Goal: Find specific page/section: Find specific page/section

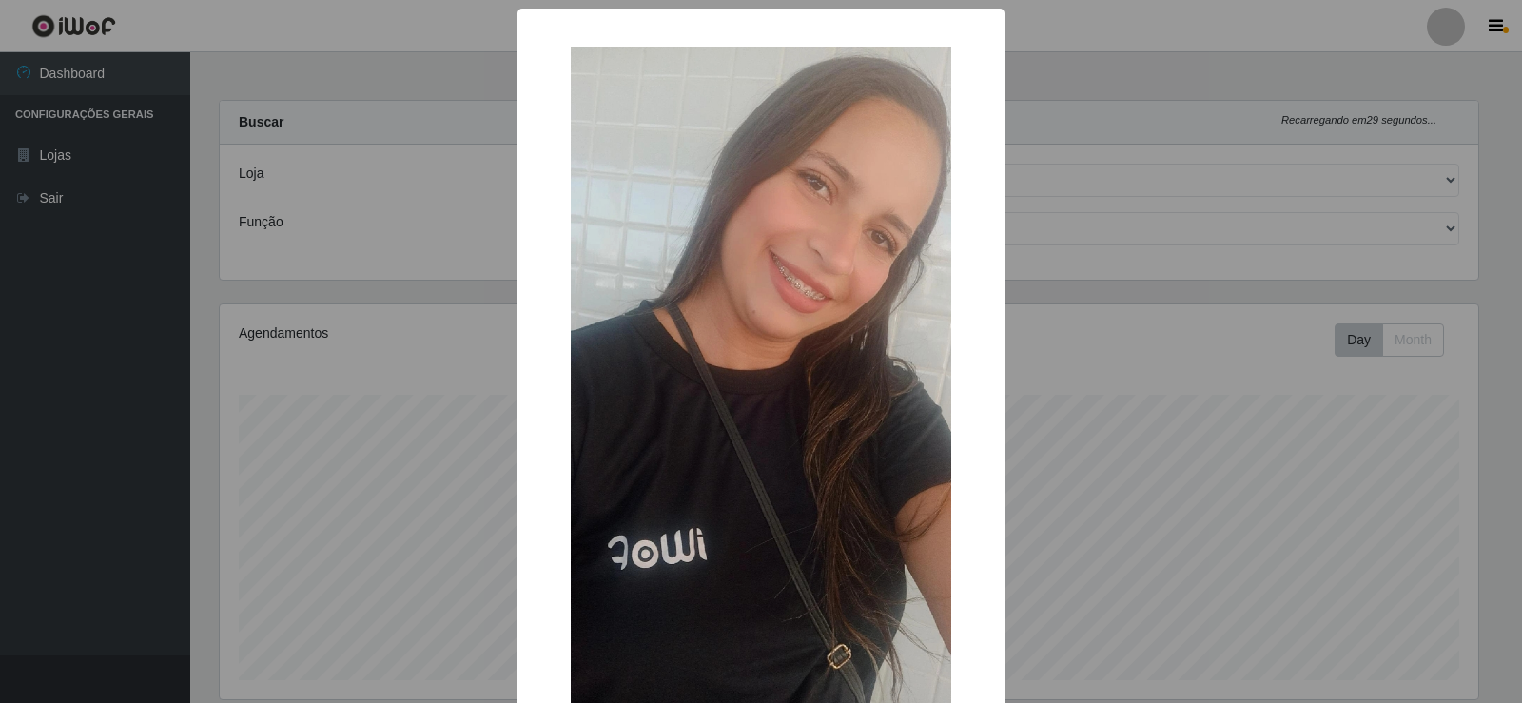
select select "443"
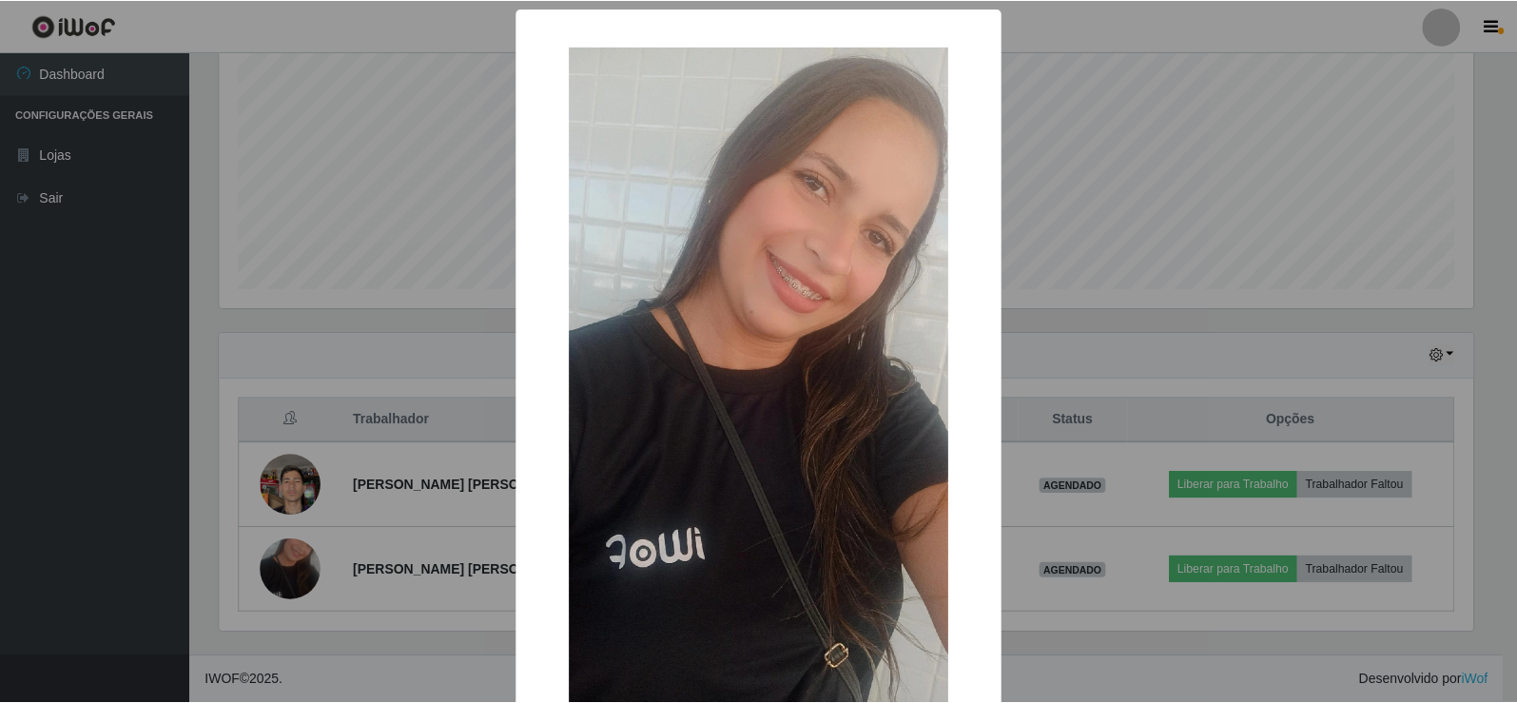
scroll to position [395, 1259]
click at [299, 566] on div "× OK Cancel" at bounding box center [761, 351] width 1522 height 703
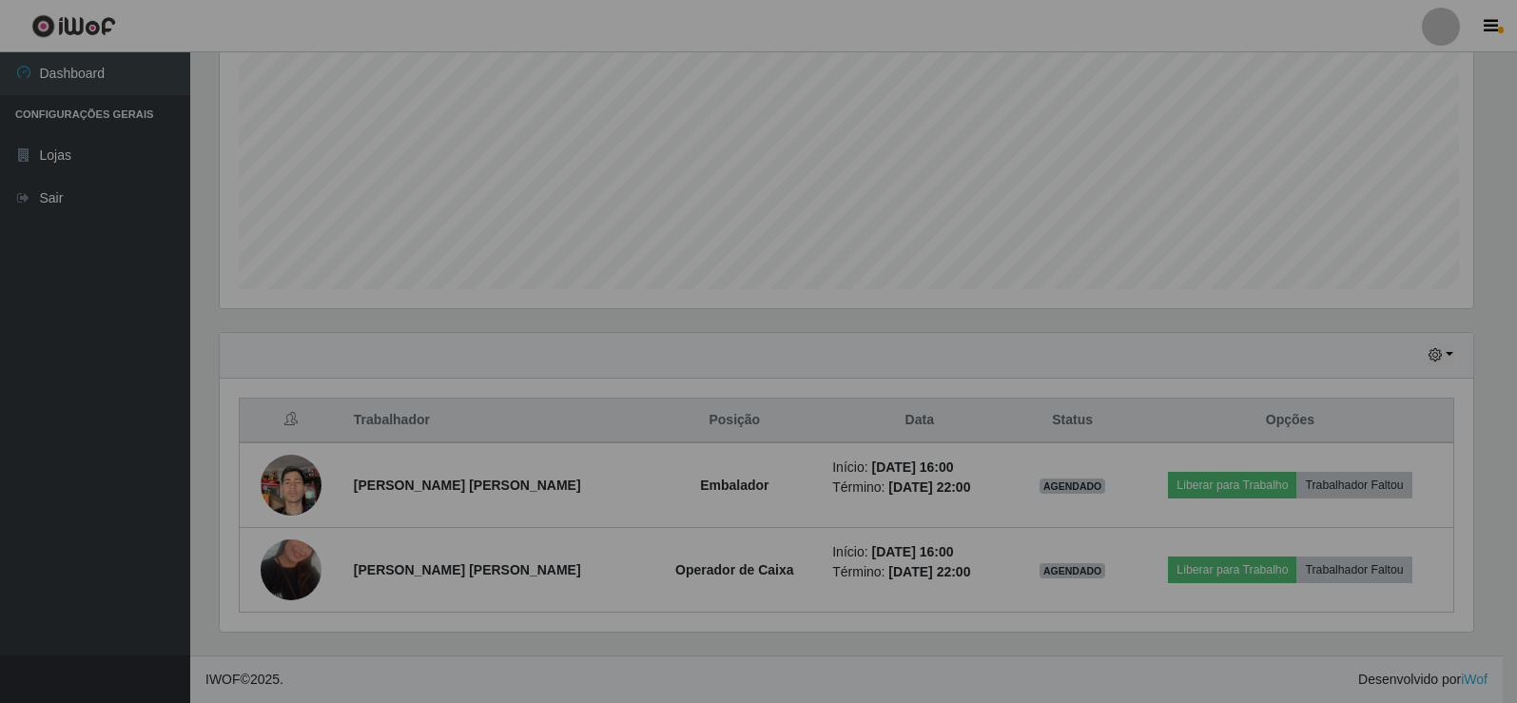
scroll to position [395, 1268]
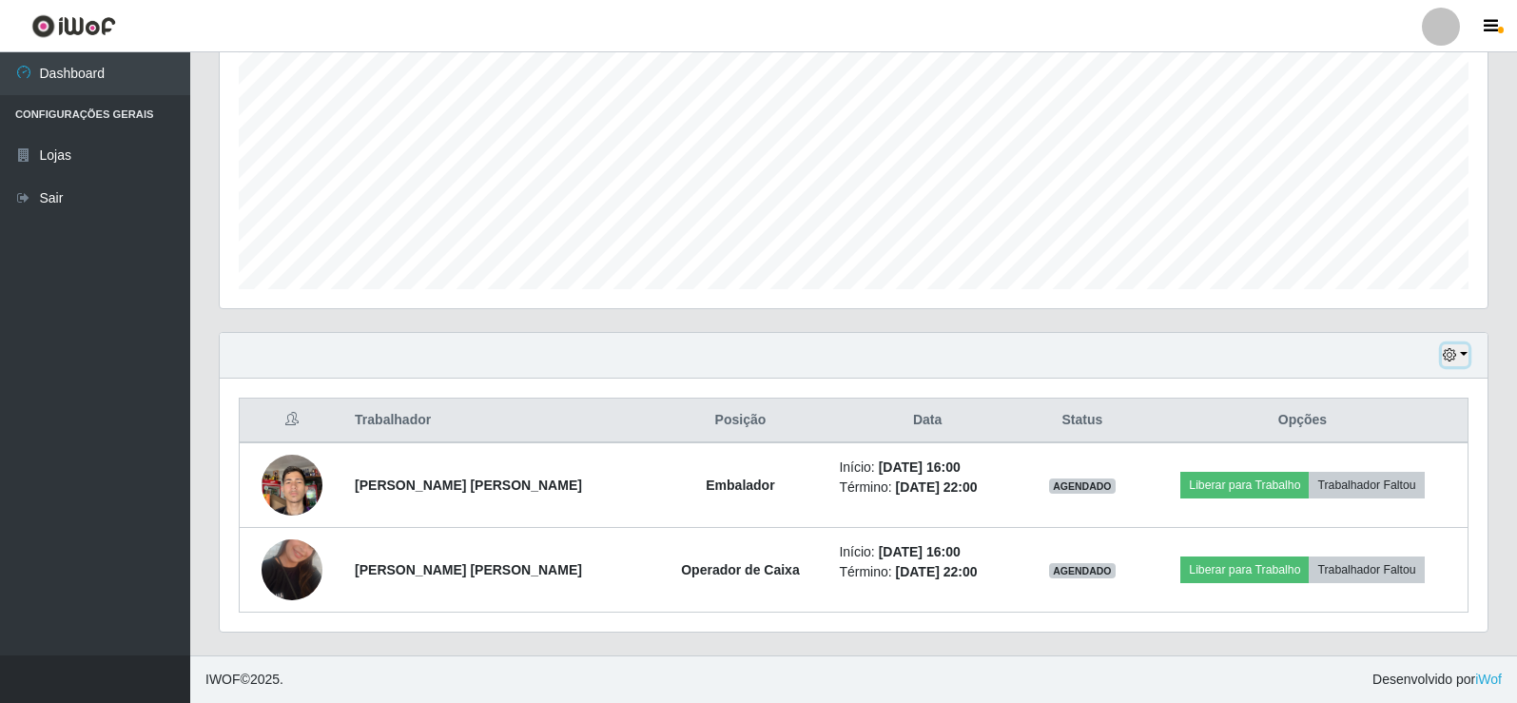
click at [1461, 357] on button "button" at bounding box center [1455, 355] width 27 height 22
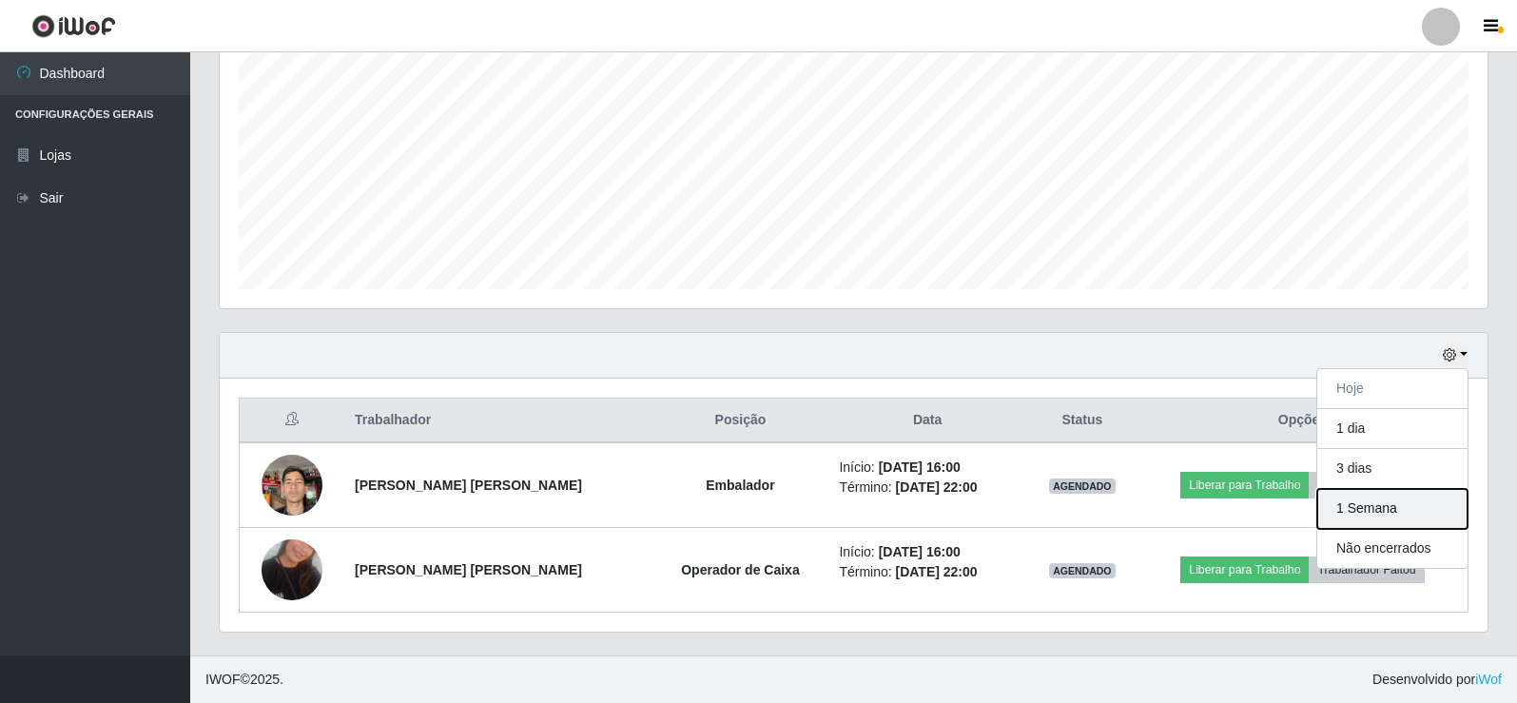
click at [1382, 511] on button "1 Semana" at bounding box center [1393, 509] width 150 height 40
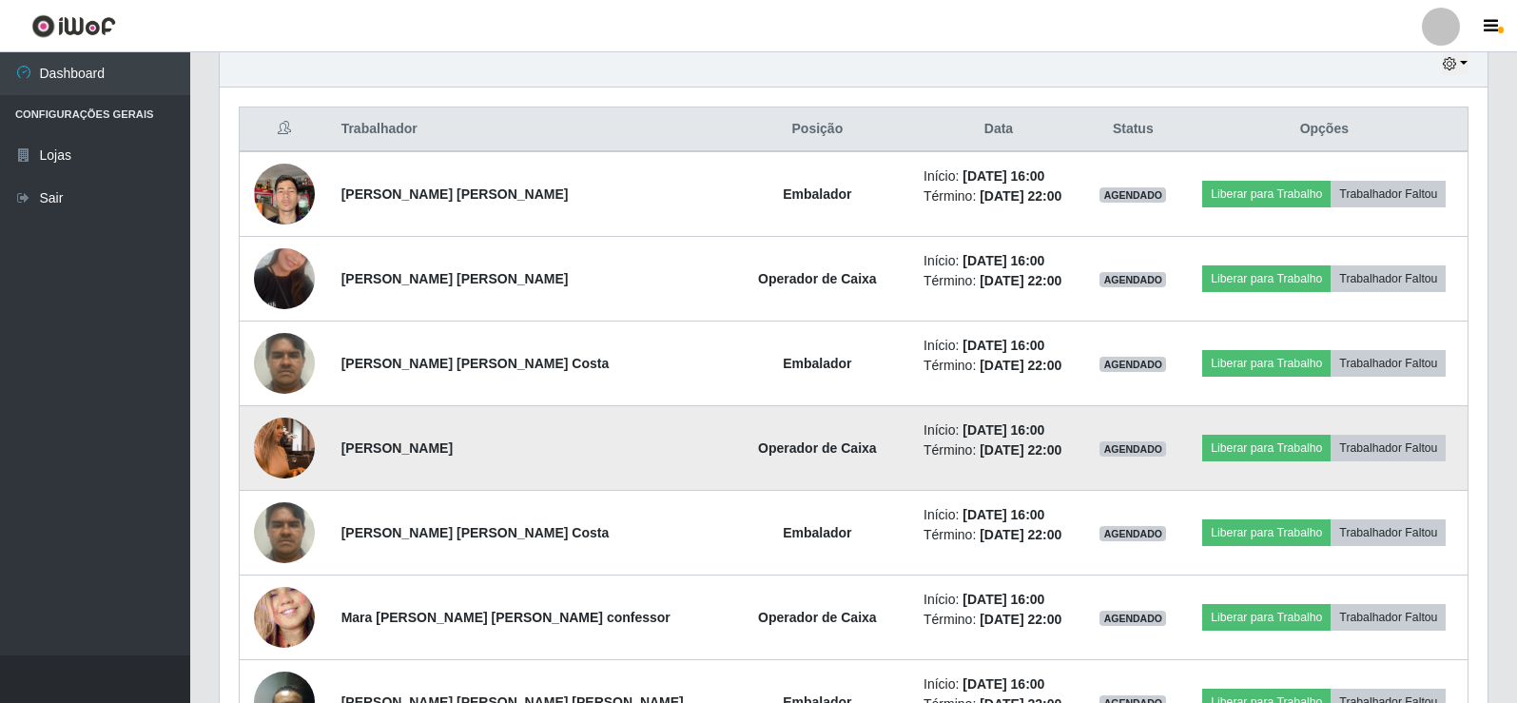
scroll to position [772, 0]
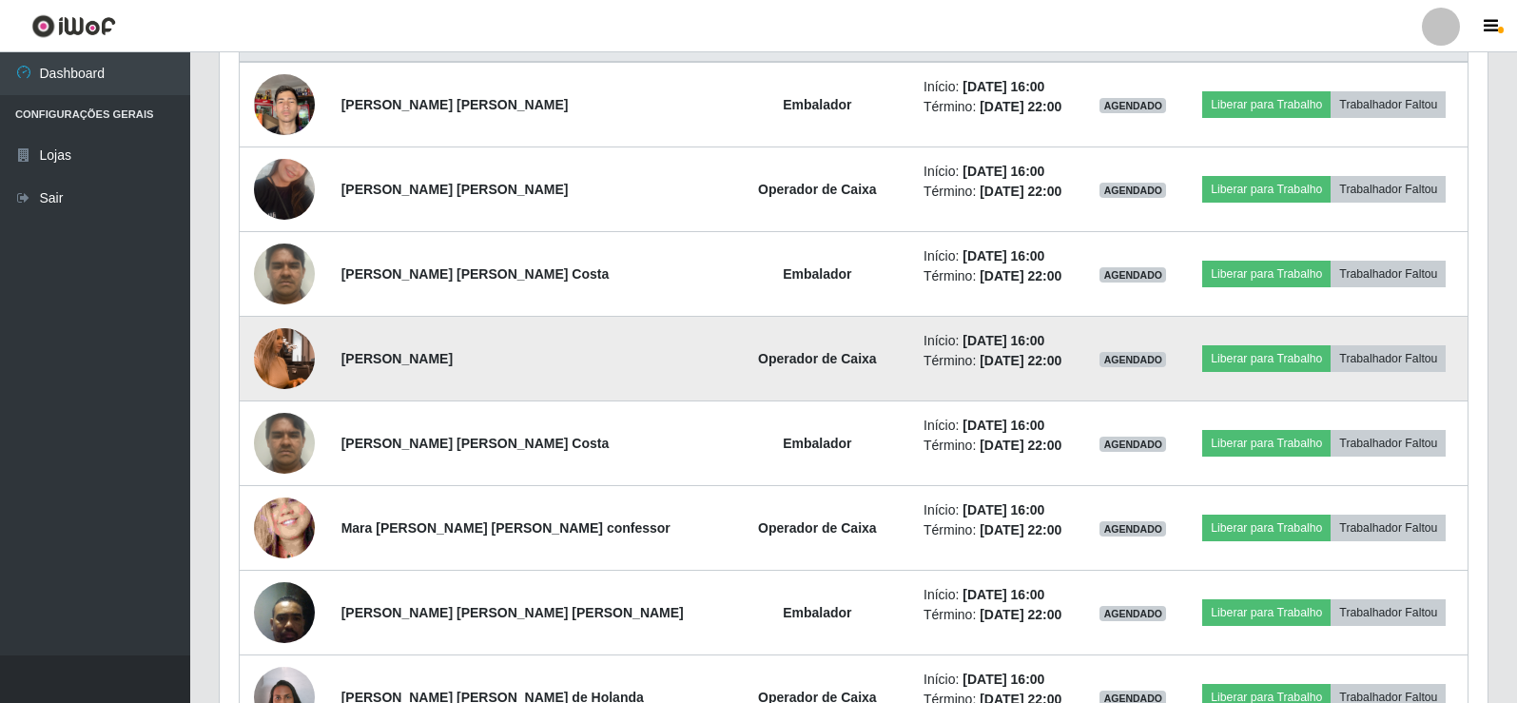
click at [290, 355] on img at bounding box center [284, 358] width 61 height 108
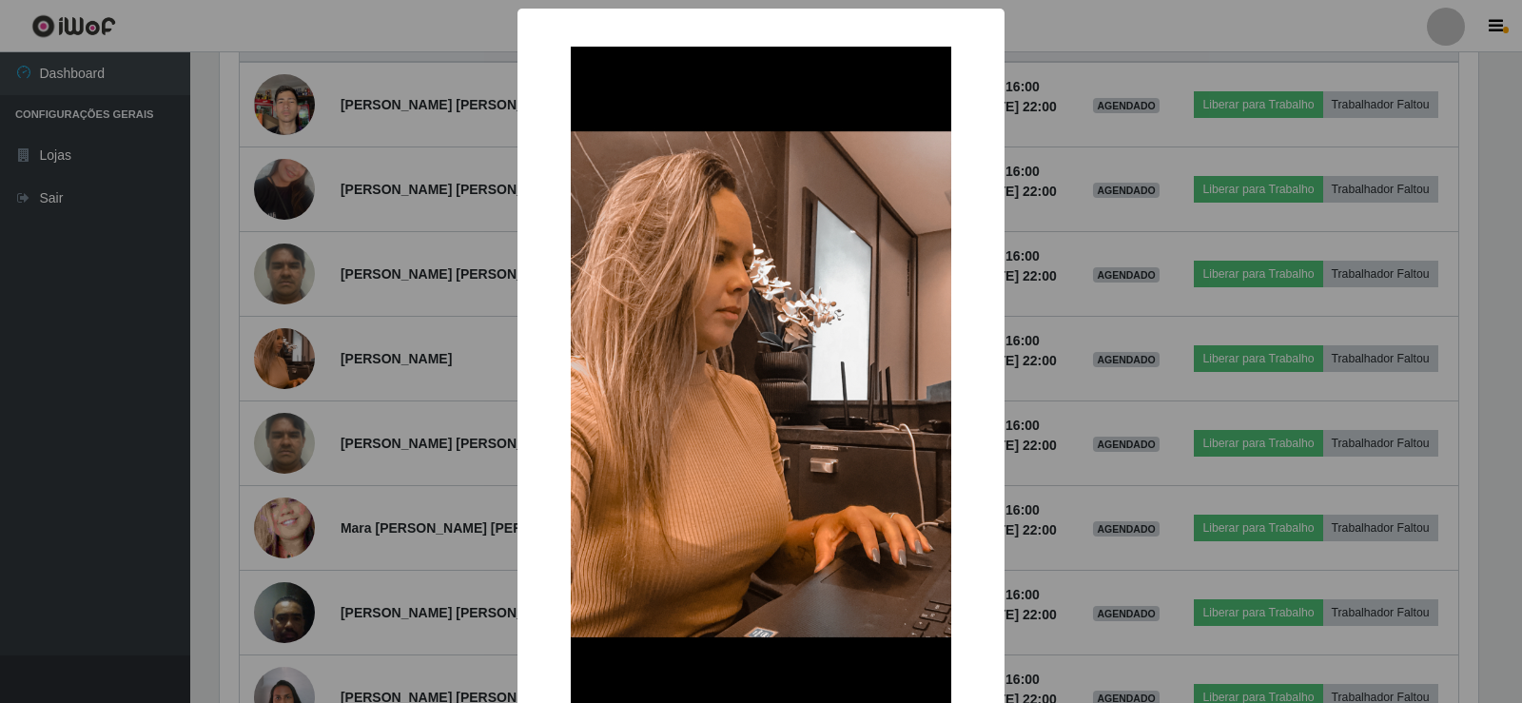
click at [268, 354] on div "× OK Cancel" at bounding box center [761, 351] width 1522 height 703
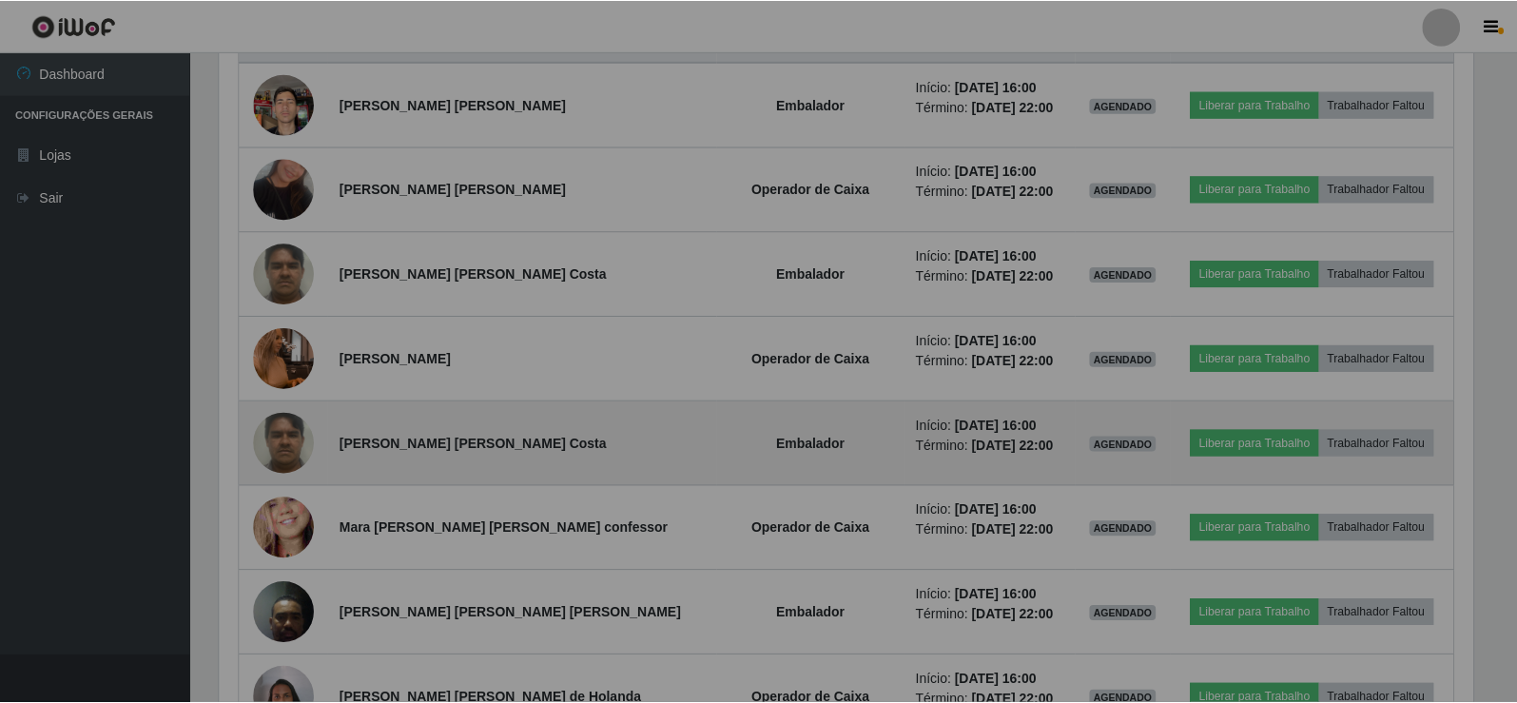
scroll to position [395, 1268]
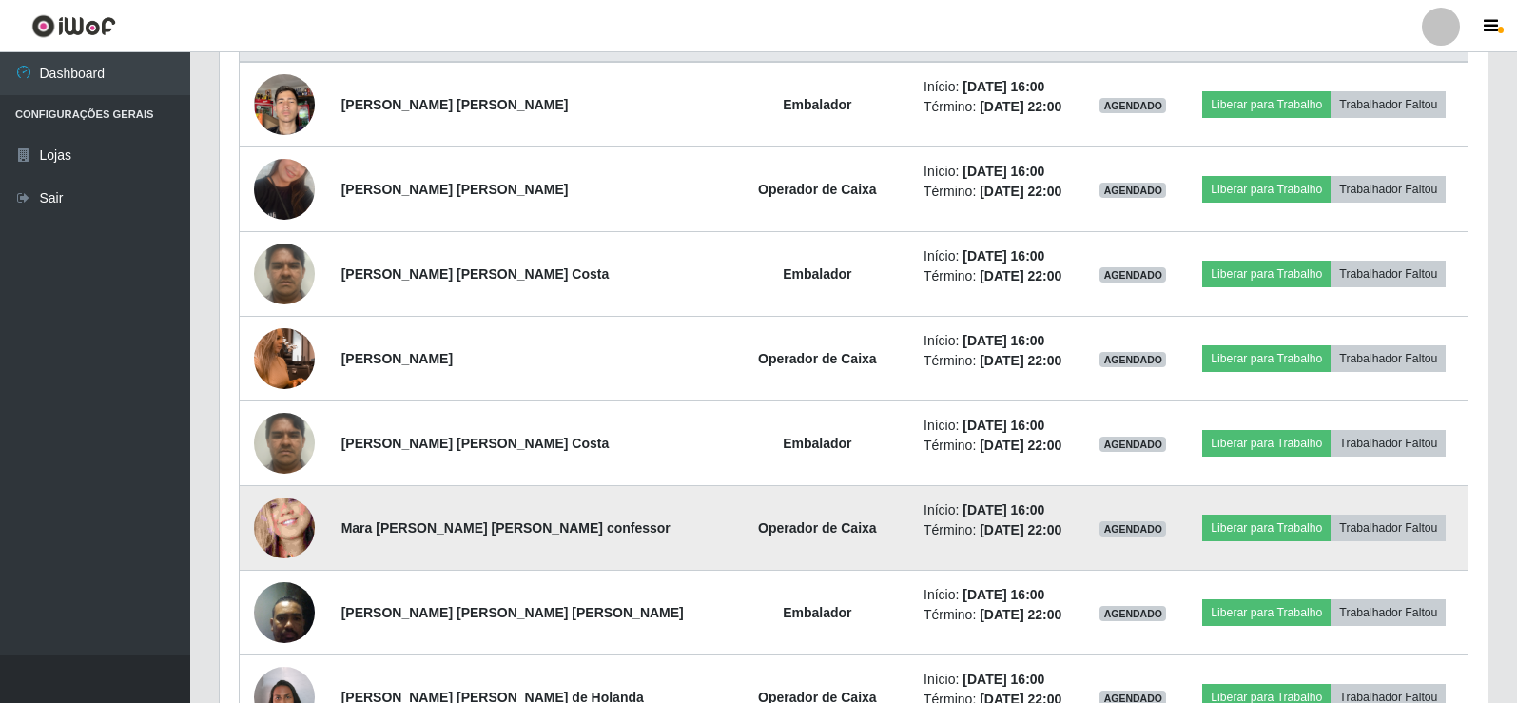
click at [293, 525] on img at bounding box center [284, 528] width 61 height 132
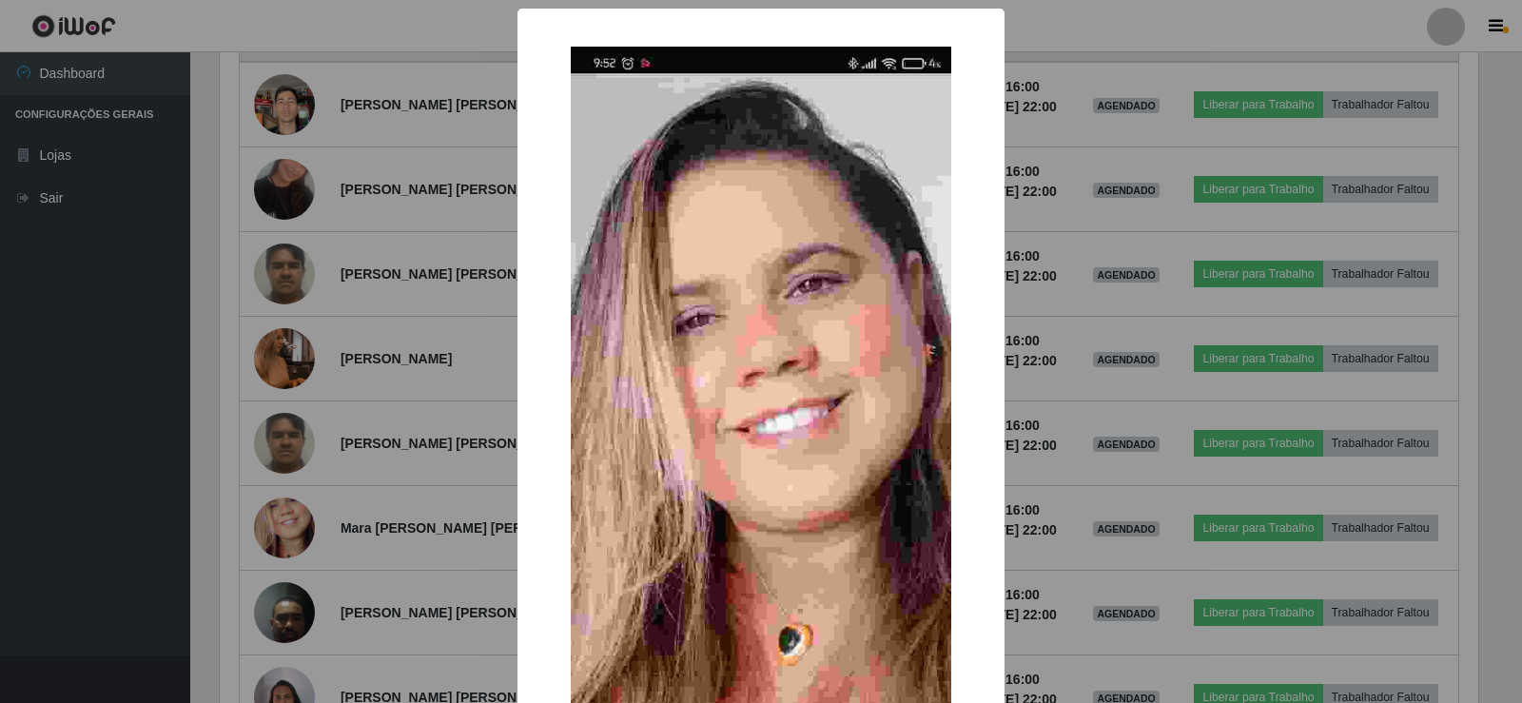
click at [293, 522] on div "× OK Cancel" at bounding box center [761, 351] width 1522 height 703
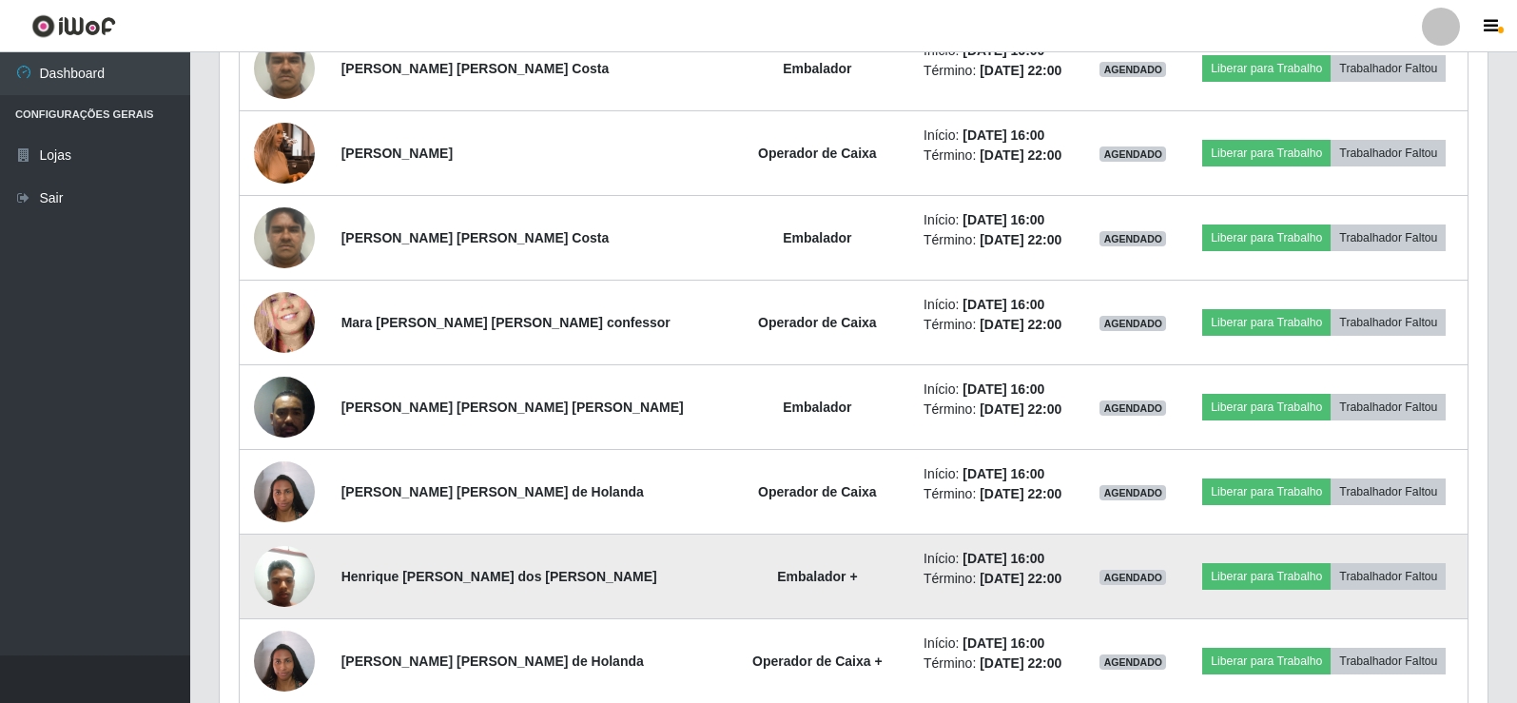
scroll to position [1057, 0]
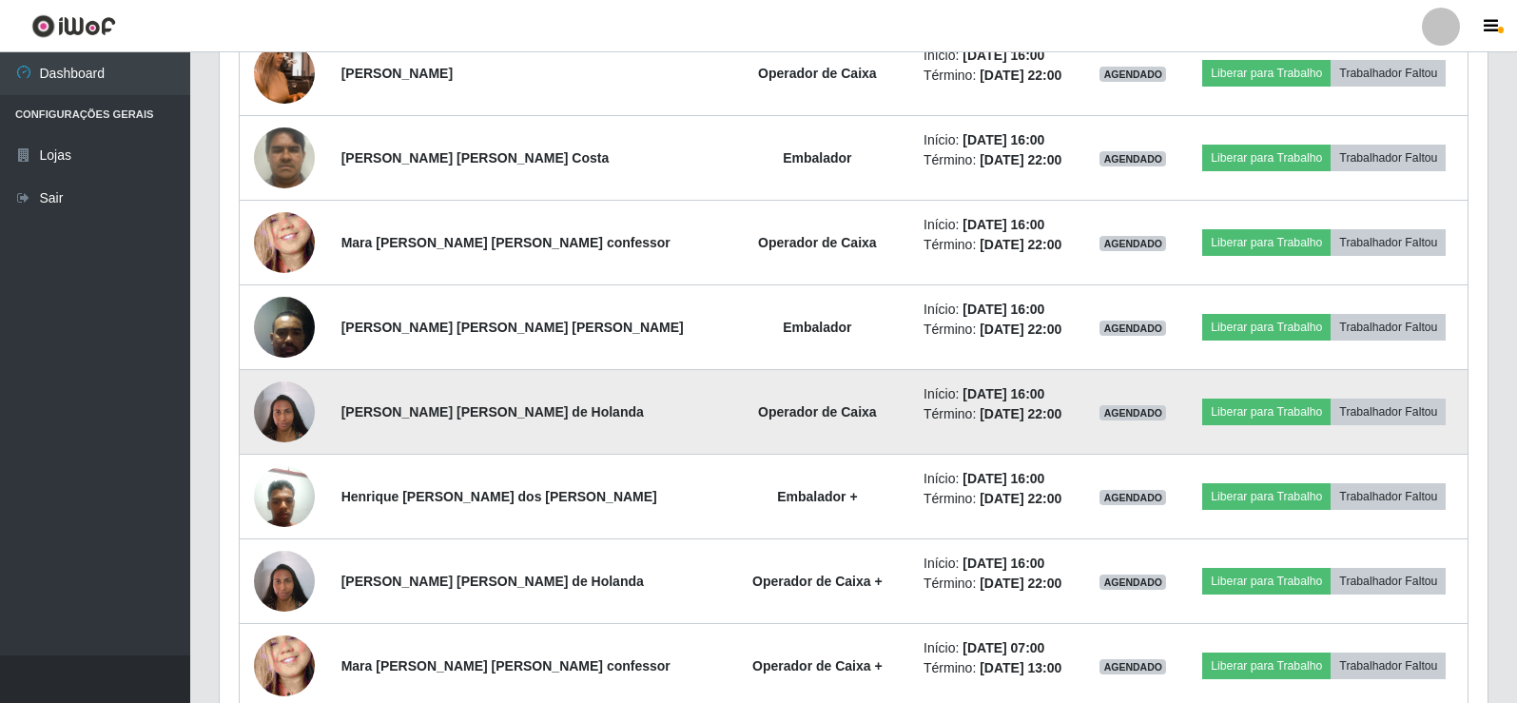
click at [284, 419] on img at bounding box center [284, 411] width 61 height 81
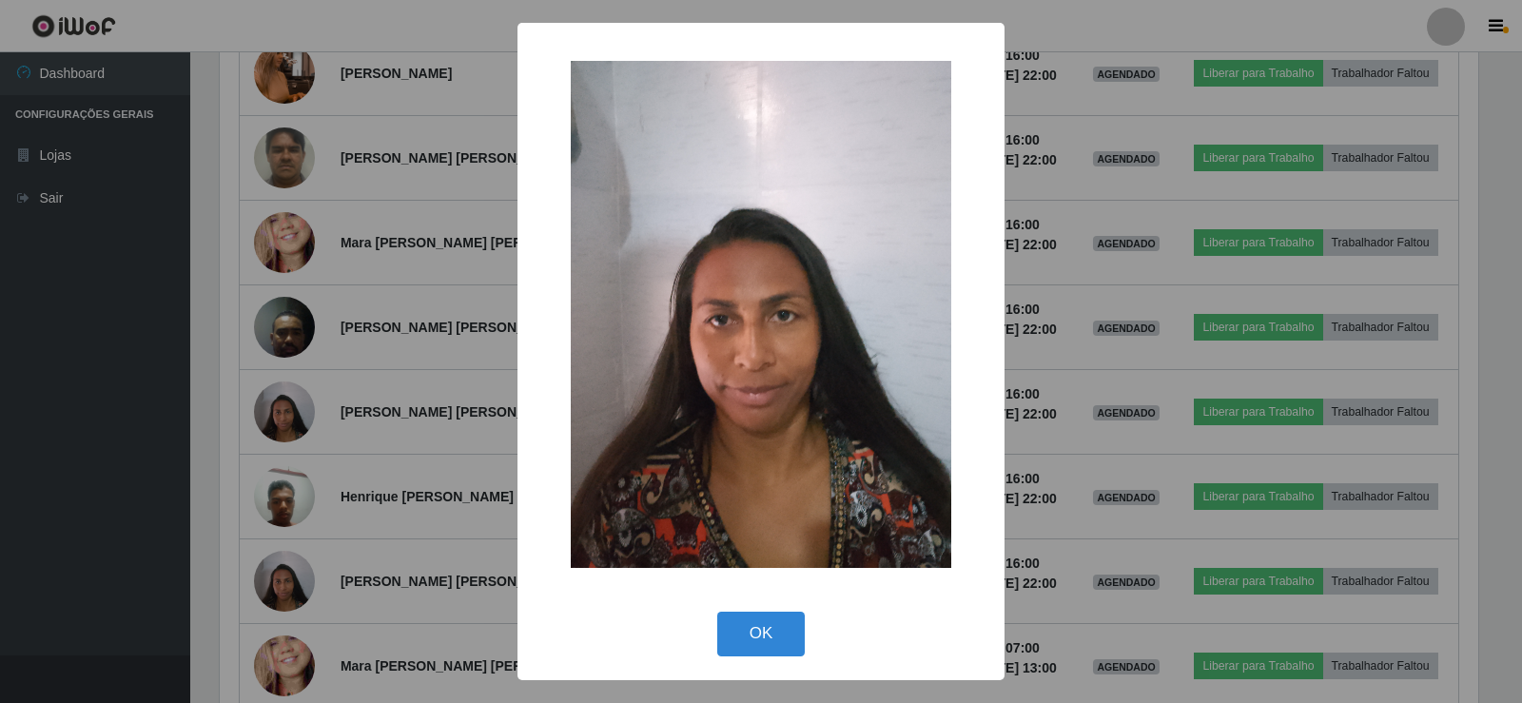
click at [284, 424] on div "× OK Cancel" at bounding box center [761, 351] width 1522 height 703
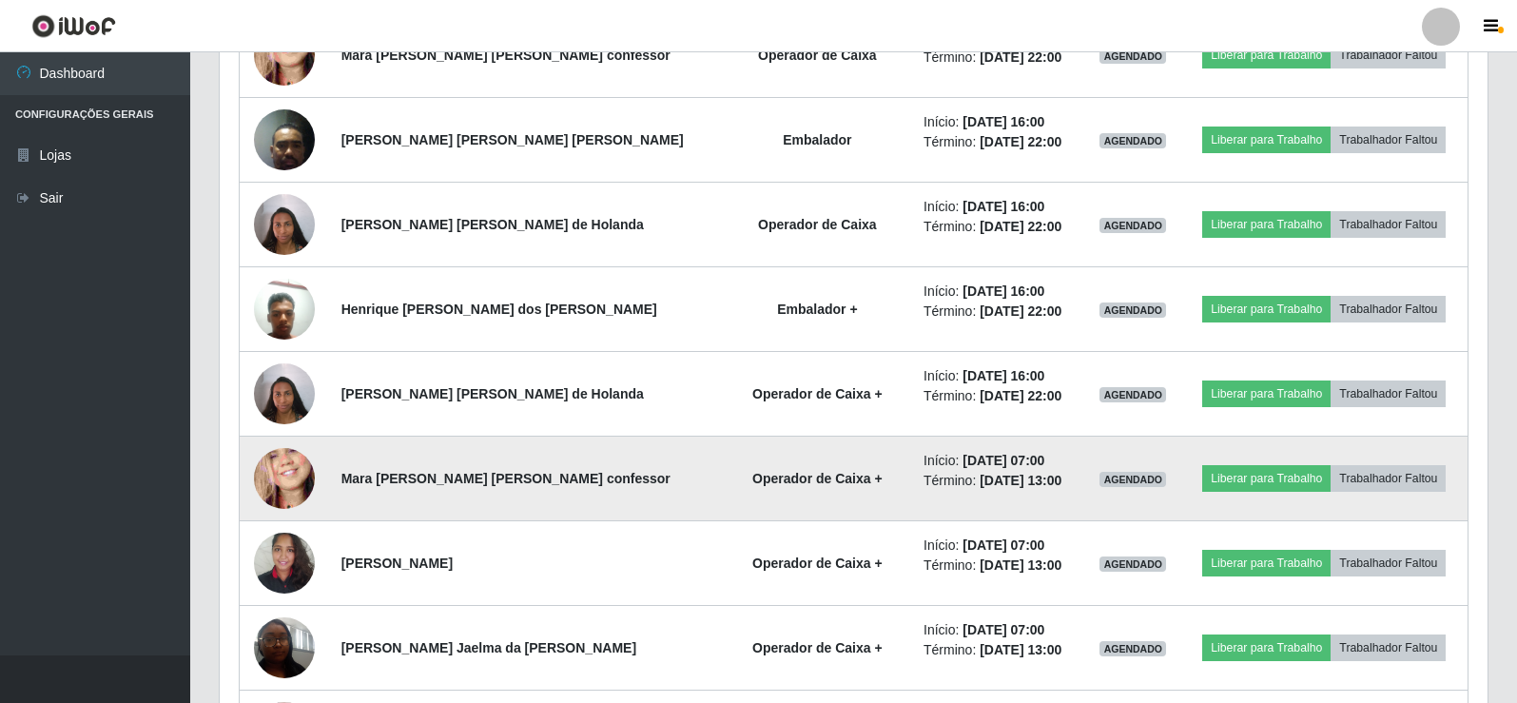
scroll to position [1247, 0]
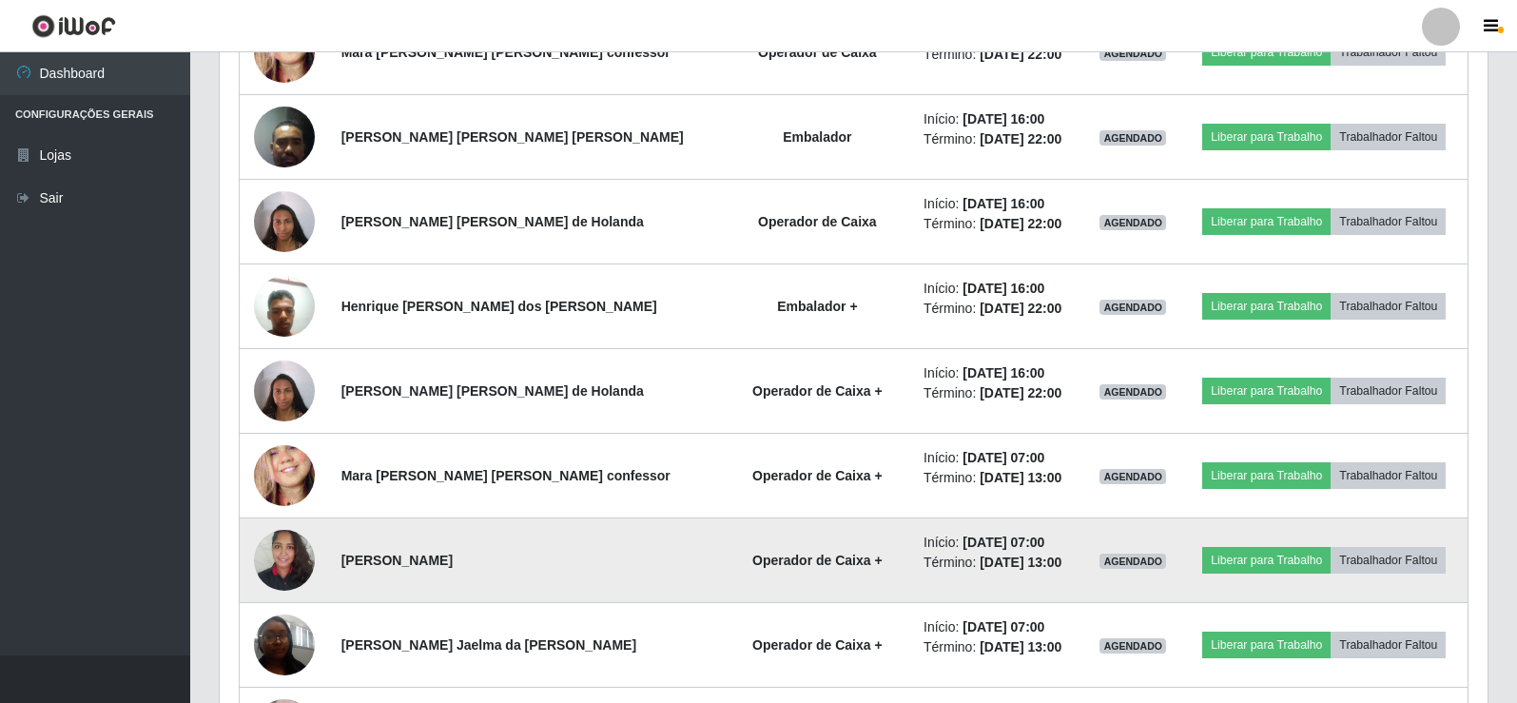
click at [303, 565] on img at bounding box center [284, 559] width 61 height 81
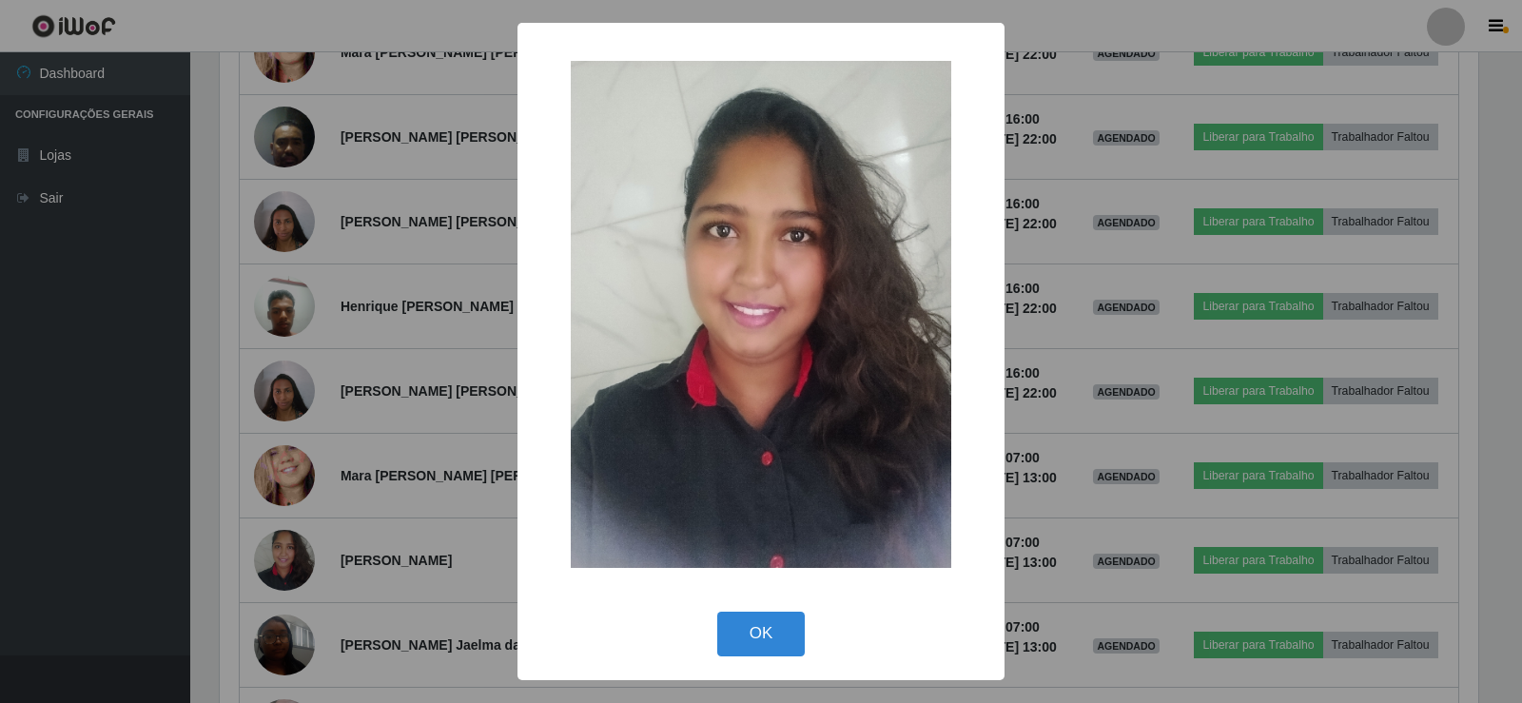
click at [303, 563] on div "× OK Cancel" at bounding box center [761, 351] width 1522 height 703
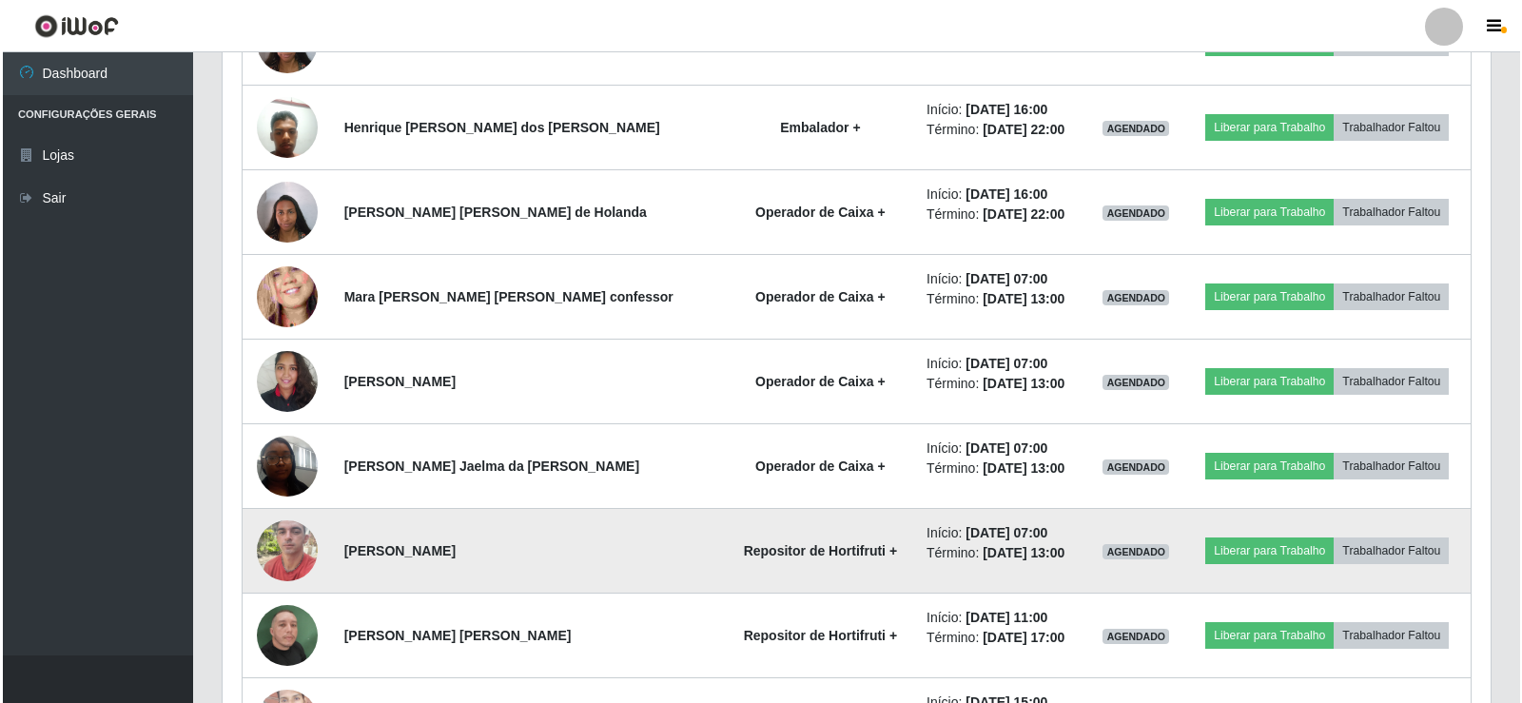
scroll to position [1437, 0]
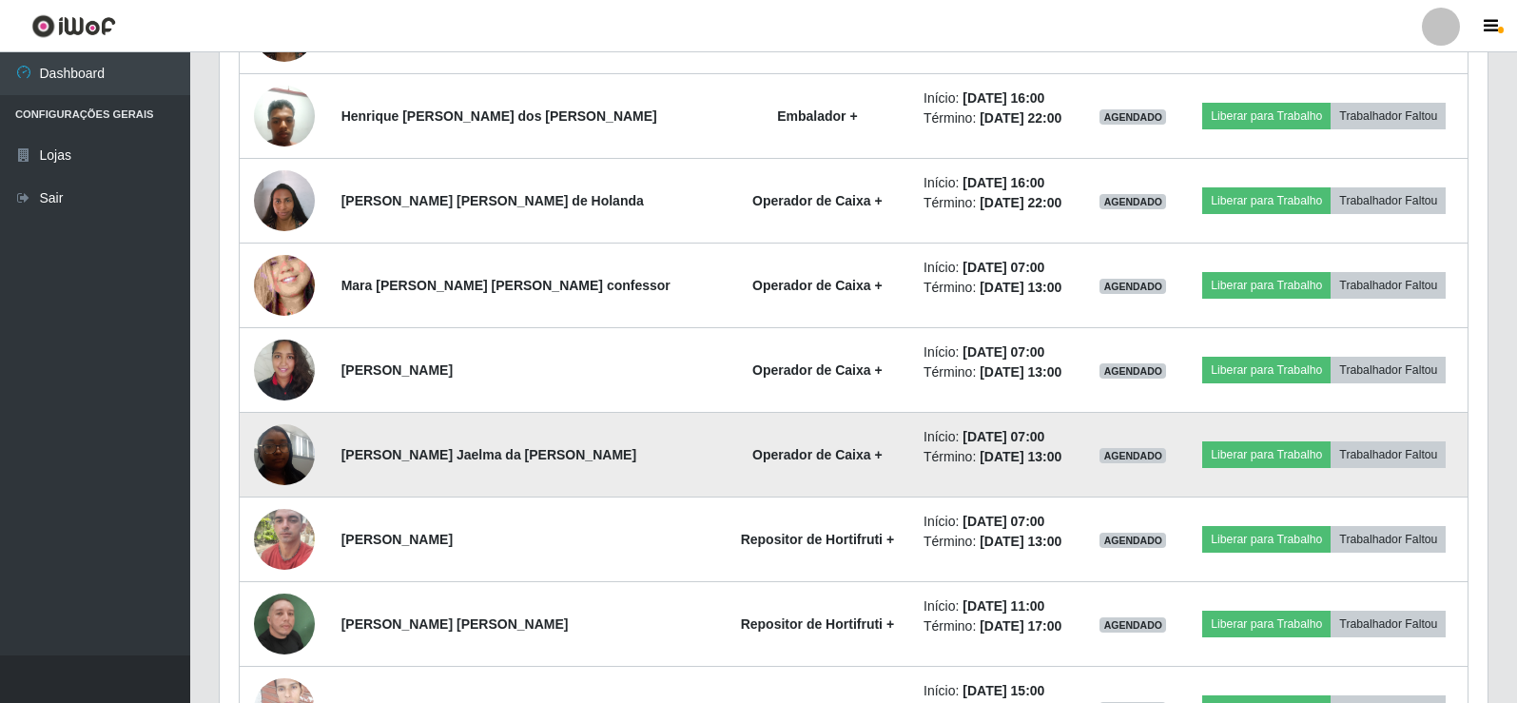
click at [290, 468] on img at bounding box center [284, 454] width 61 height 81
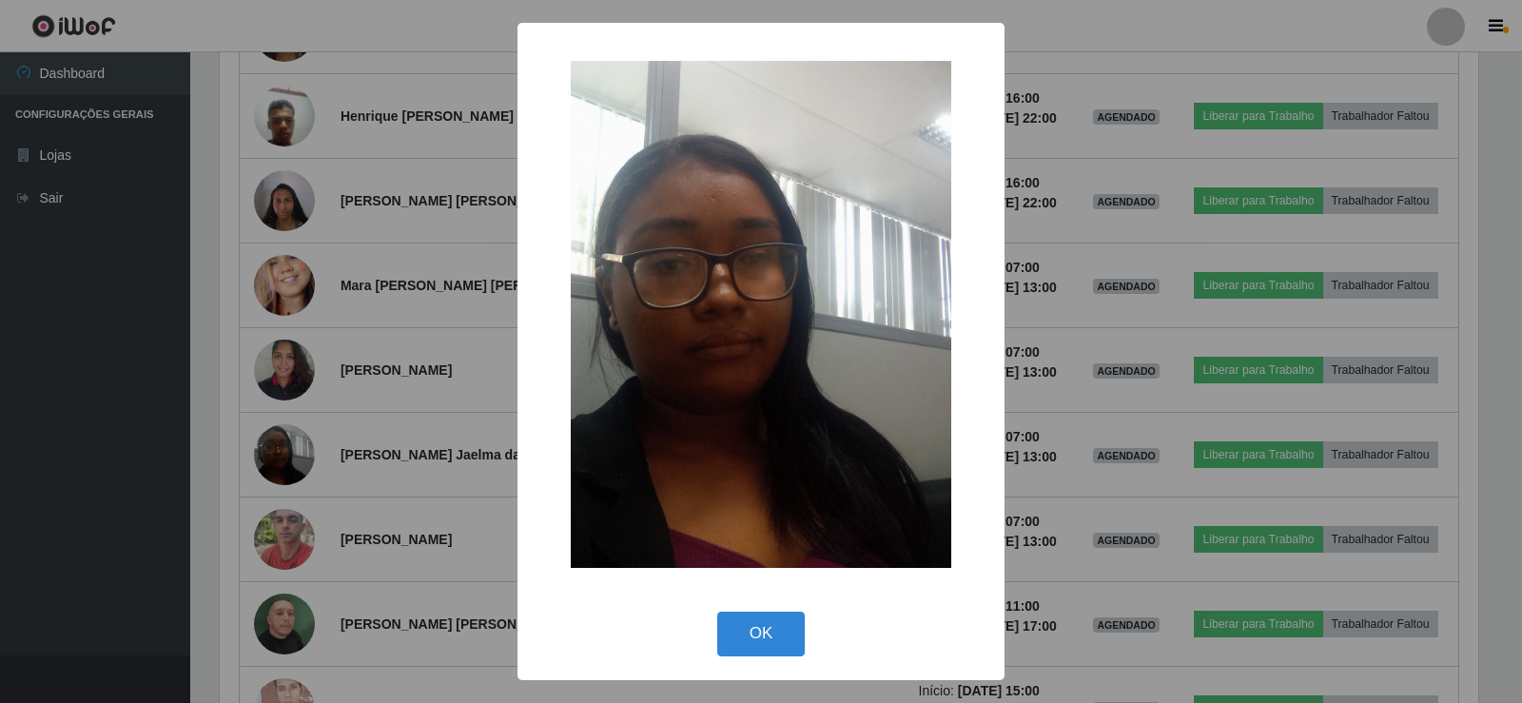
click at [289, 479] on div "× OK Cancel" at bounding box center [761, 351] width 1522 height 703
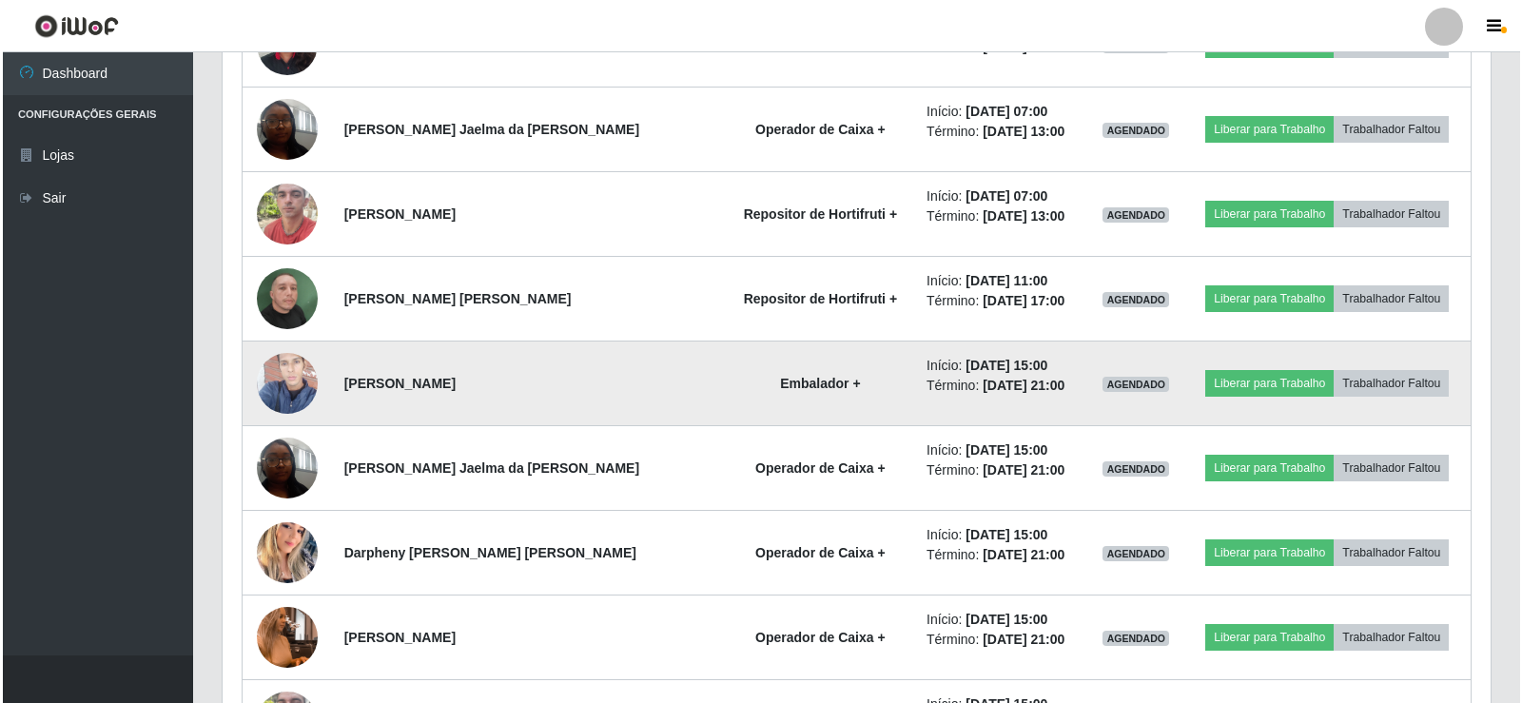
scroll to position [0, 0]
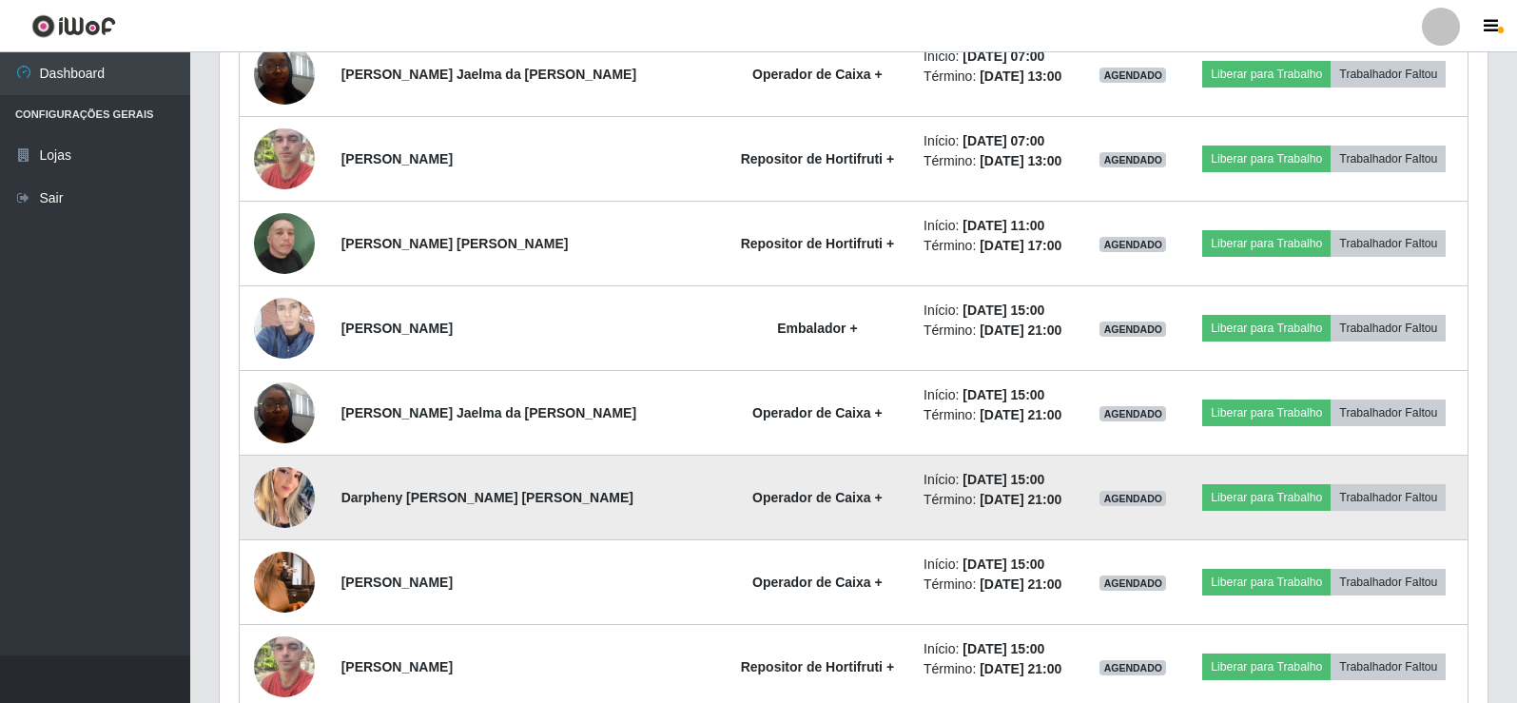
click at [293, 511] on img at bounding box center [284, 497] width 61 height 108
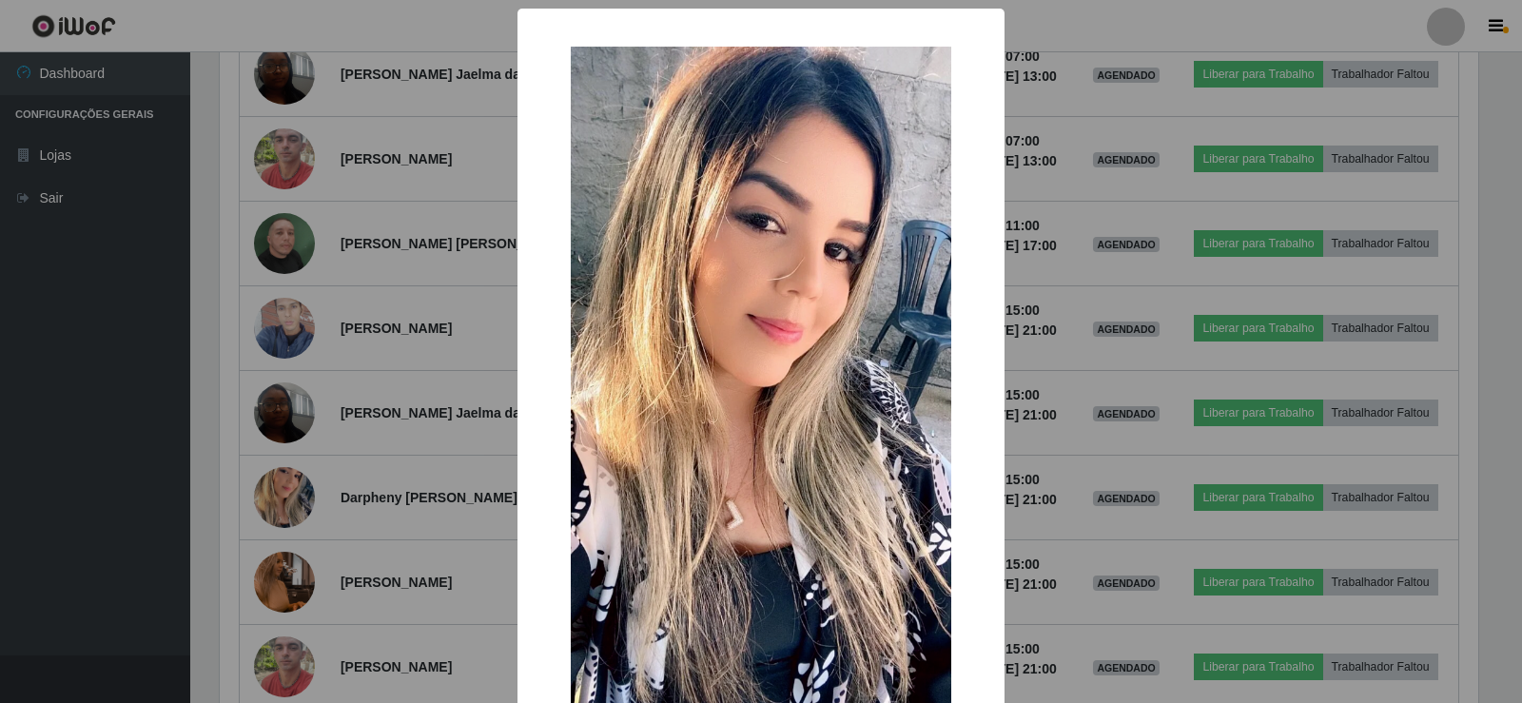
click at [293, 508] on div "× OK Cancel" at bounding box center [761, 351] width 1522 height 703
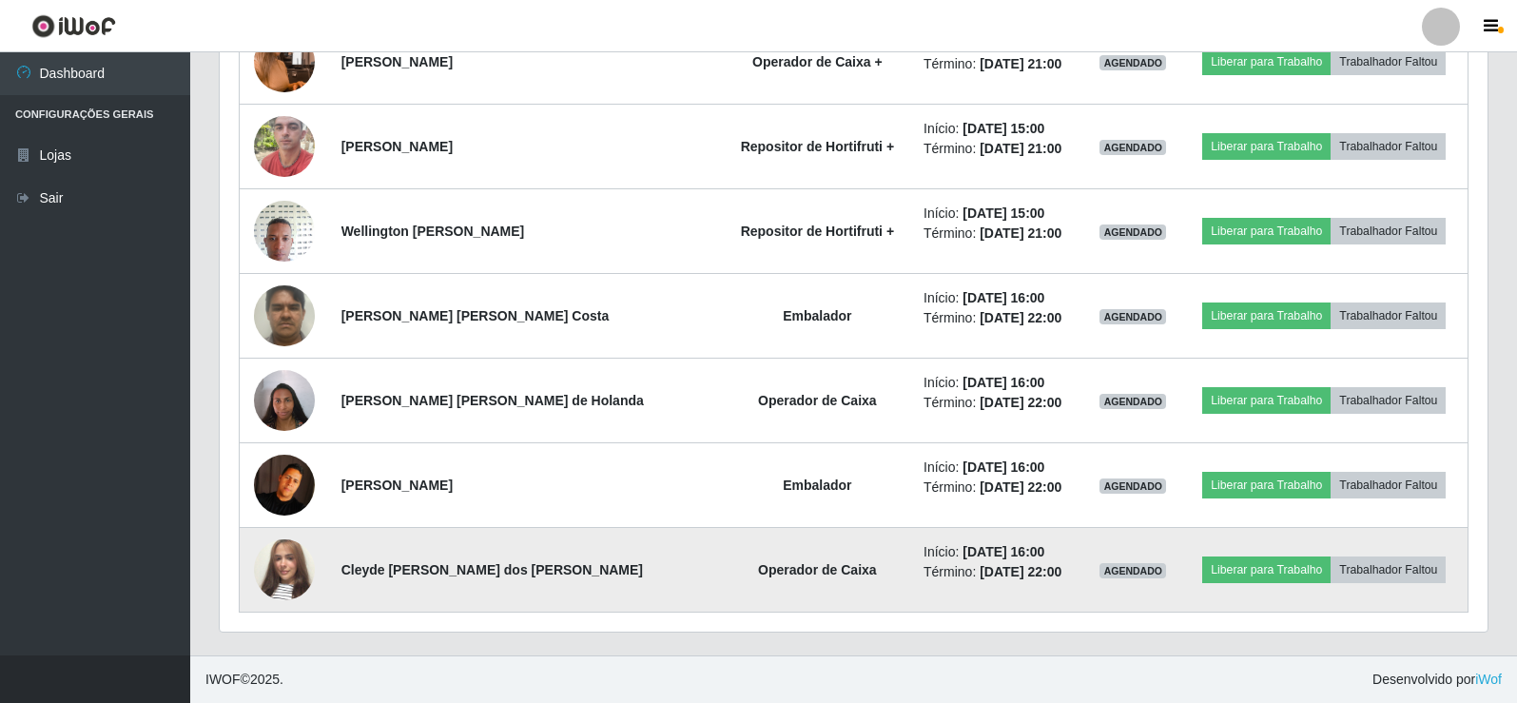
click at [293, 556] on img at bounding box center [284, 570] width 61 height 108
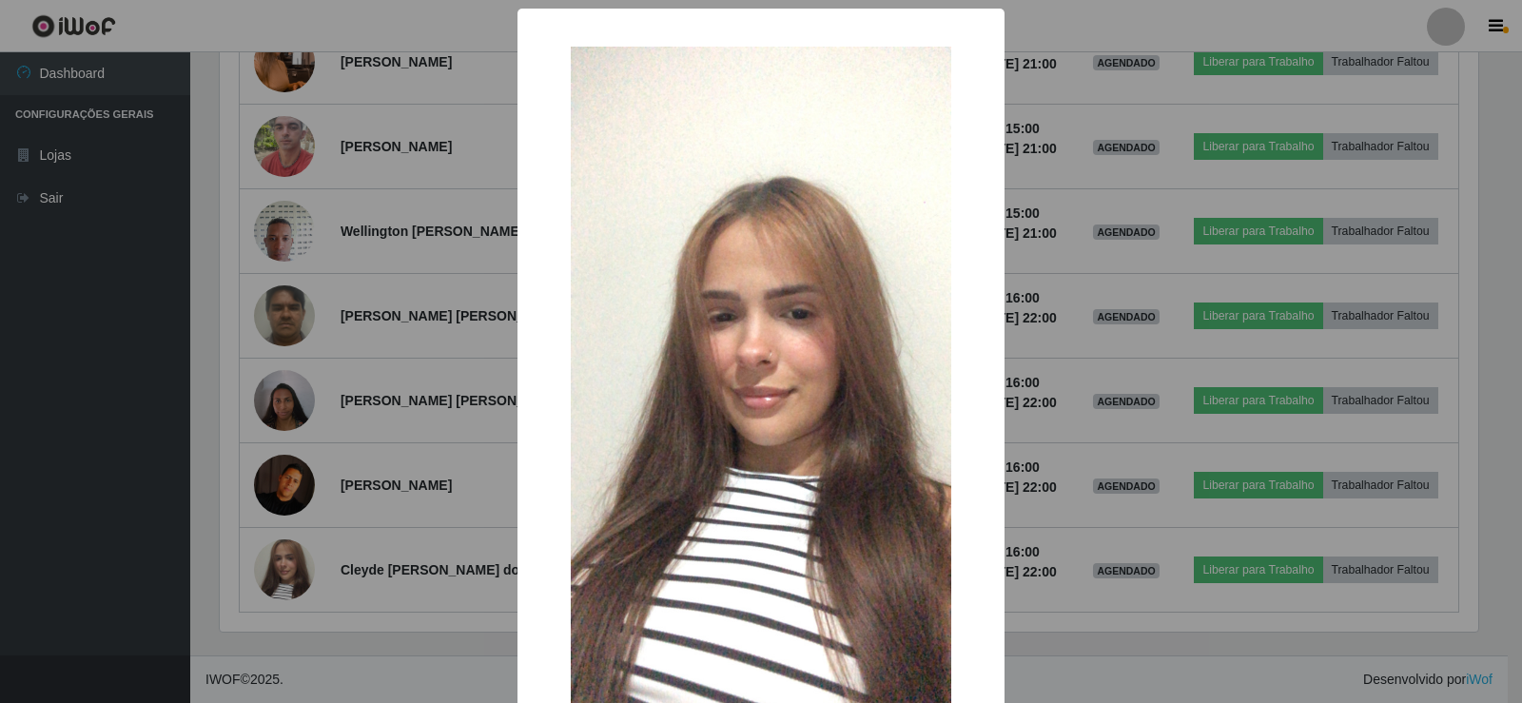
click at [300, 546] on div "× OK Cancel" at bounding box center [761, 351] width 1522 height 703
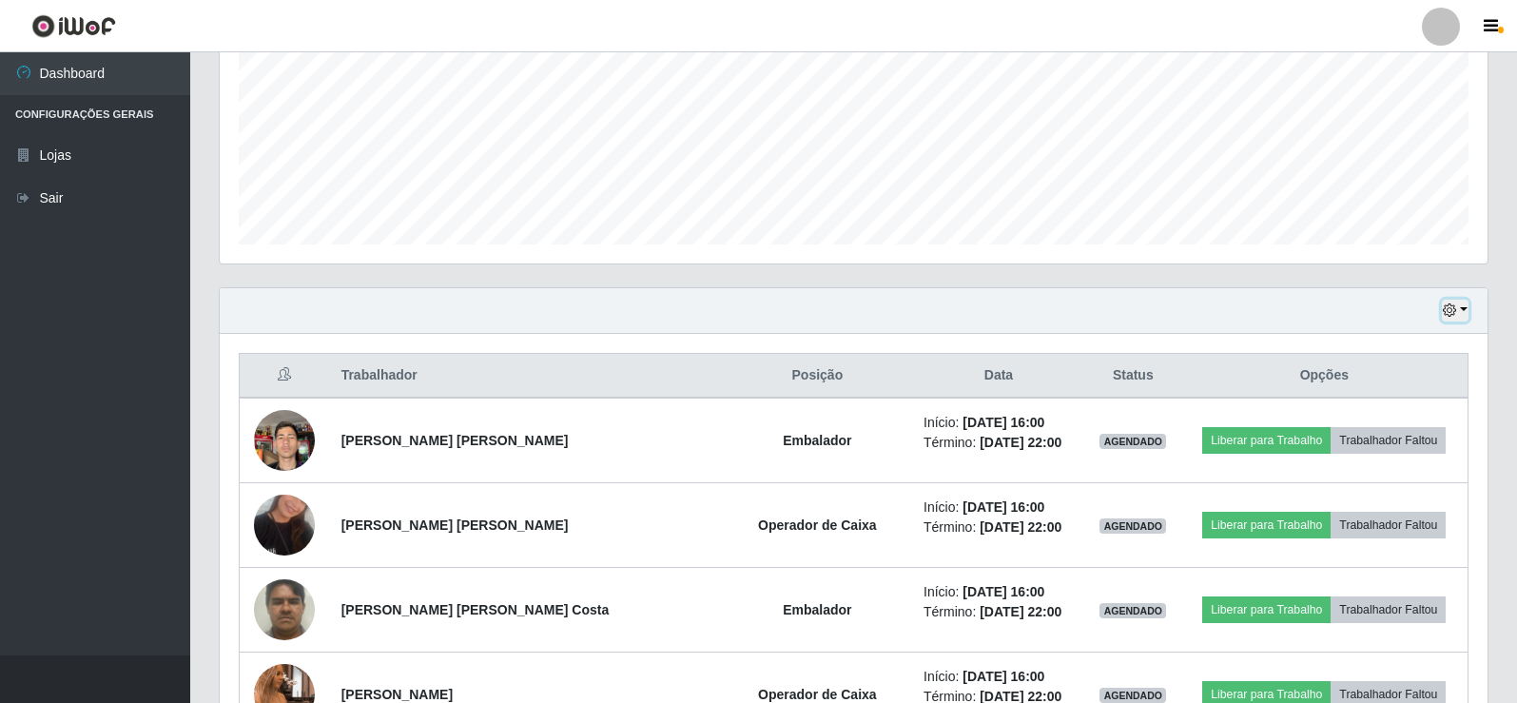
click at [1463, 304] on button "button" at bounding box center [1455, 311] width 27 height 22
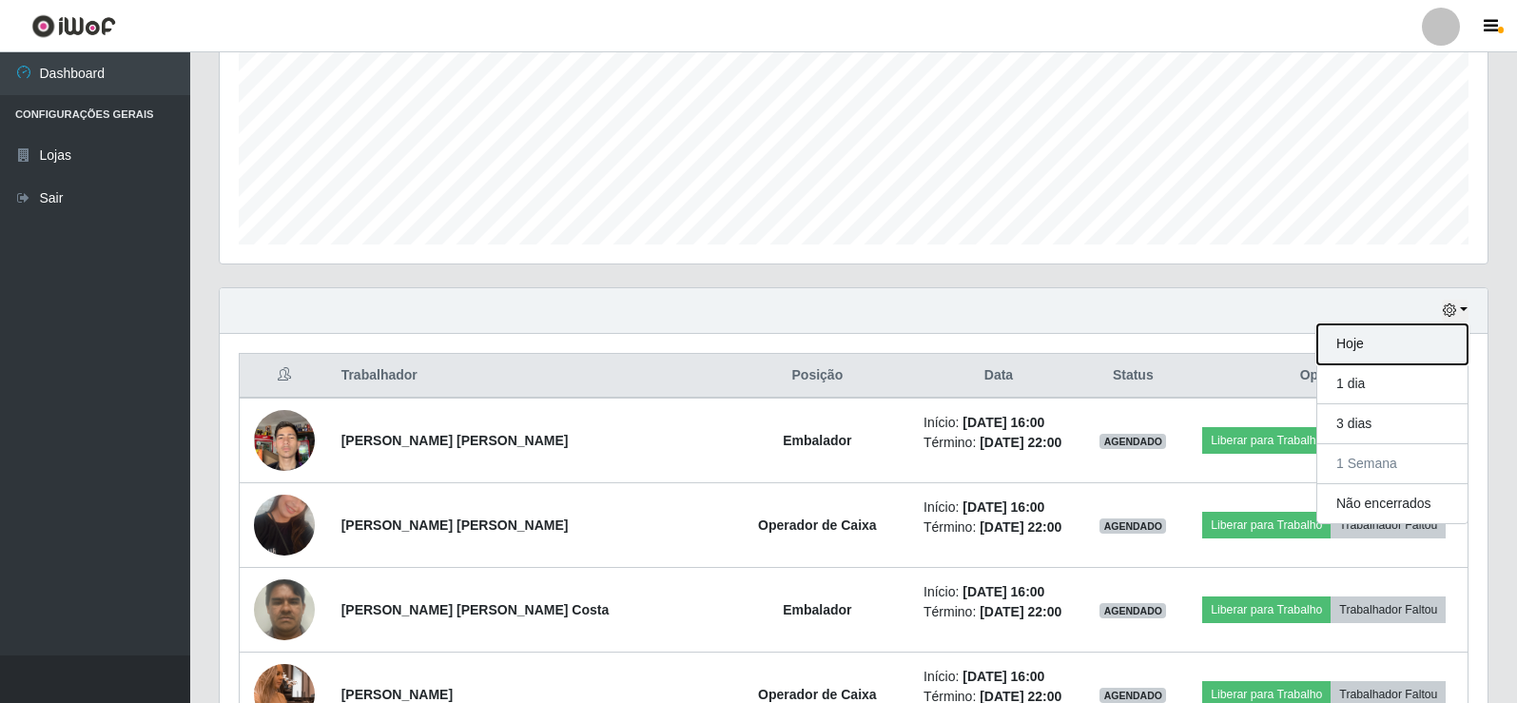
click at [1385, 342] on button "Hoje" at bounding box center [1393, 344] width 150 height 40
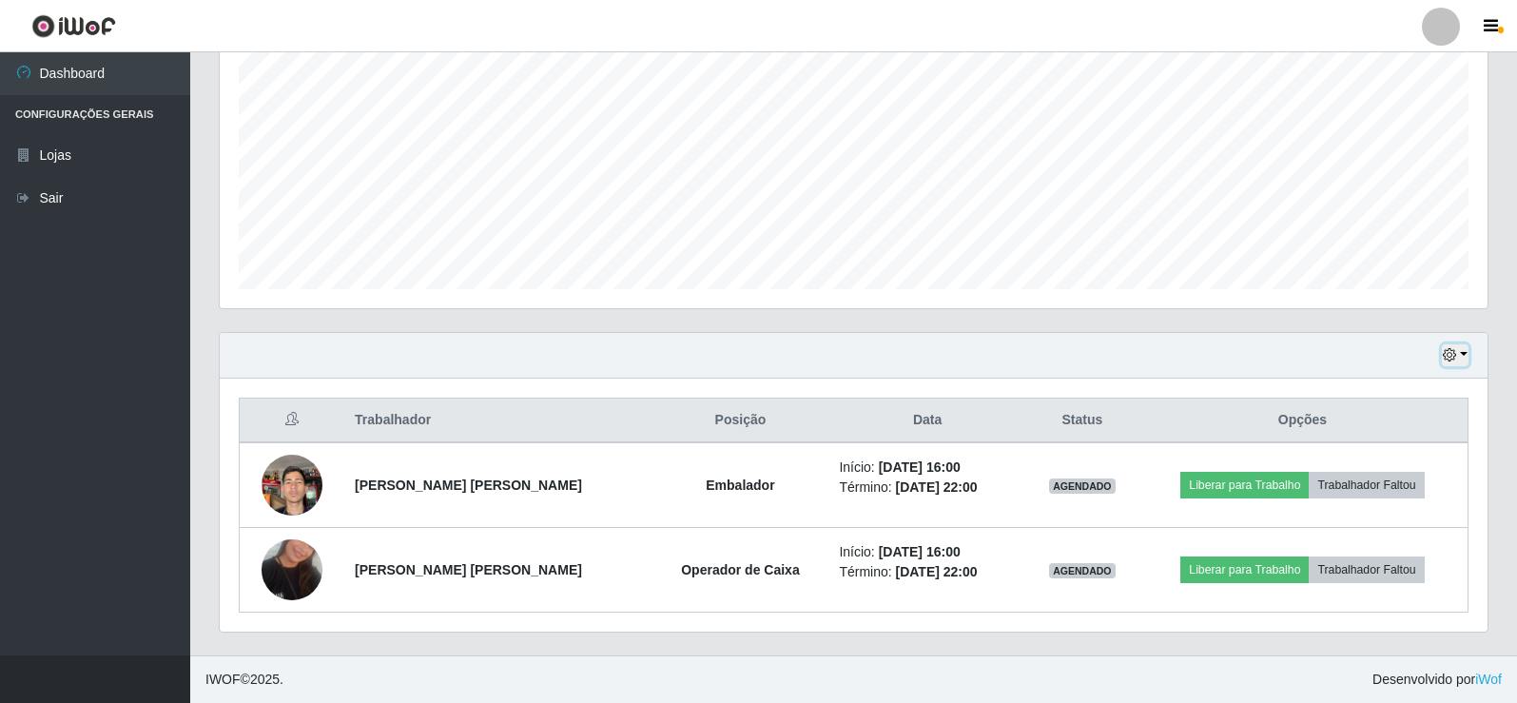
click at [1456, 353] on icon "button" at bounding box center [1449, 354] width 13 height 13
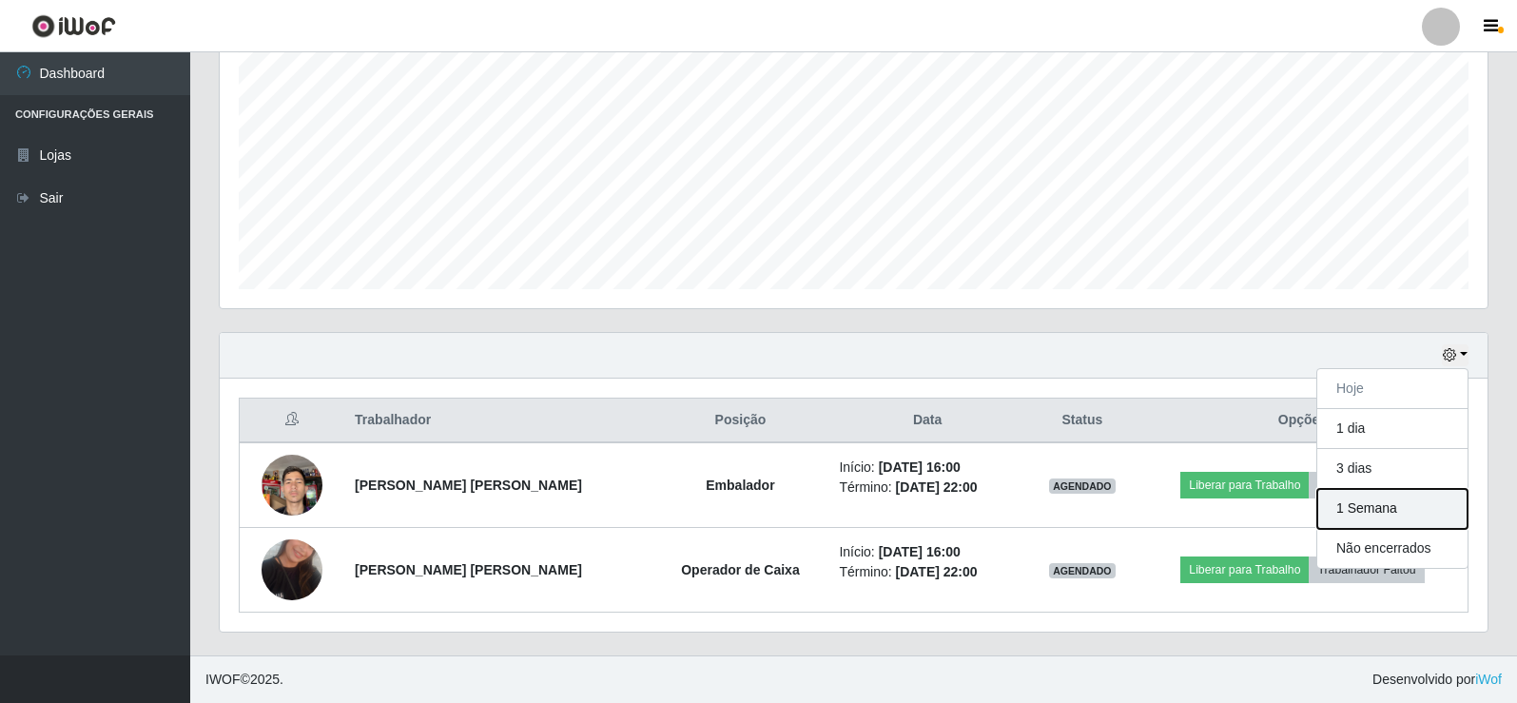
click at [1373, 513] on button "1 Semana" at bounding box center [1393, 509] width 150 height 40
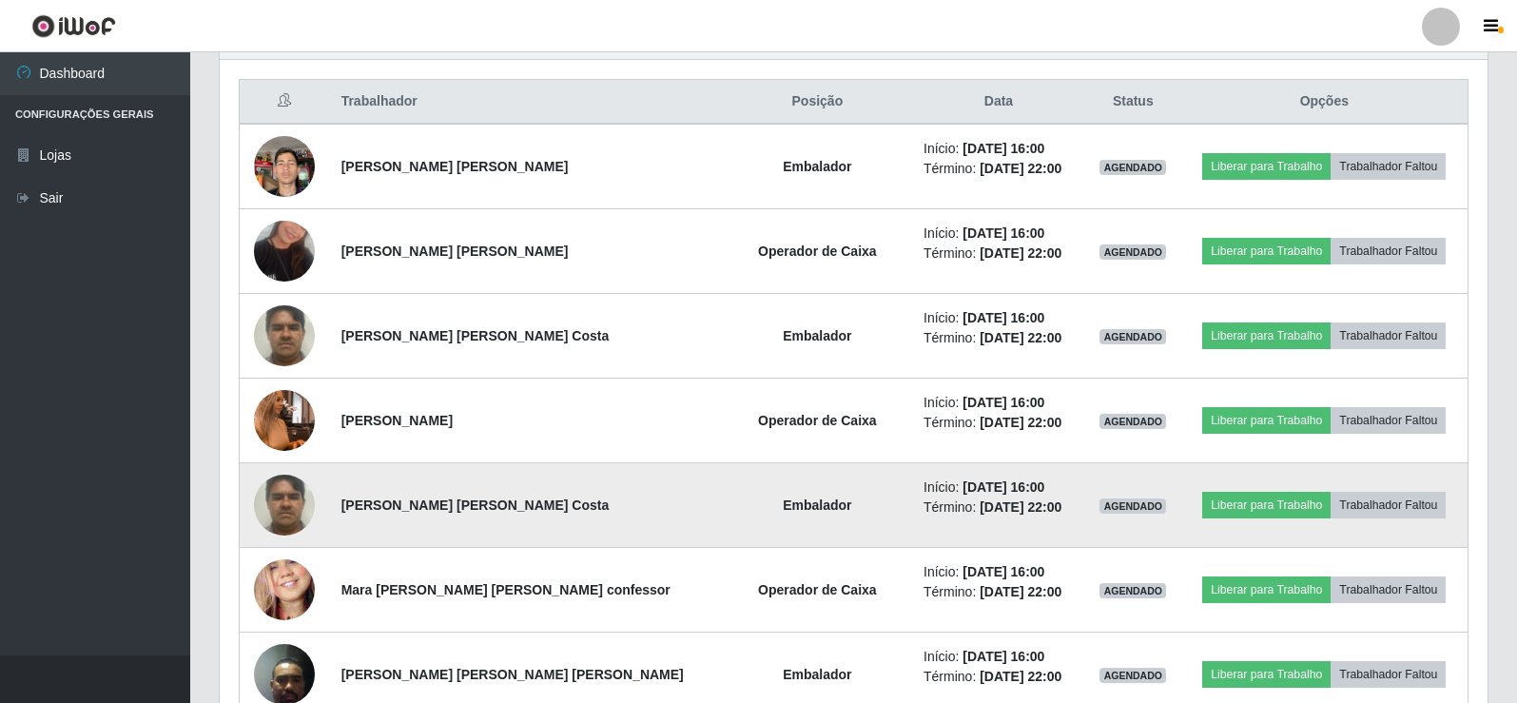
scroll to position [676, 0]
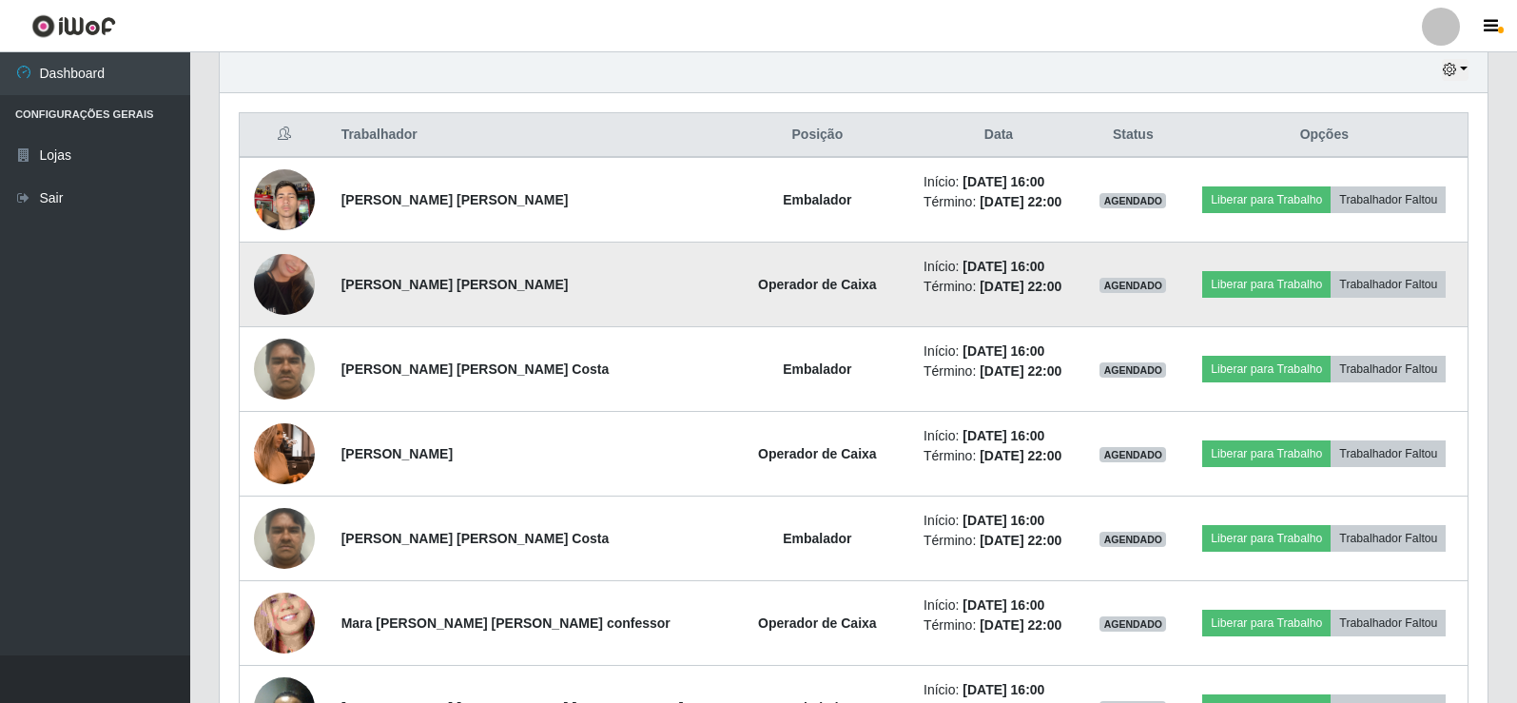
click at [283, 283] on img at bounding box center [284, 284] width 61 height 108
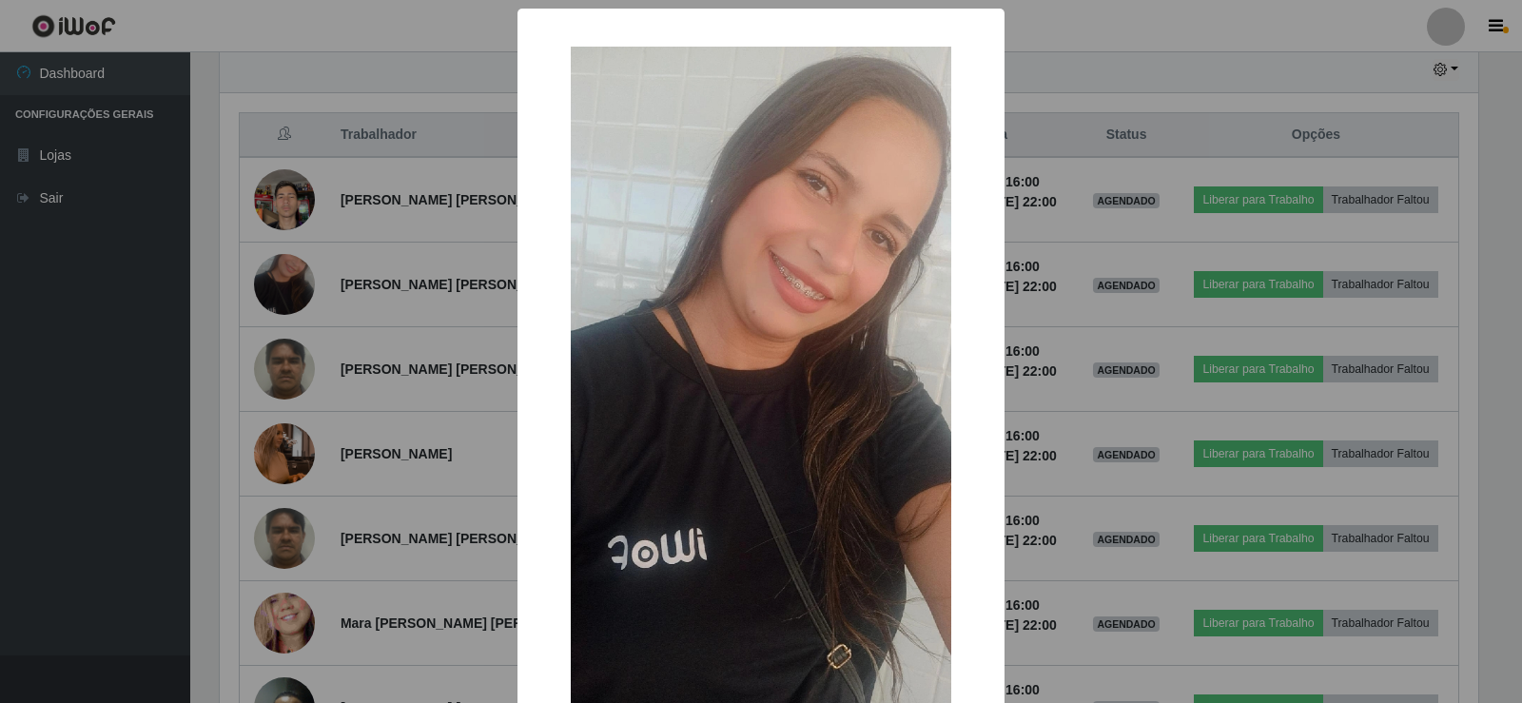
click at [1140, 44] on div "× OK Cancel" at bounding box center [761, 351] width 1522 height 703
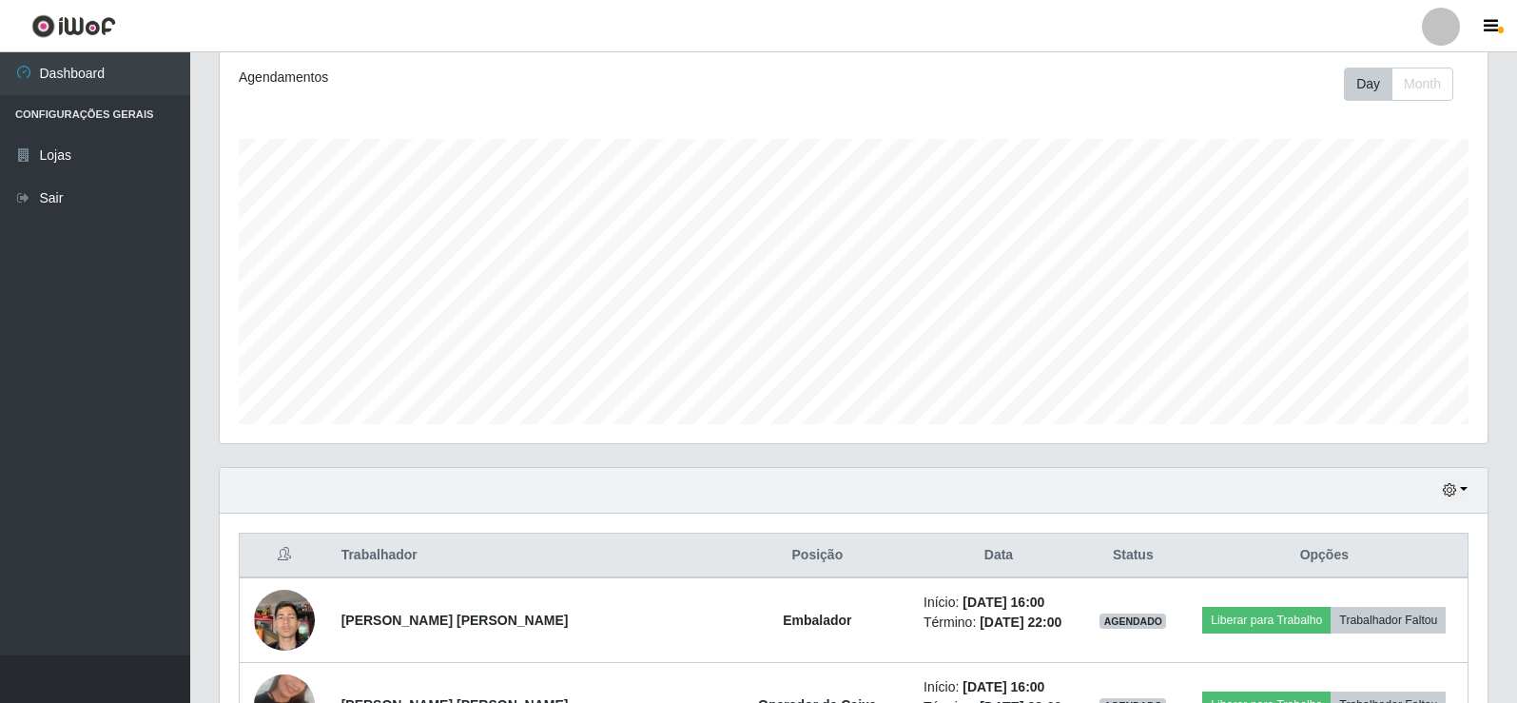
scroll to position [381, 0]
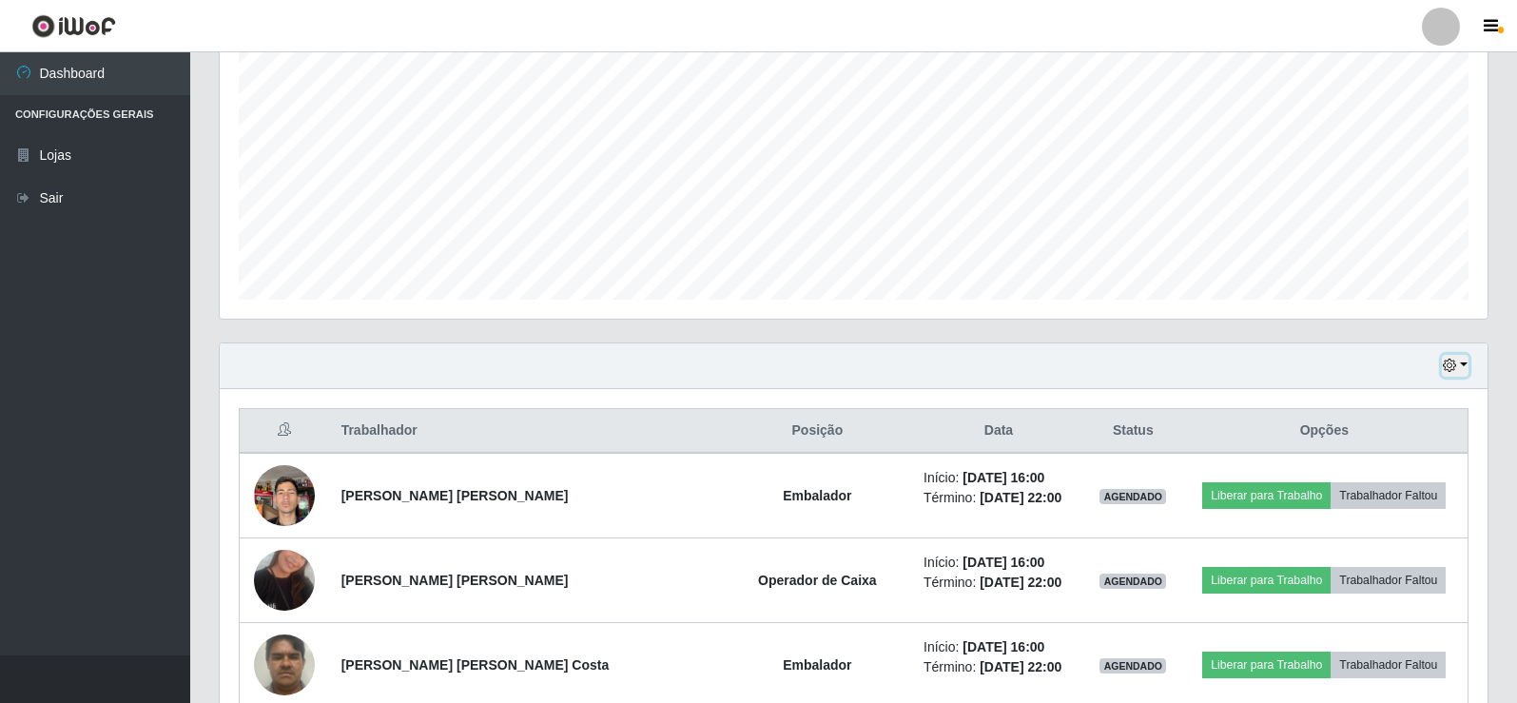
click at [1466, 363] on button "button" at bounding box center [1455, 366] width 27 height 22
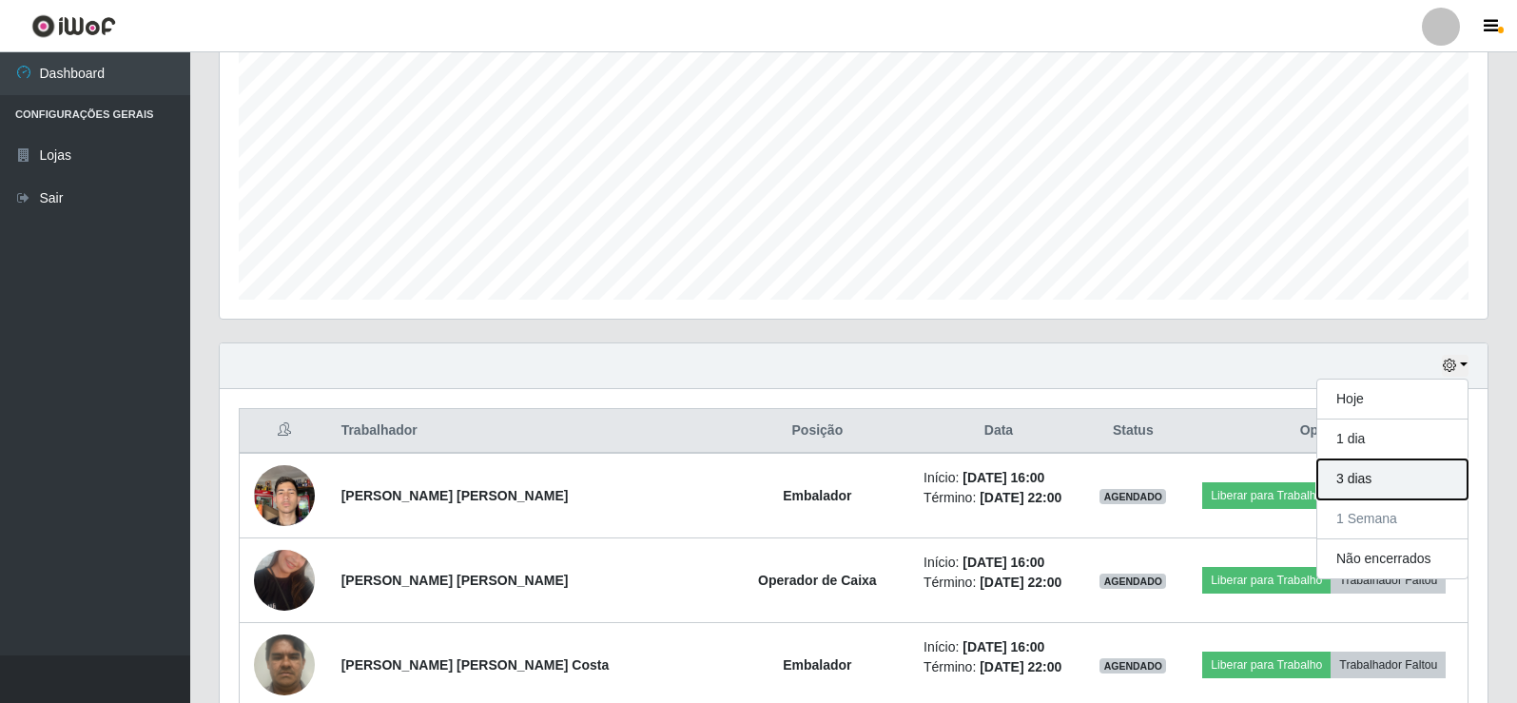
click at [1363, 481] on button "3 dias" at bounding box center [1393, 479] width 150 height 40
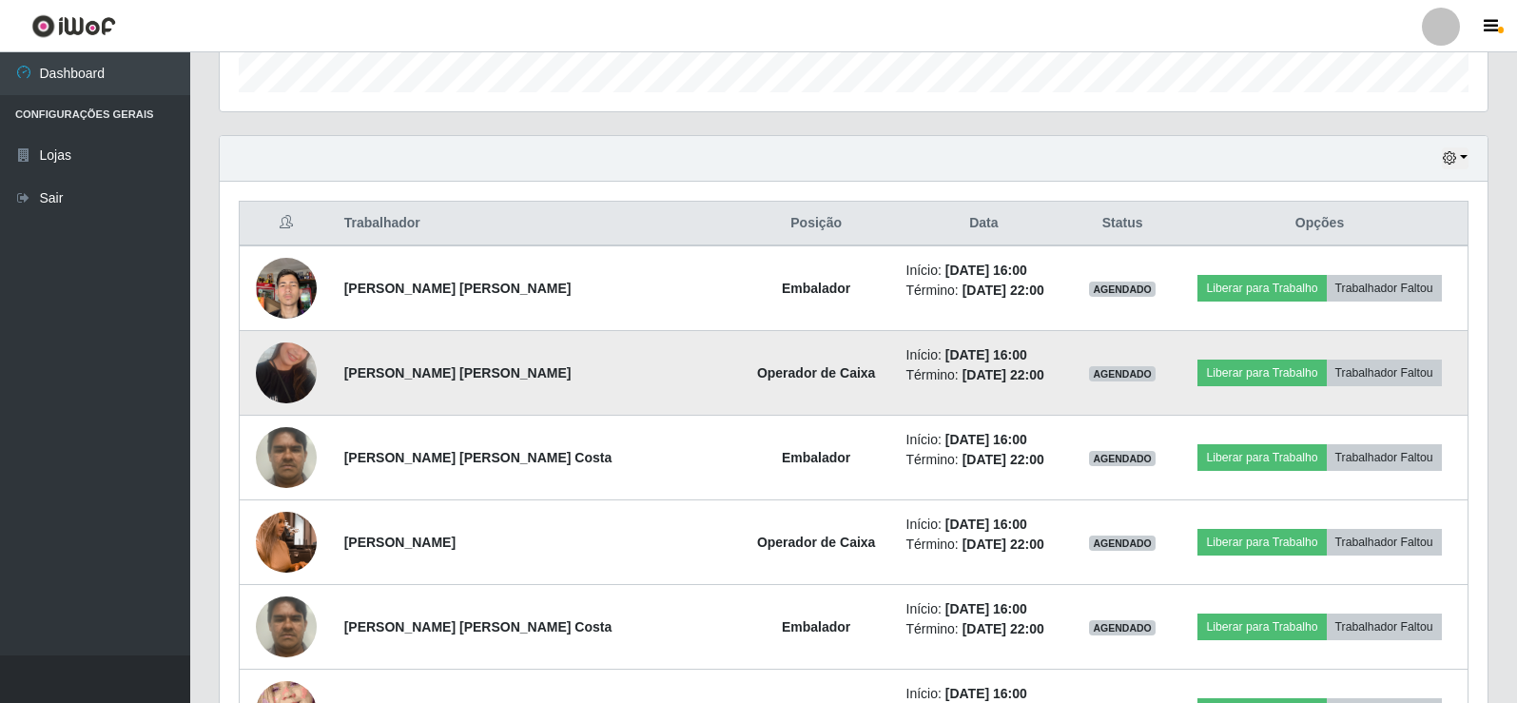
scroll to position [518, 0]
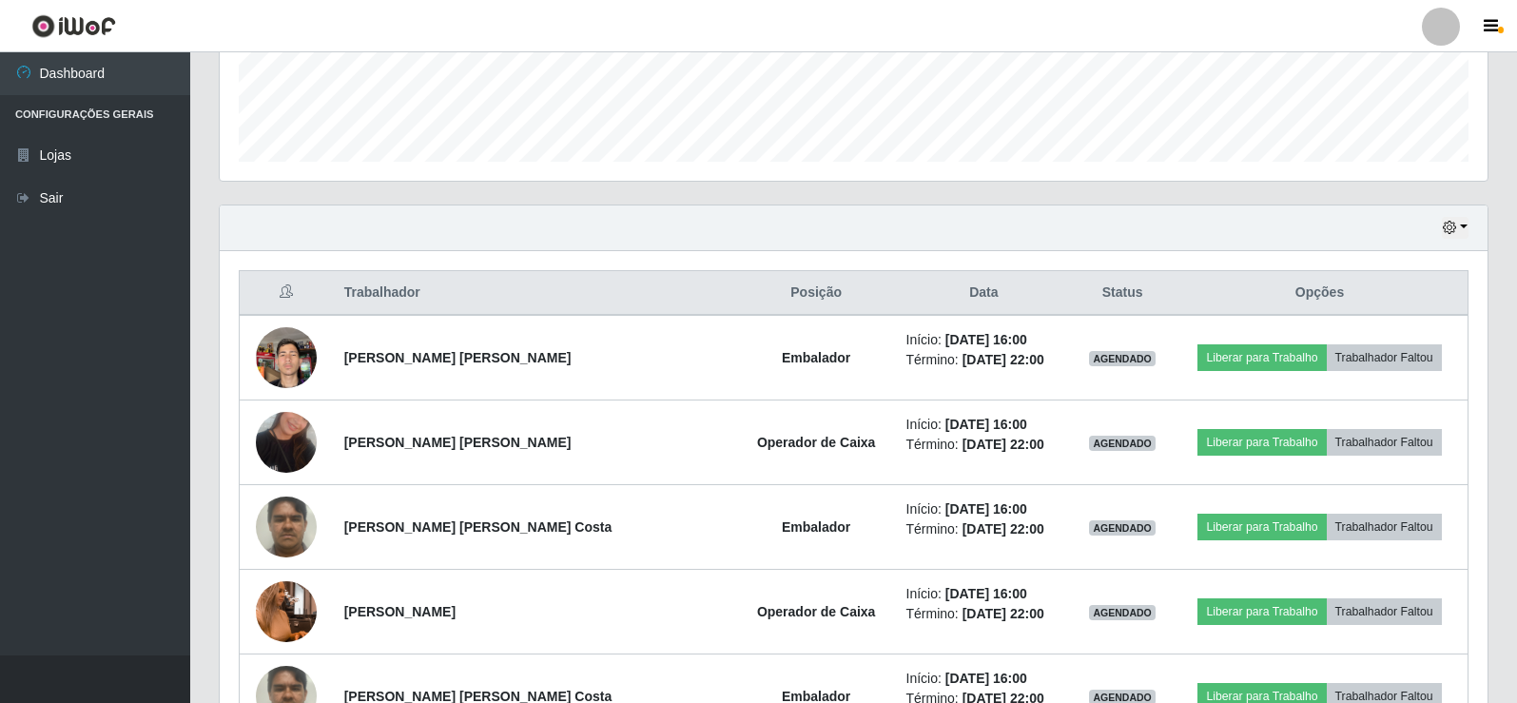
click at [96, 107] on li "Configurações Gerais" at bounding box center [95, 114] width 190 height 39
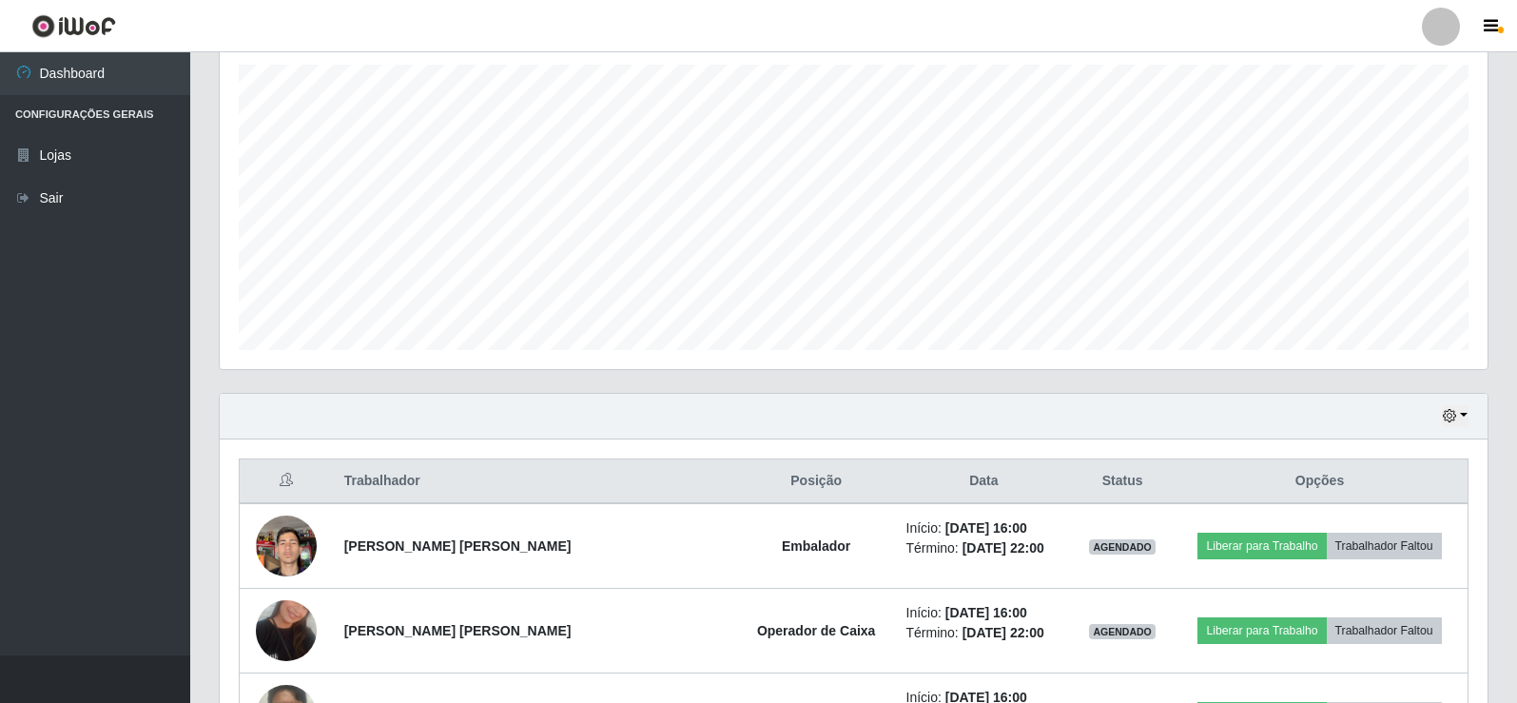
scroll to position [328, 0]
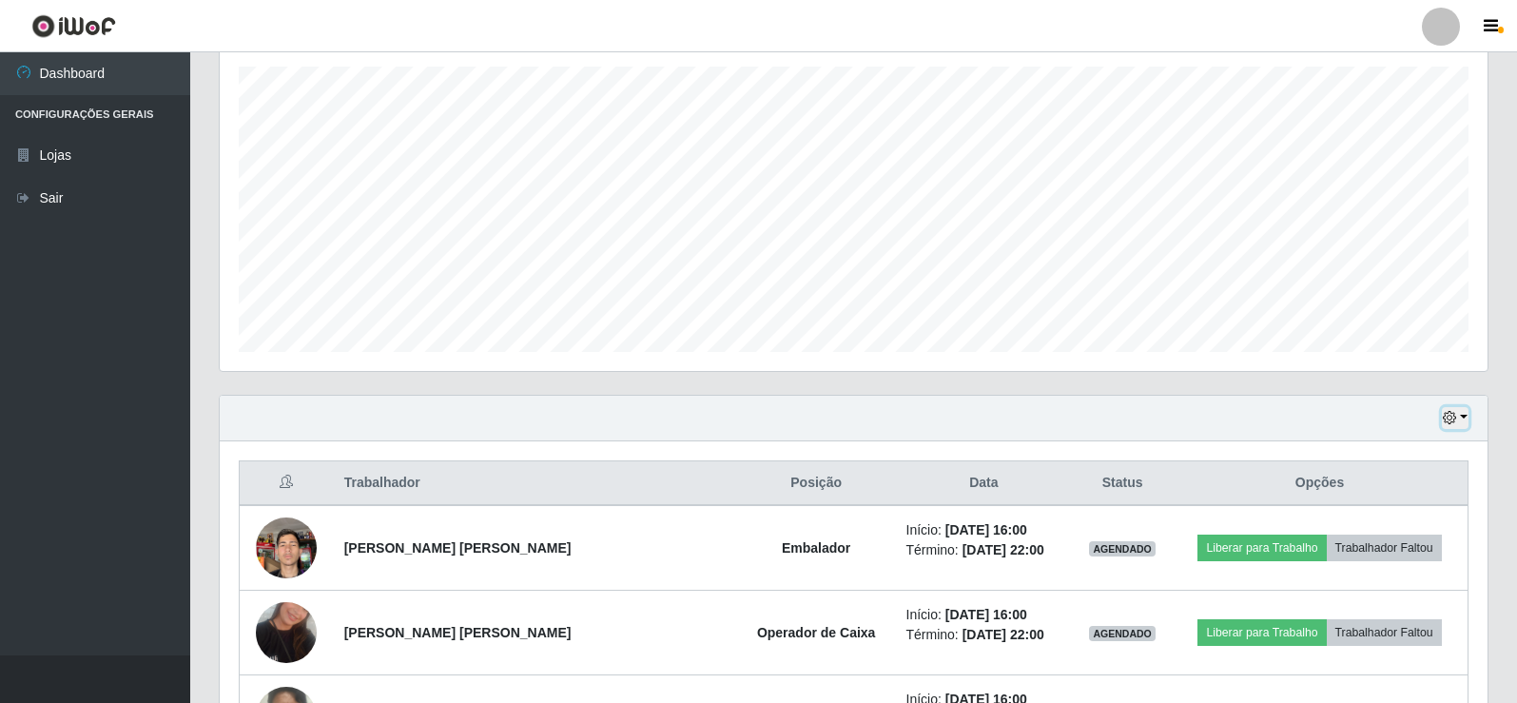
click at [1446, 421] on icon "button" at bounding box center [1449, 417] width 13 height 13
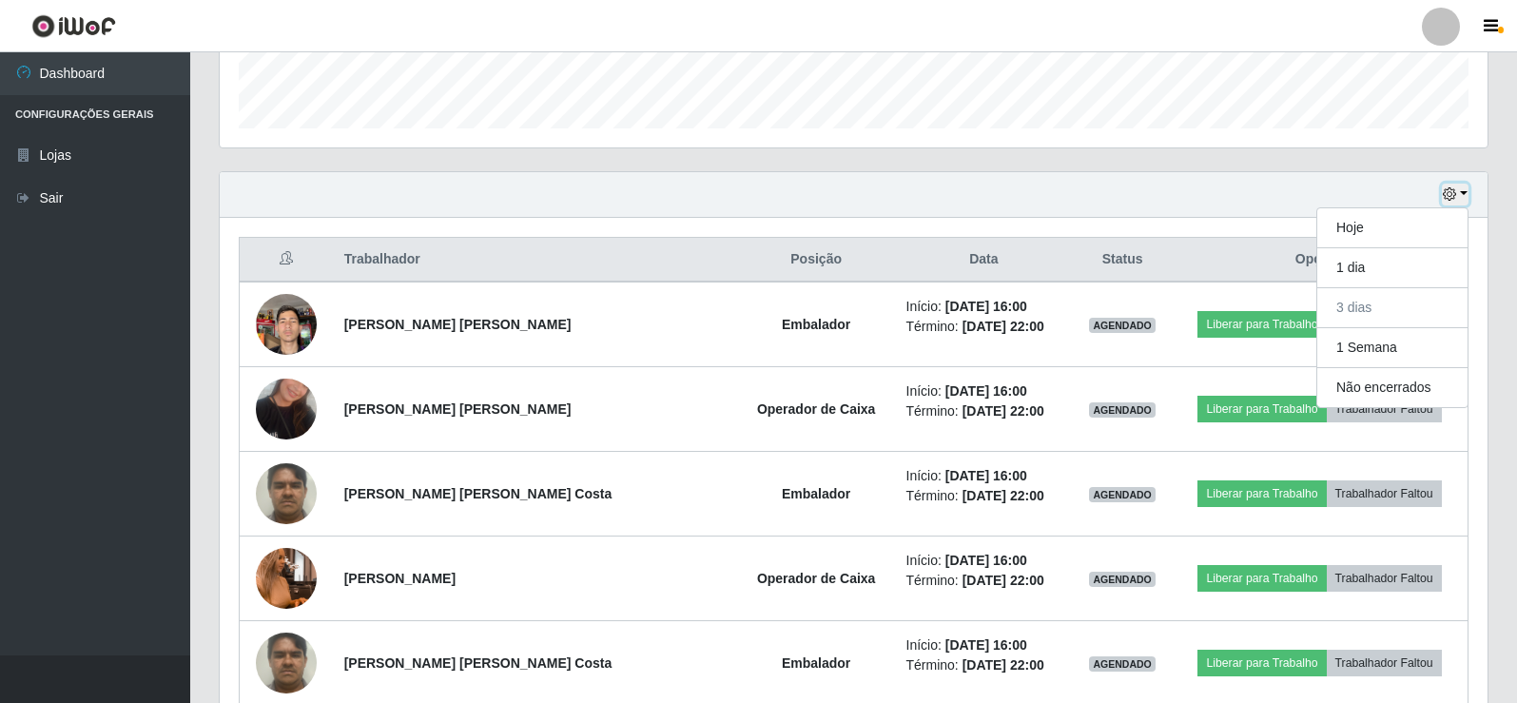
scroll to position [614, 0]
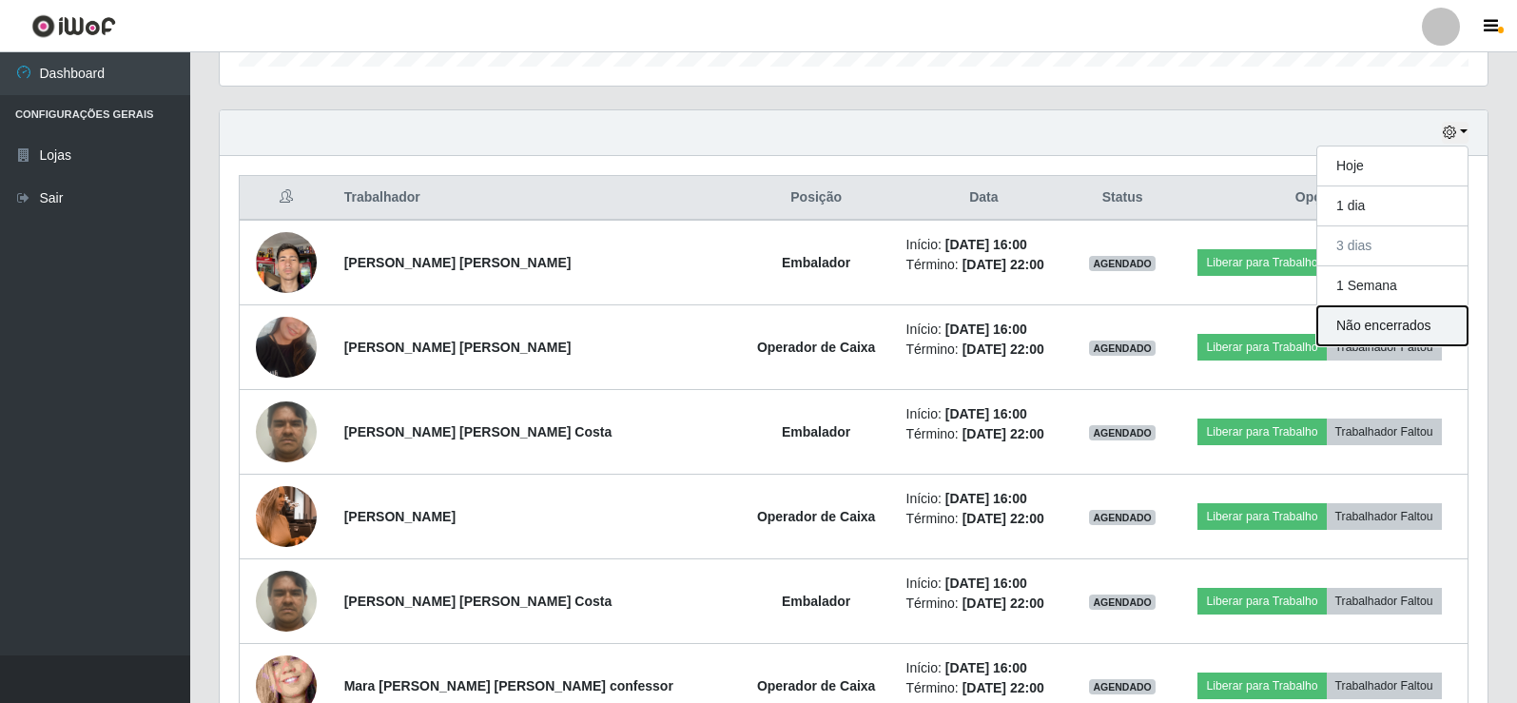
click at [1372, 327] on button "Não encerrados" at bounding box center [1393, 325] width 150 height 39
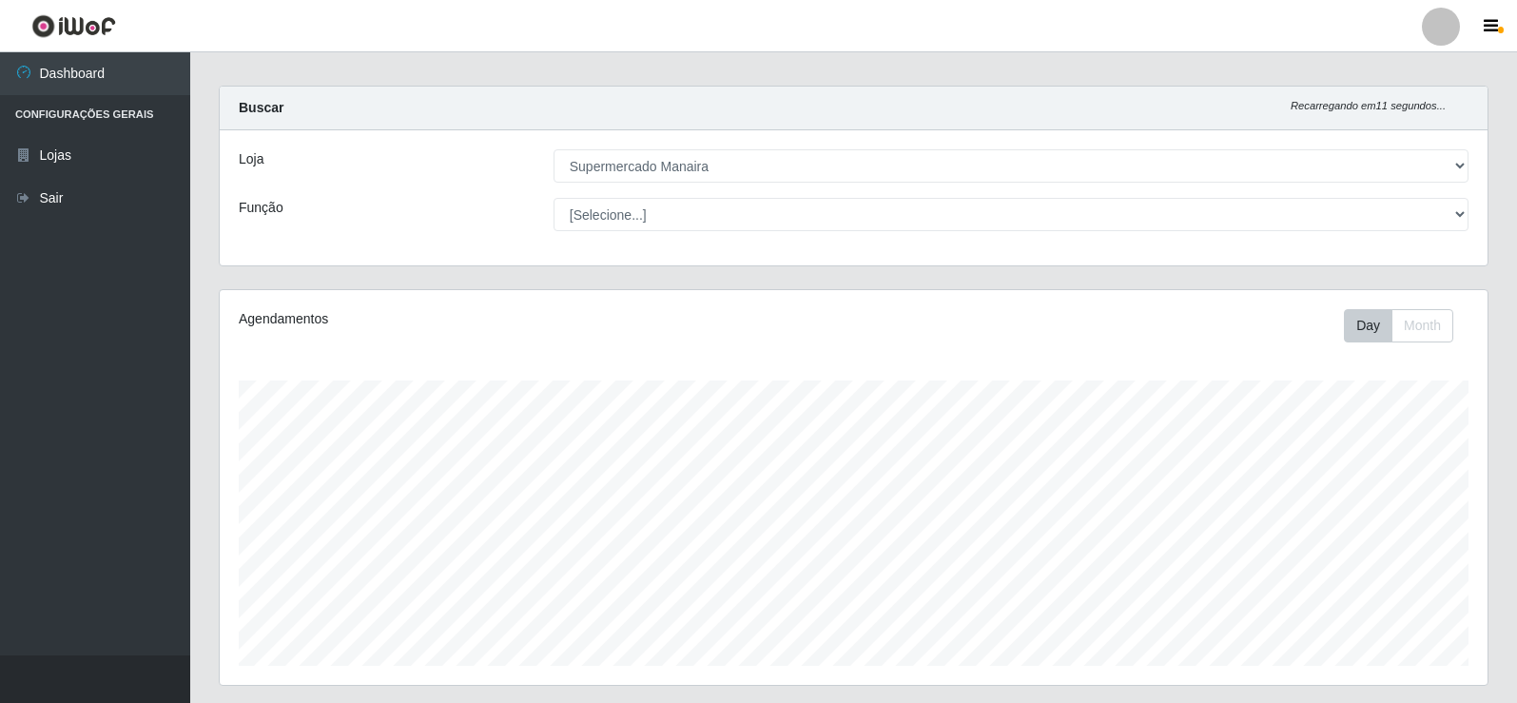
scroll to position [0, 0]
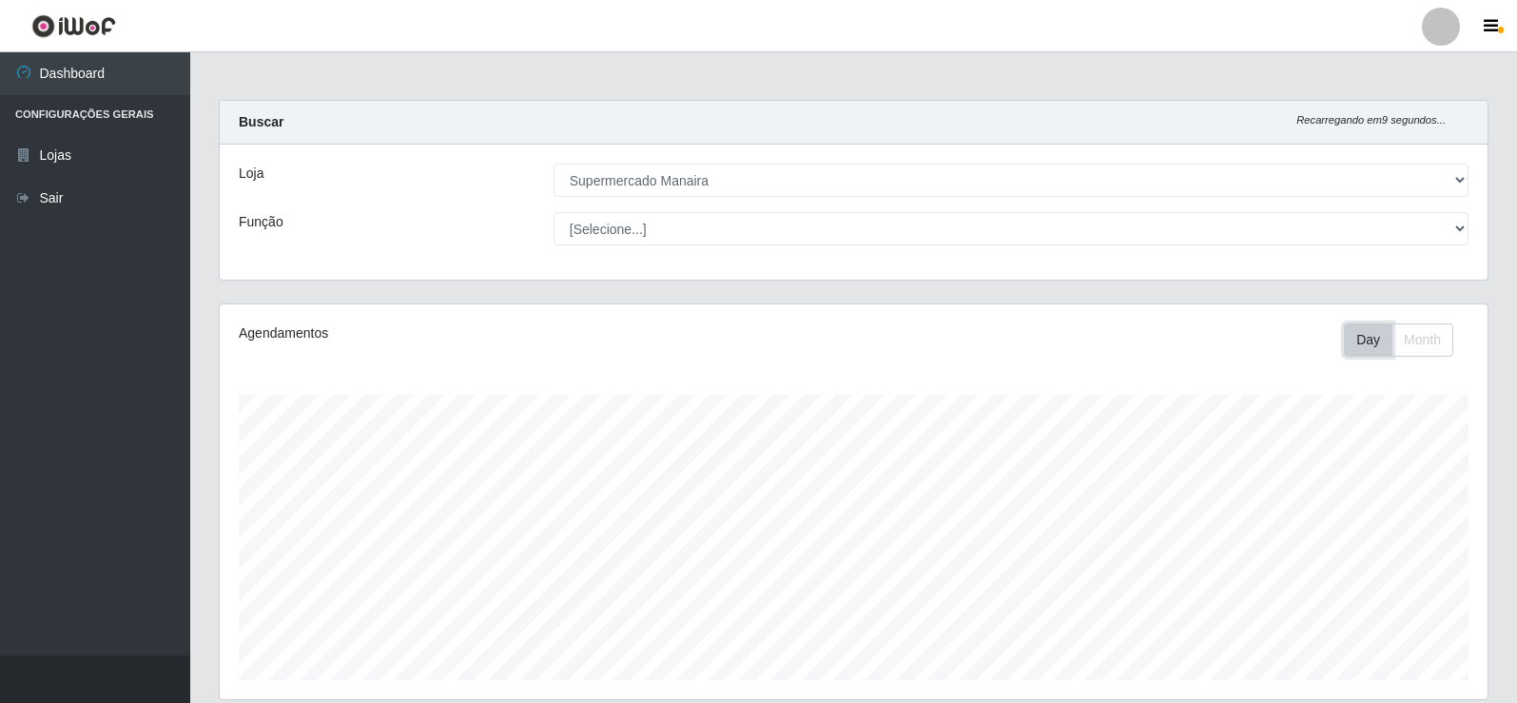
click at [1372, 341] on button "Day" at bounding box center [1368, 339] width 49 height 33
click at [1362, 345] on button "Day" at bounding box center [1368, 339] width 49 height 33
click at [1436, 337] on button "Month" at bounding box center [1423, 339] width 62 height 33
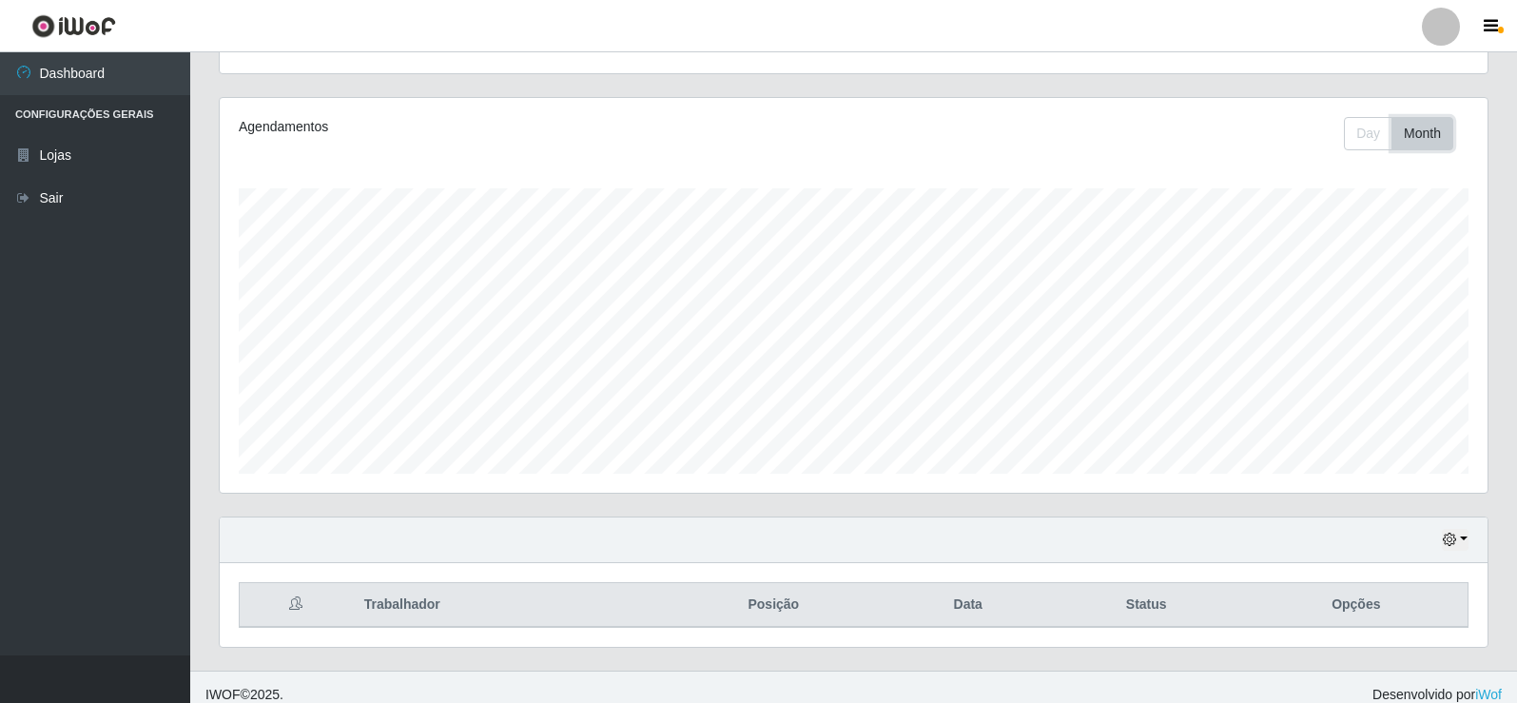
scroll to position [222, 0]
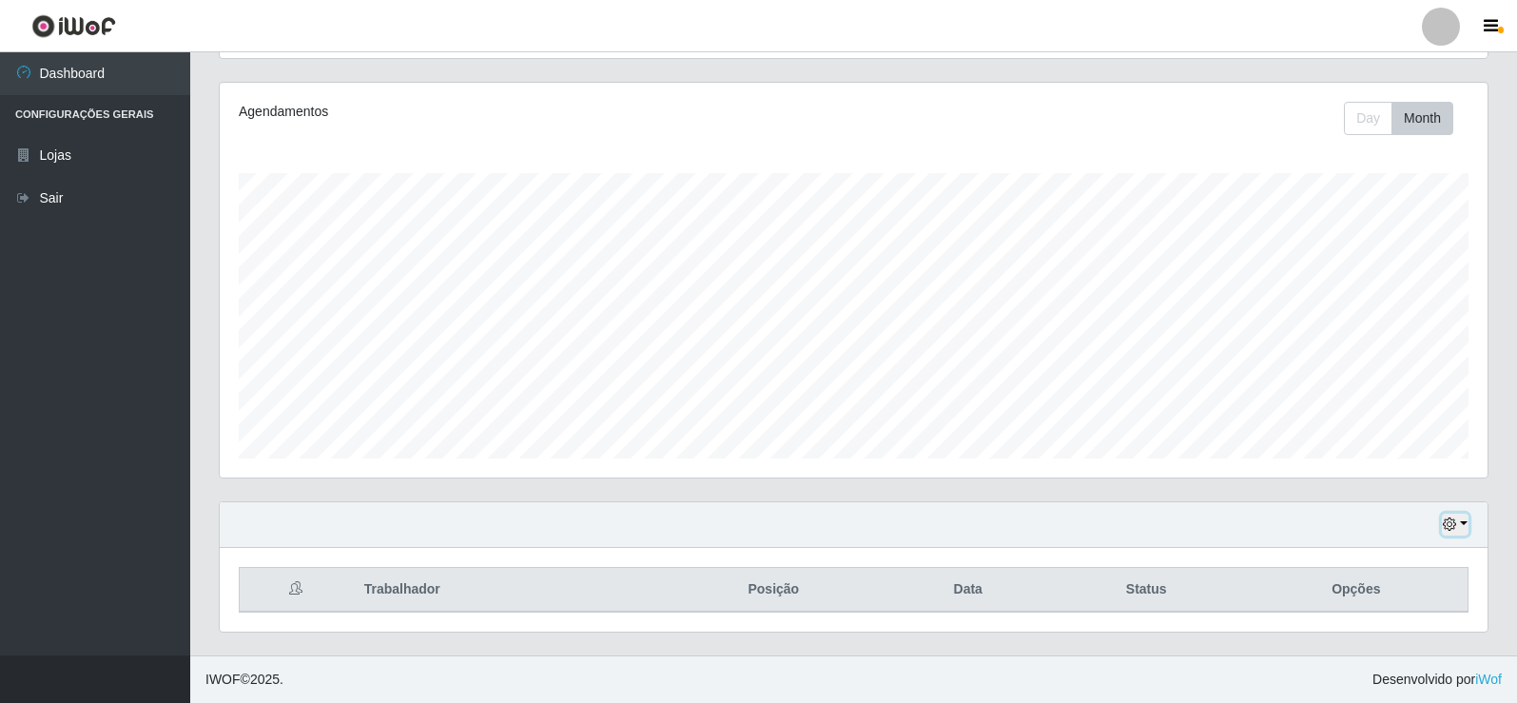
click at [1447, 525] on icon "button" at bounding box center [1449, 524] width 13 height 13
click at [1371, 453] on button "1 Semana" at bounding box center [1393, 454] width 150 height 40
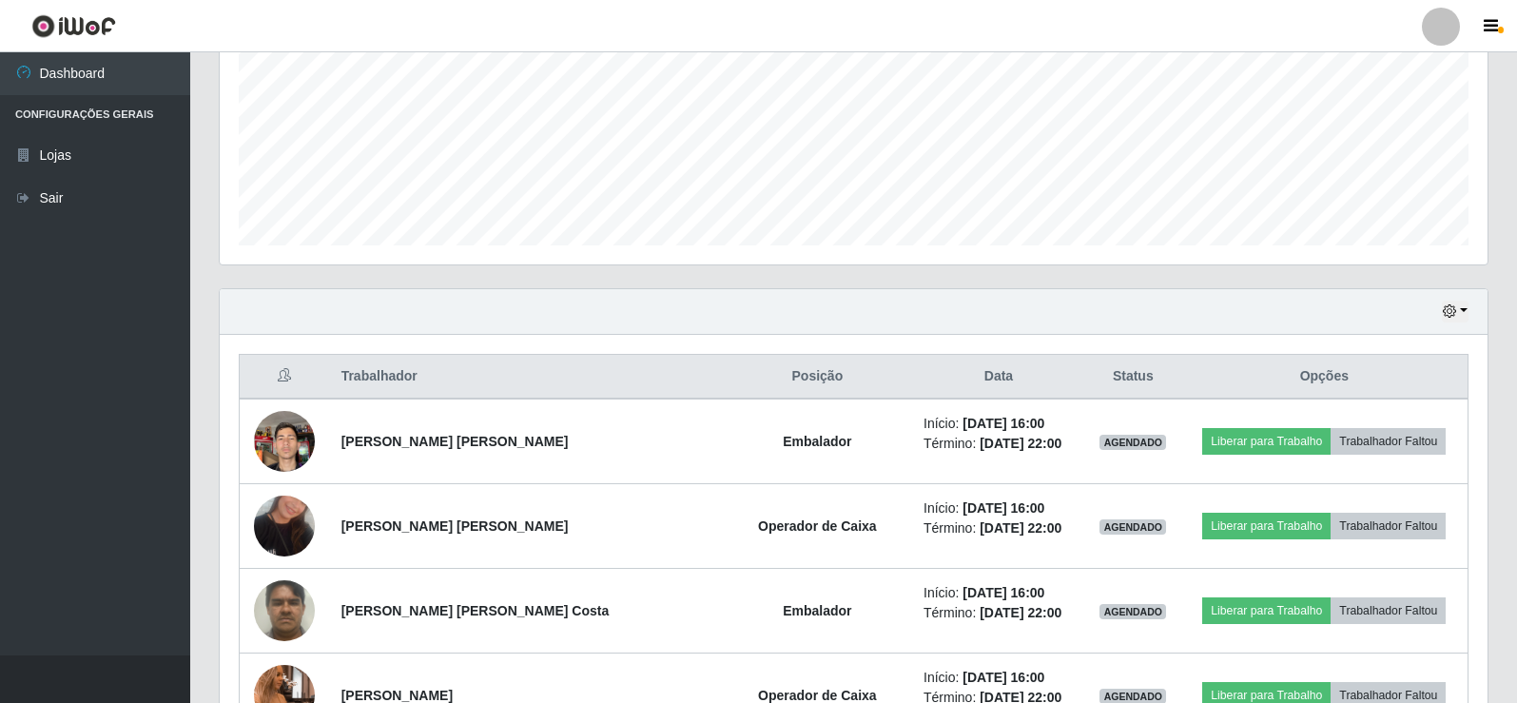
scroll to position [341, 0]
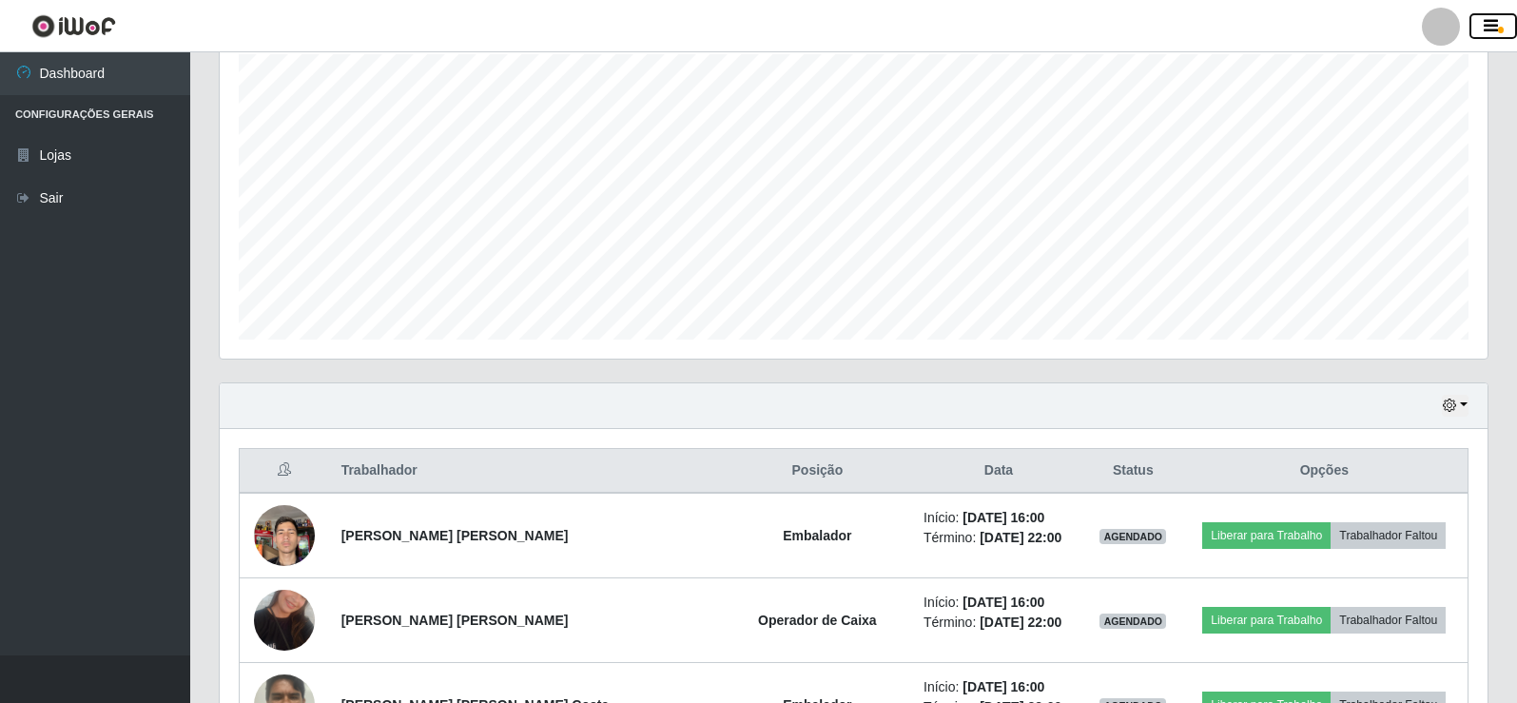
click at [1494, 25] on icon "button" at bounding box center [1491, 26] width 14 height 17
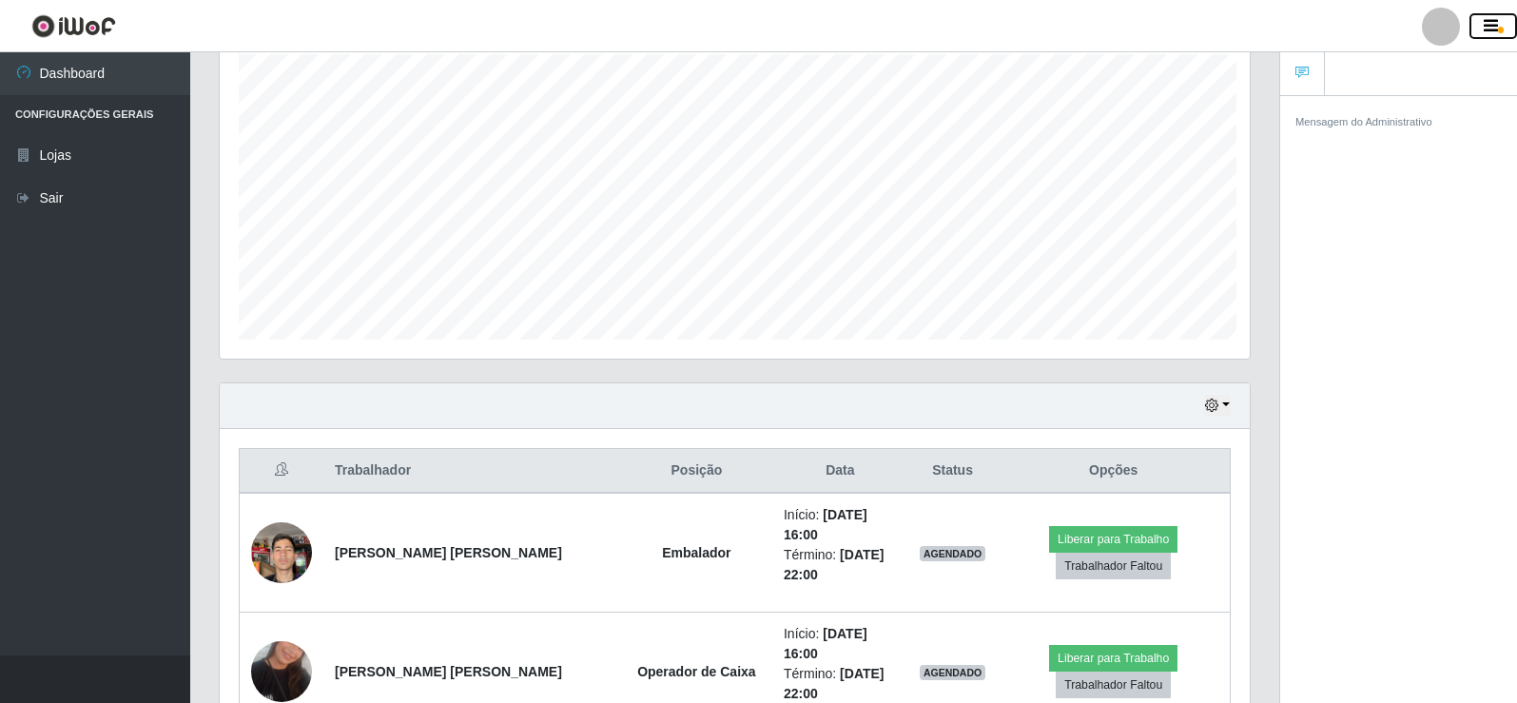
scroll to position [950906, 950270]
click at [1492, 25] on icon "button" at bounding box center [1491, 26] width 14 height 17
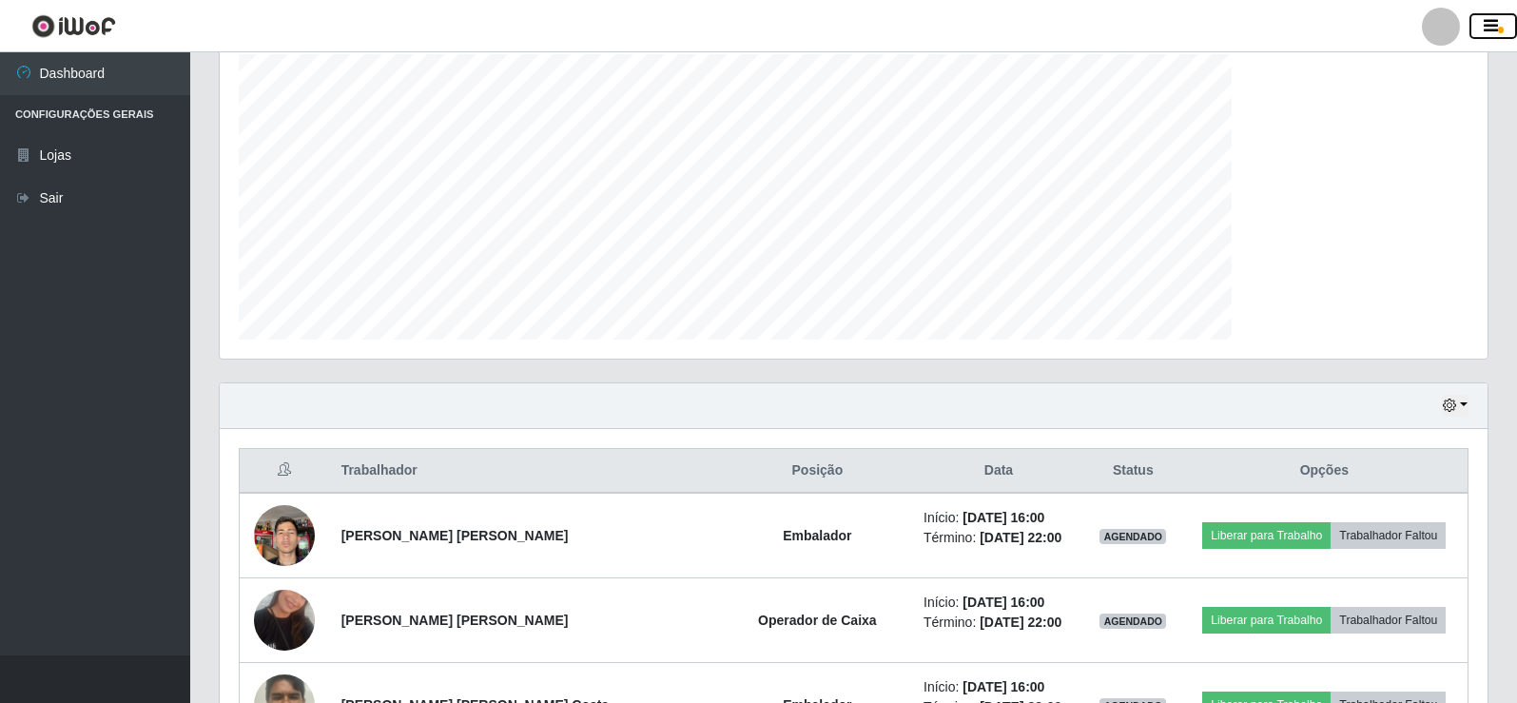
scroll to position [950906, 950033]
click at [1492, 25] on icon "button" at bounding box center [1491, 26] width 14 height 17
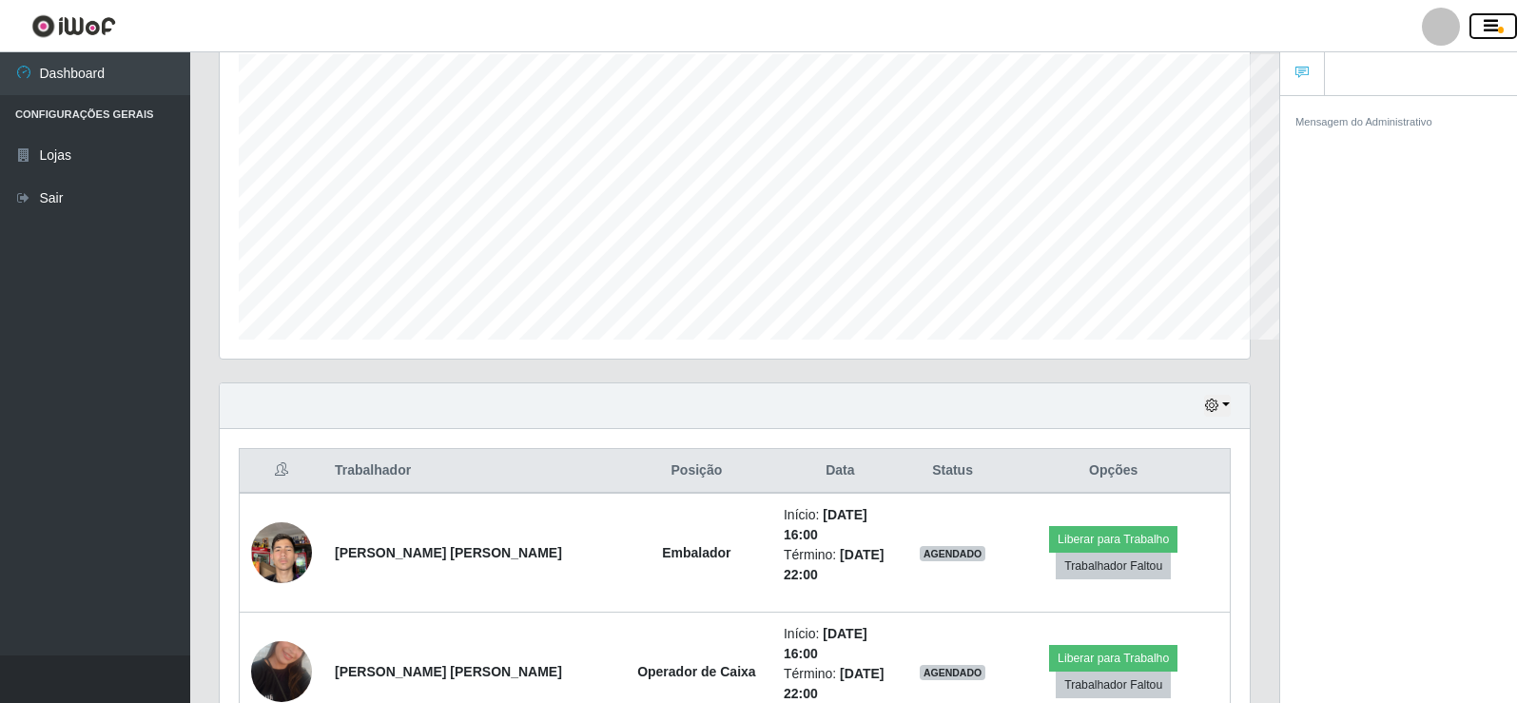
scroll to position [950906, 950270]
click at [1313, 72] on link at bounding box center [1302, 74] width 45 height 44
click at [1302, 76] on icon at bounding box center [1302, 72] width 13 height 13
click at [1493, 28] on icon "button" at bounding box center [1491, 26] width 14 height 17
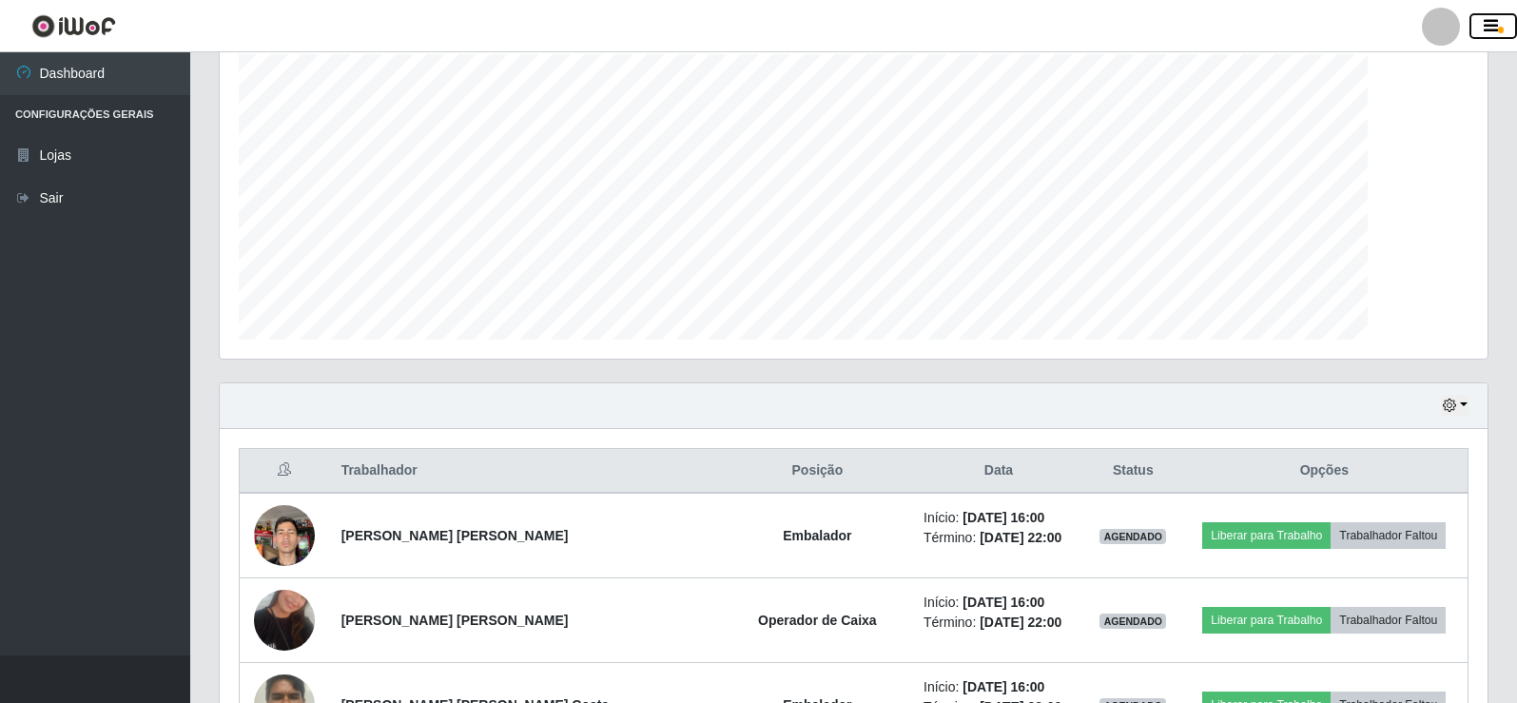
scroll to position [395, 1268]
click at [1432, 34] on div at bounding box center [1441, 27] width 38 height 38
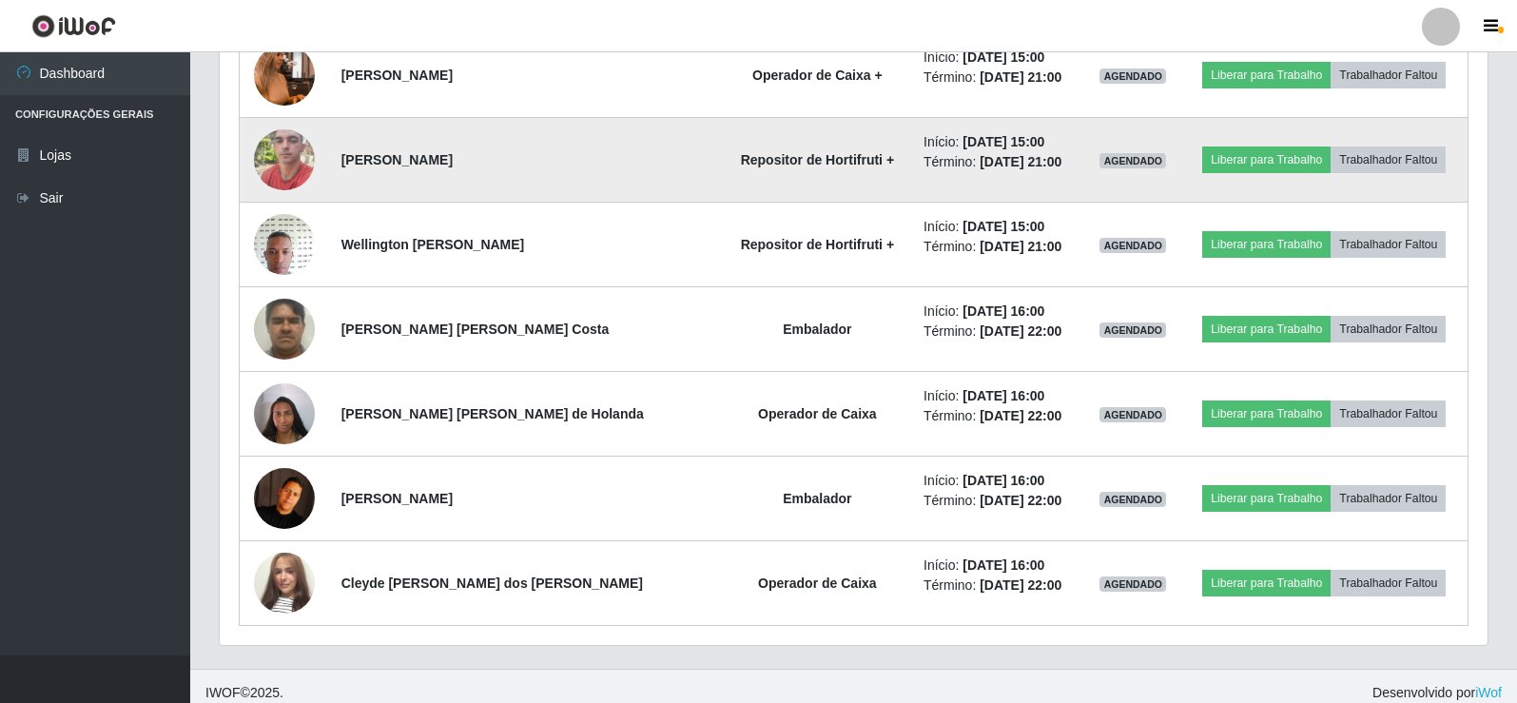
scroll to position [2338, 0]
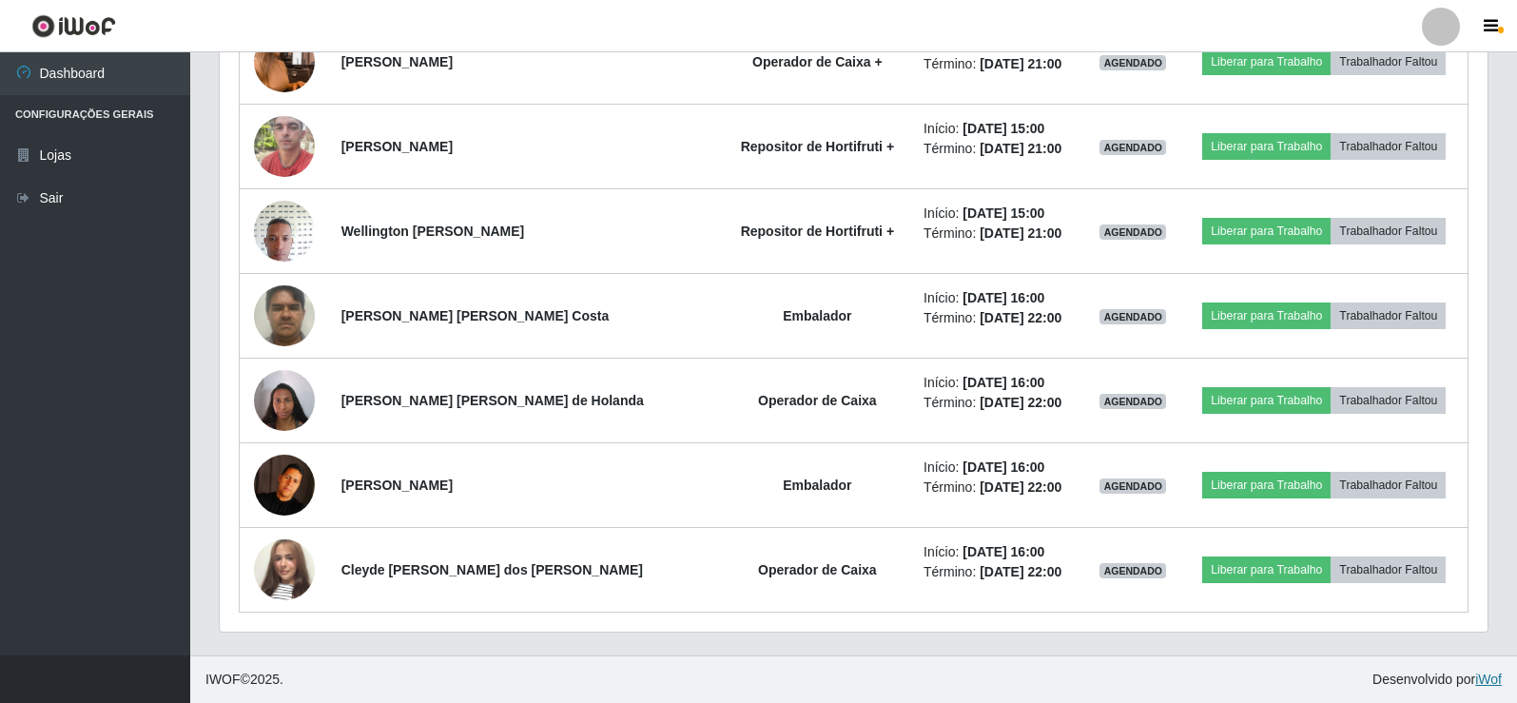
click at [1484, 678] on link "iWof" at bounding box center [1488, 679] width 27 height 15
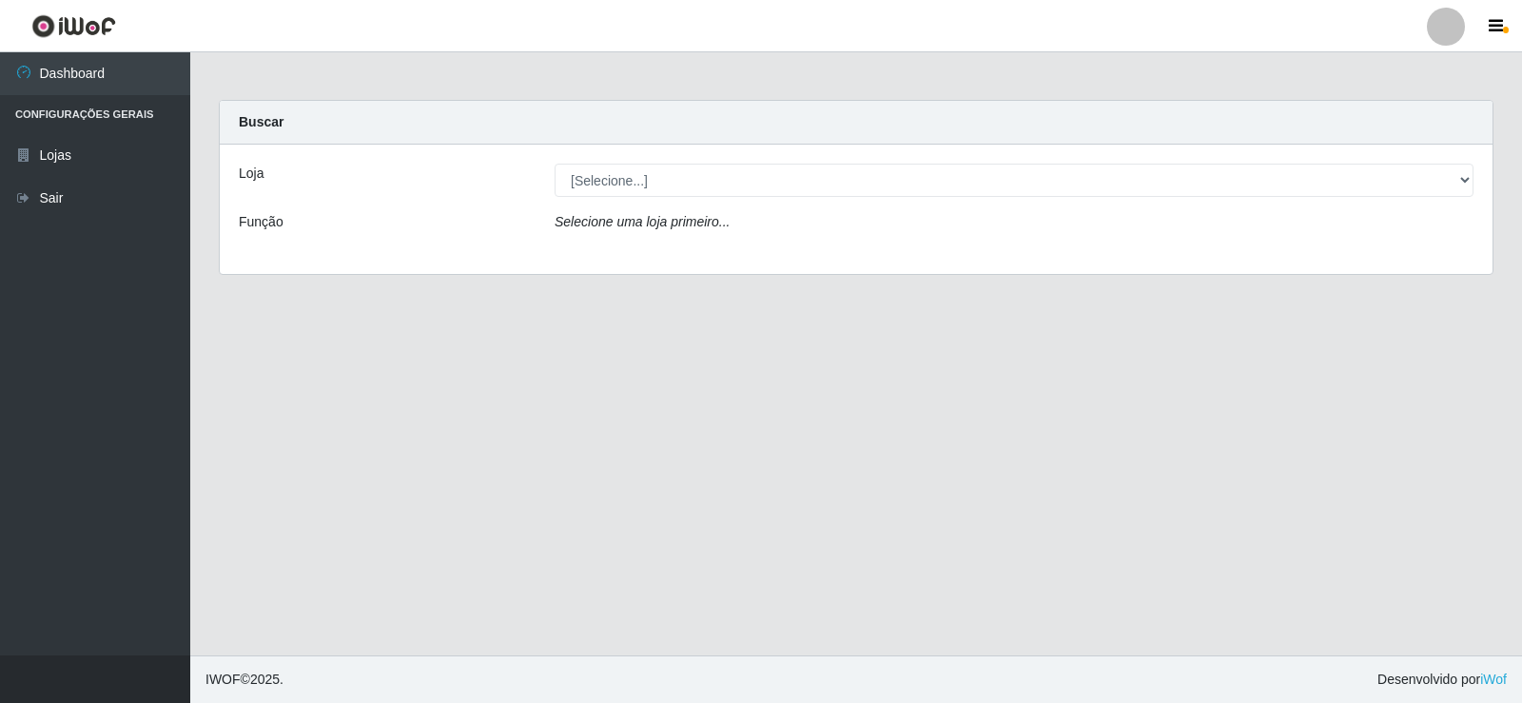
click at [687, 225] on icon "Selecione uma loja primeiro..." at bounding box center [642, 221] width 175 height 15
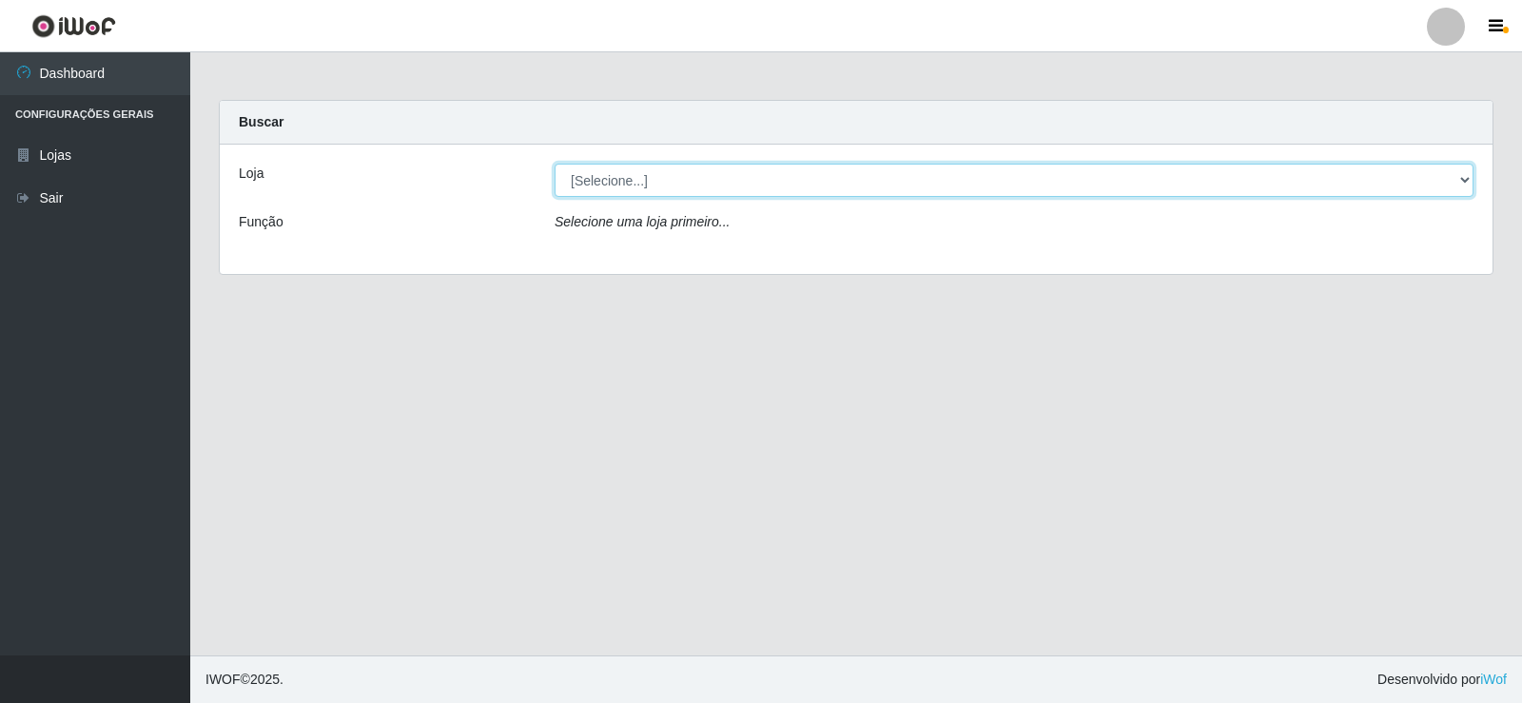
click at [648, 186] on select "[Selecione...] Supermercado Manaira" at bounding box center [1014, 180] width 919 height 33
select select "443"
click at [555, 164] on select "[Selecione...] Supermercado Manaira" at bounding box center [1014, 180] width 919 height 33
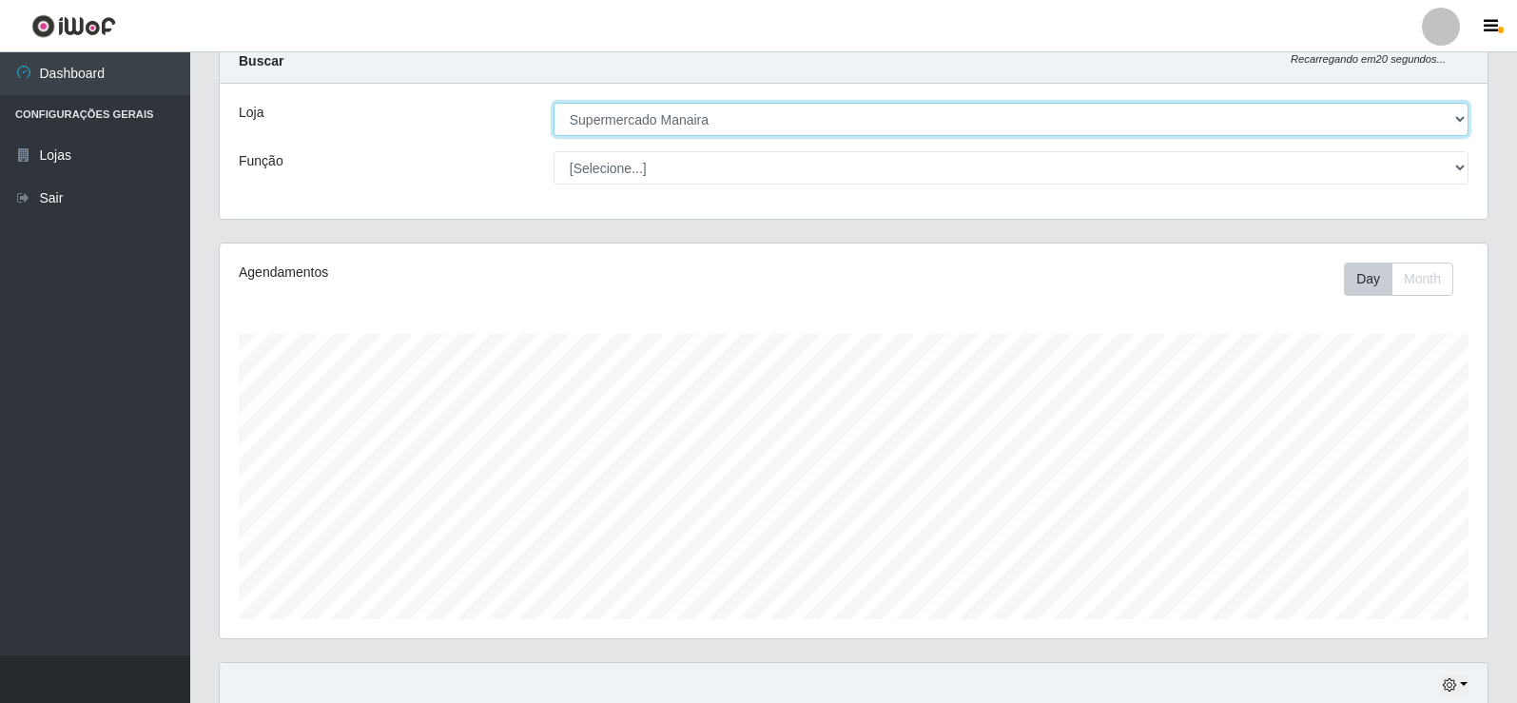
scroll to position [95, 0]
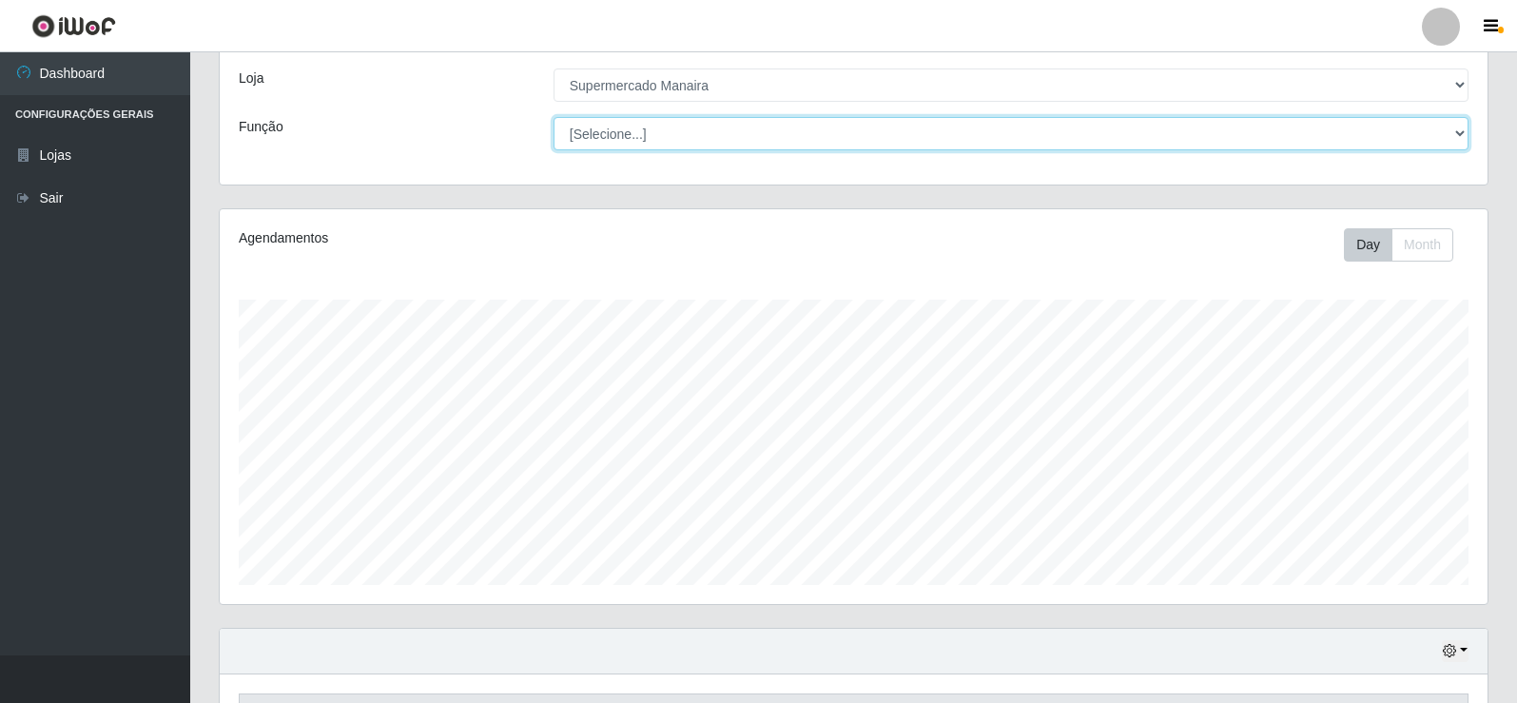
click at [1448, 125] on select "[Selecione...] ASG ASG + ASG ++ Embalador Embalador + Embalador ++ Operador de …" at bounding box center [1011, 133] width 915 height 33
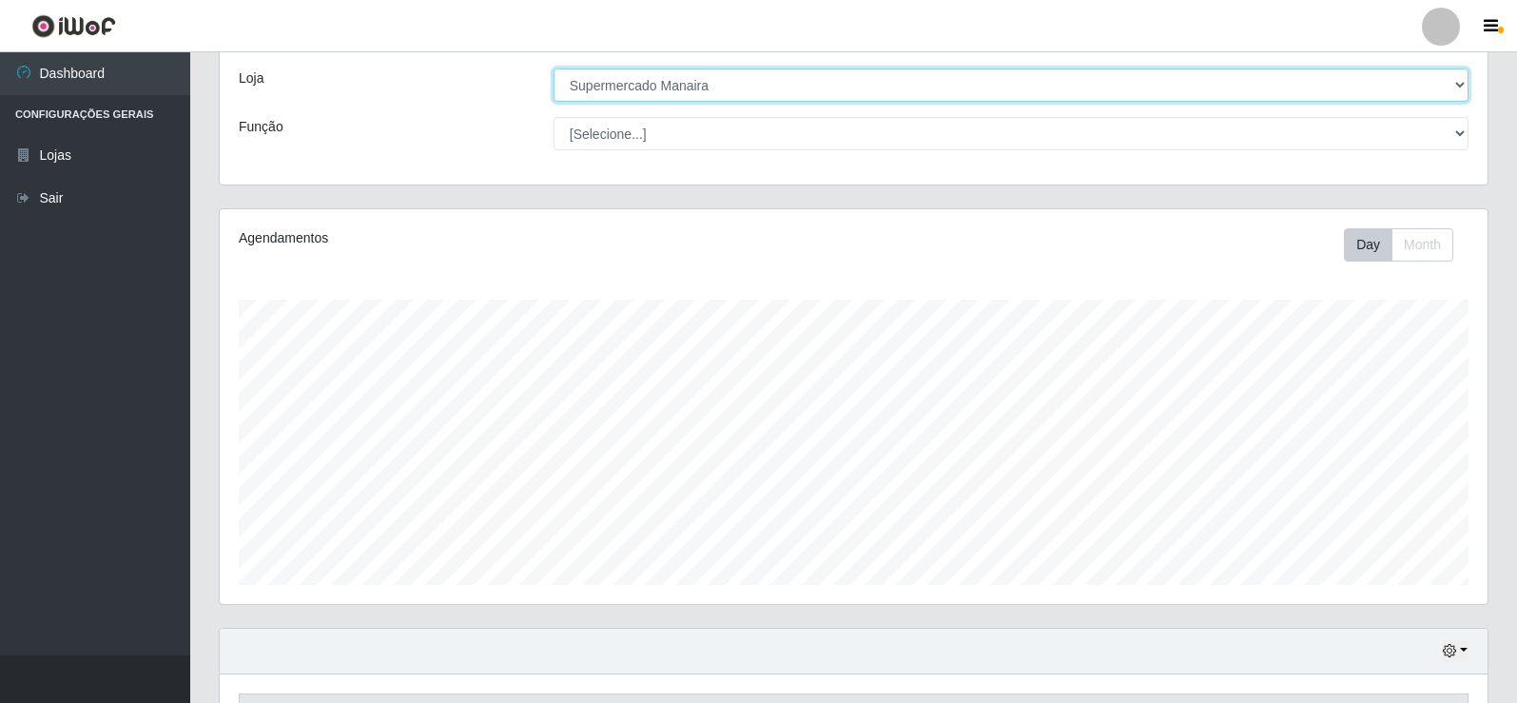
click at [1455, 84] on select "[Selecione...] Supermercado Manaira" at bounding box center [1011, 84] width 915 height 33
click at [554, 68] on select "[Selecione...] Supermercado Manaira" at bounding box center [1011, 84] width 915 height 33
click at [669, 73] on select "[Selecione...] Supermercado Manaira" at bounding box center [1011, 84] width 915 height 33
click at [554, 68] on select "[Selecione...] Supermercado Manaira" at bounding box center [1011, 84] width 915 height 33
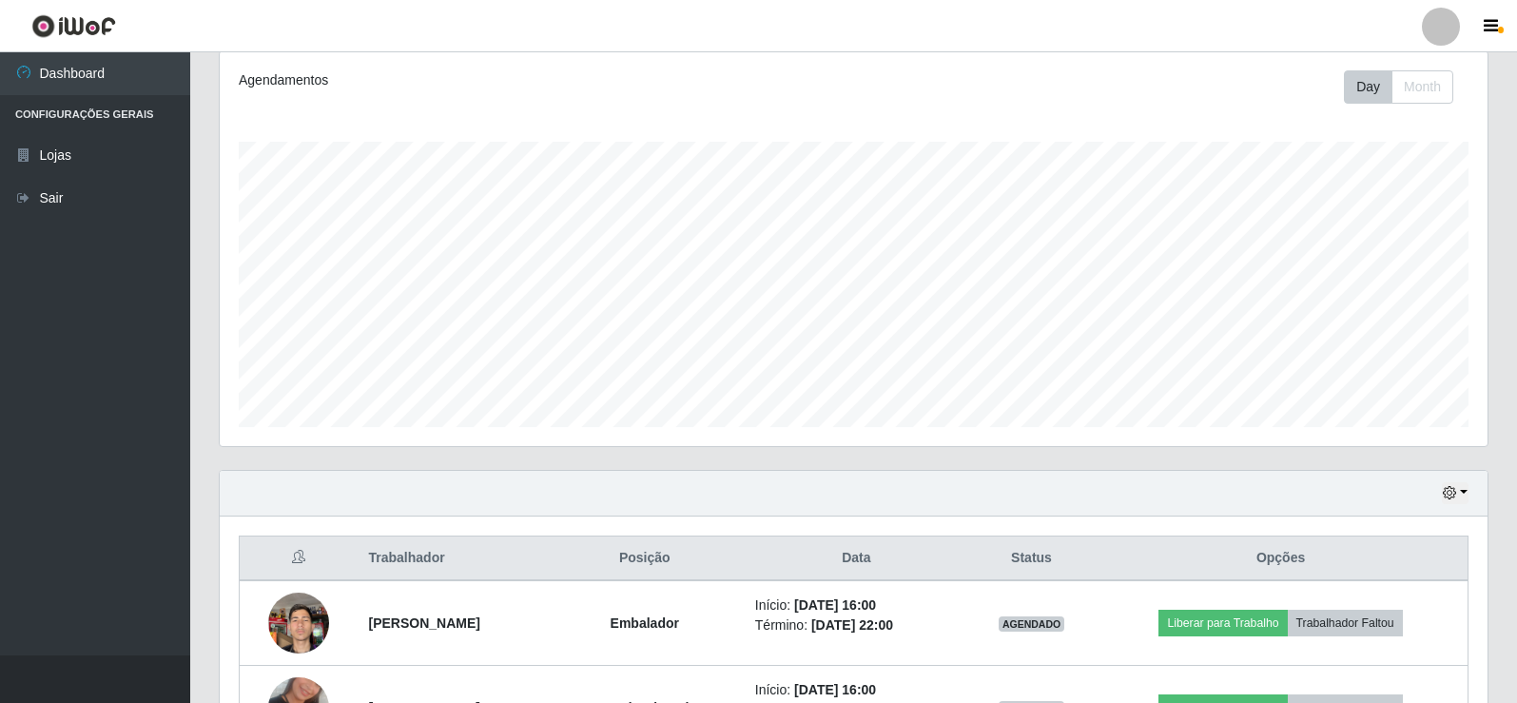
scroll to position [391, 0]
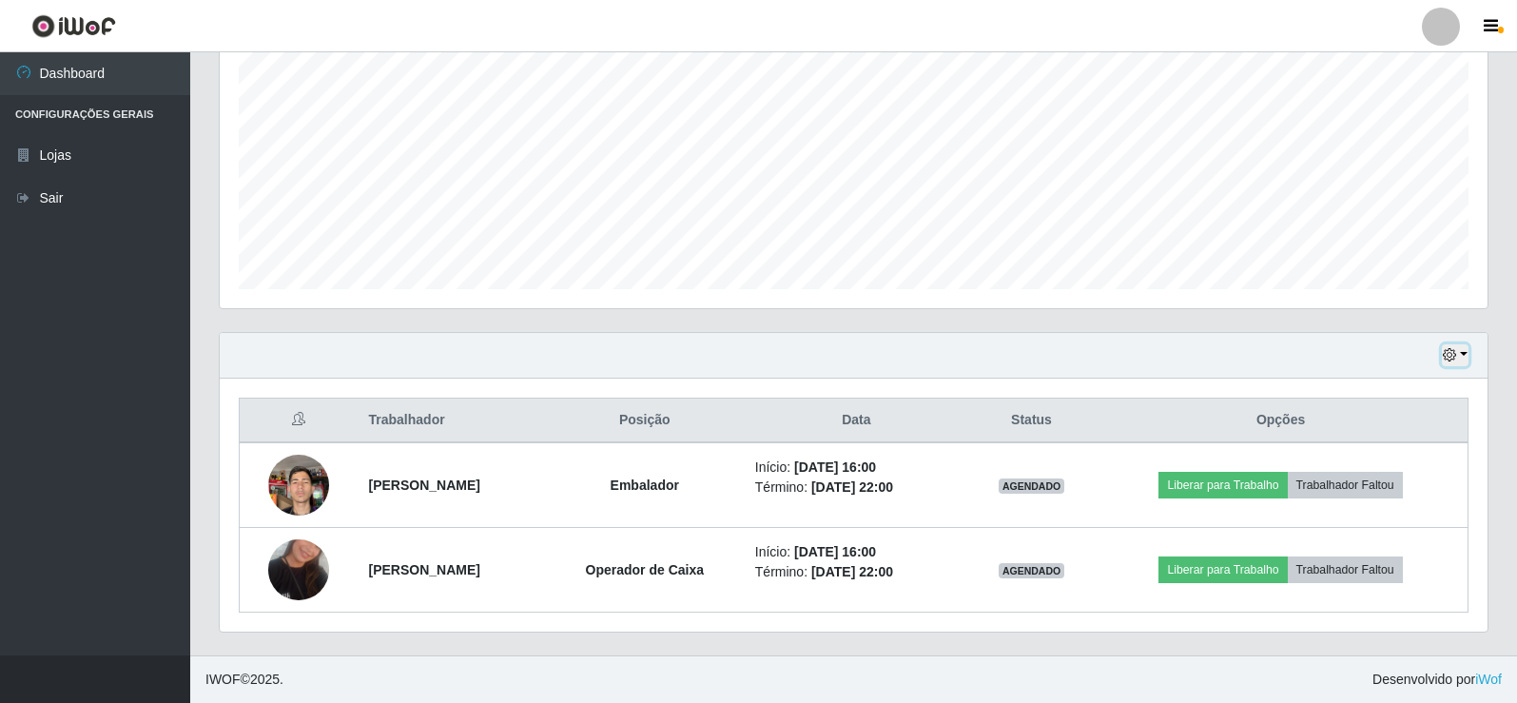
click at [1448, 359] on icon "button" at bounding box center [1449, 354] width 13 height 13
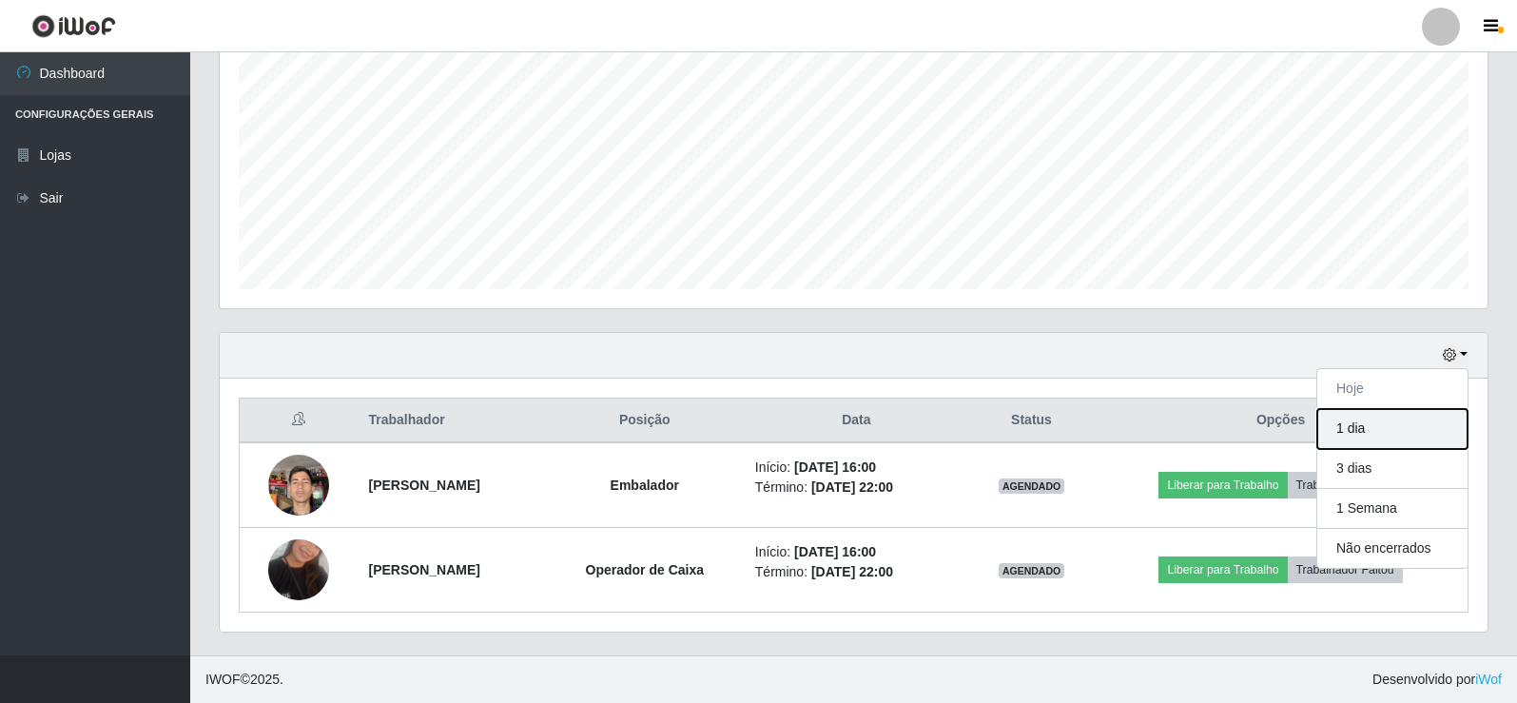
click at [1362, 434] on button "1 dia" at bounding box center [1393, 429] width 150 height 40
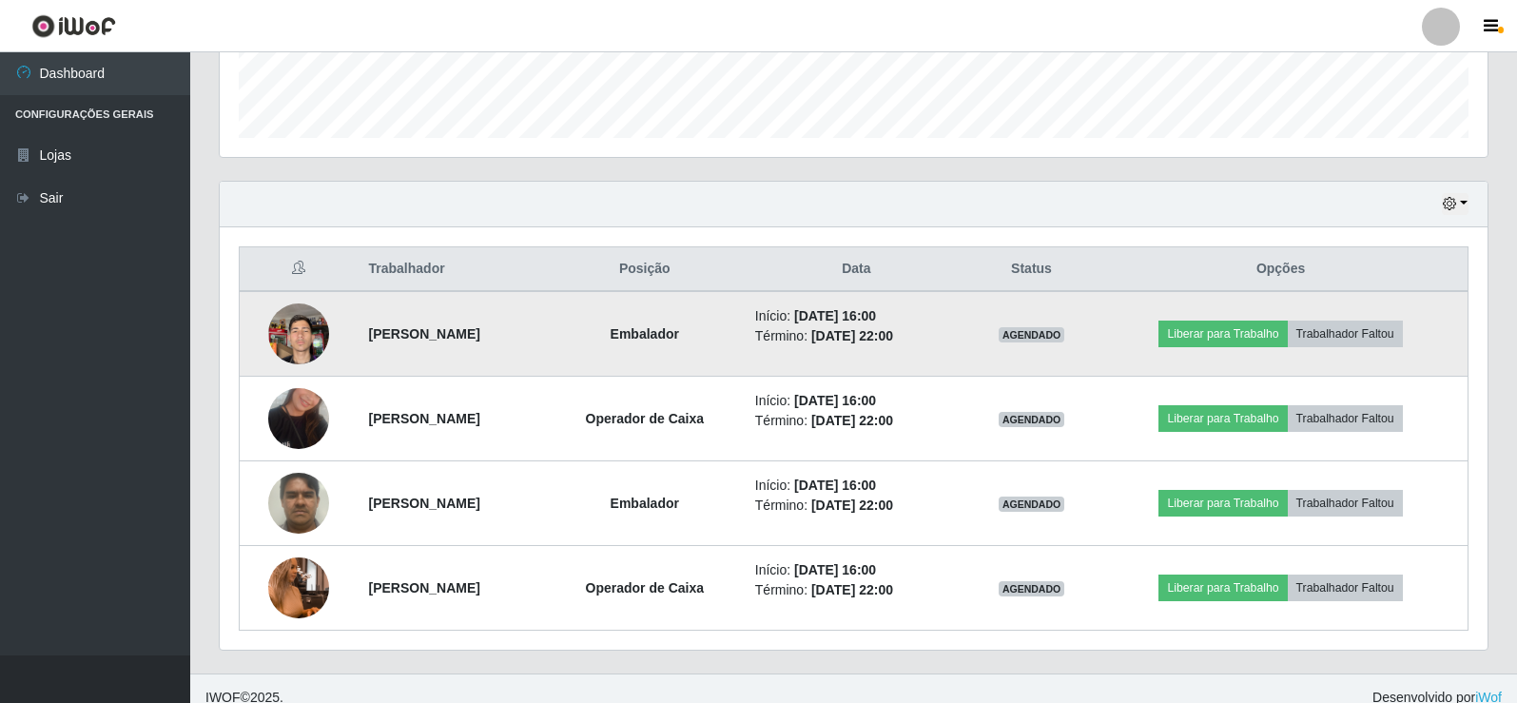
scroll to position [560, 0]
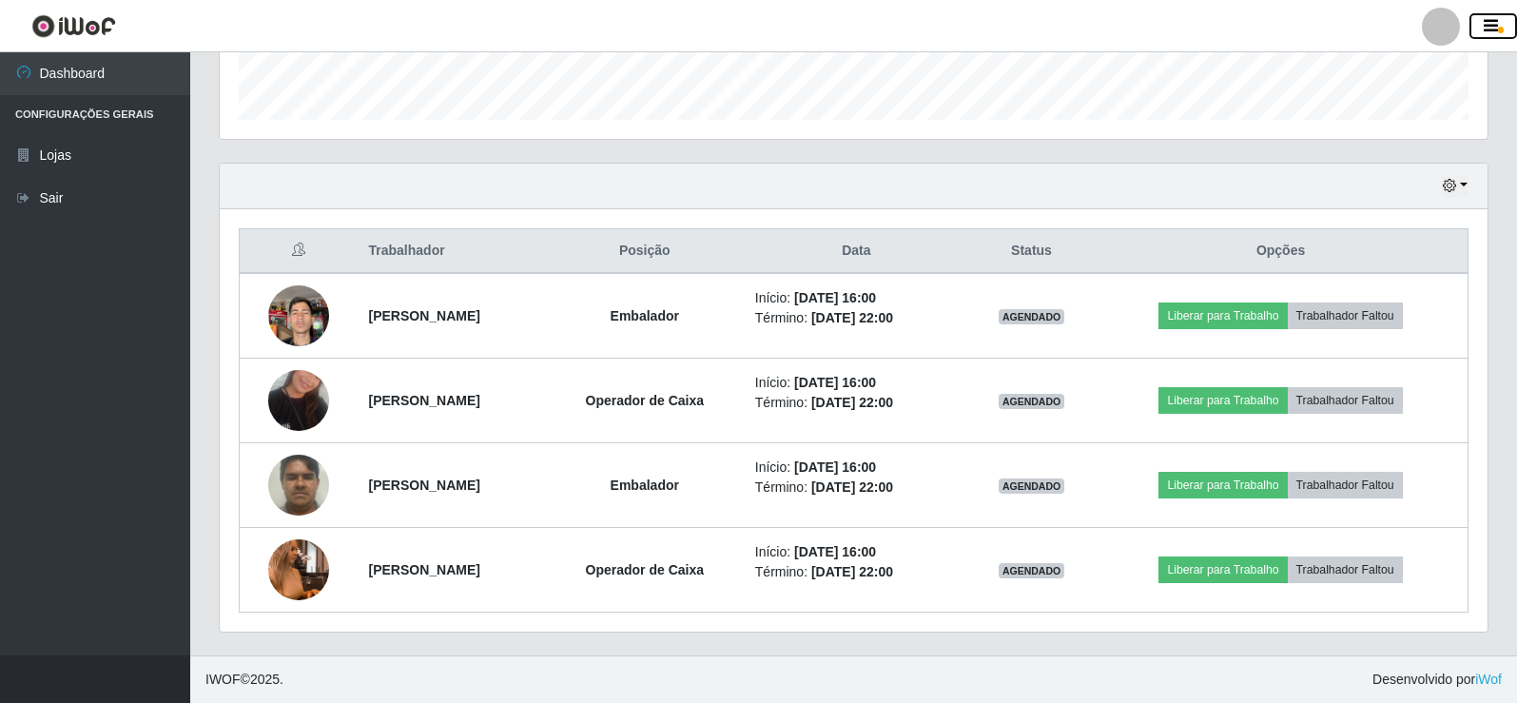
click at [1500, 25] on button "button" at bounding box center [1494, 26] width 48 height 27
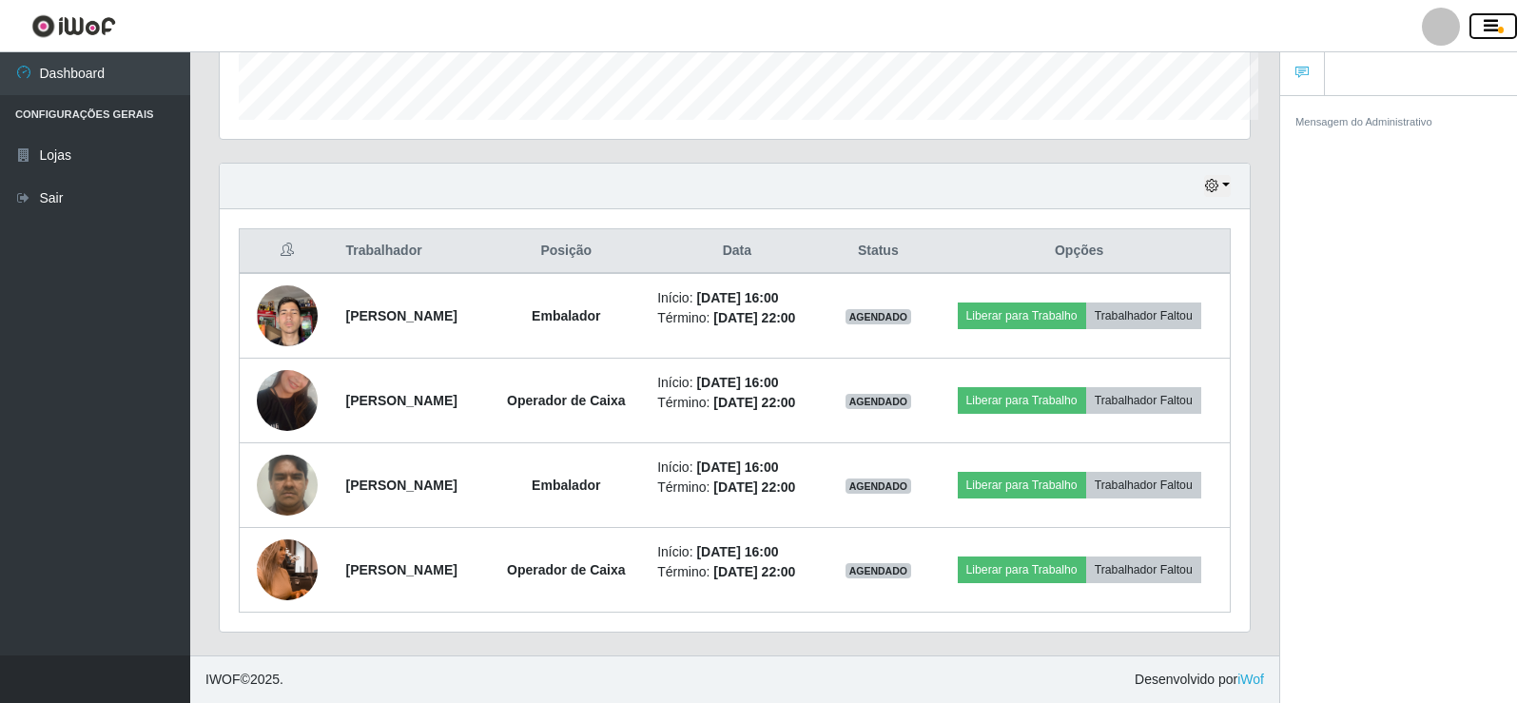
scroll to position [395, 1030]
click at [1499, 25] on button "button" at bounding box center [1494, 26] width 48 height 27
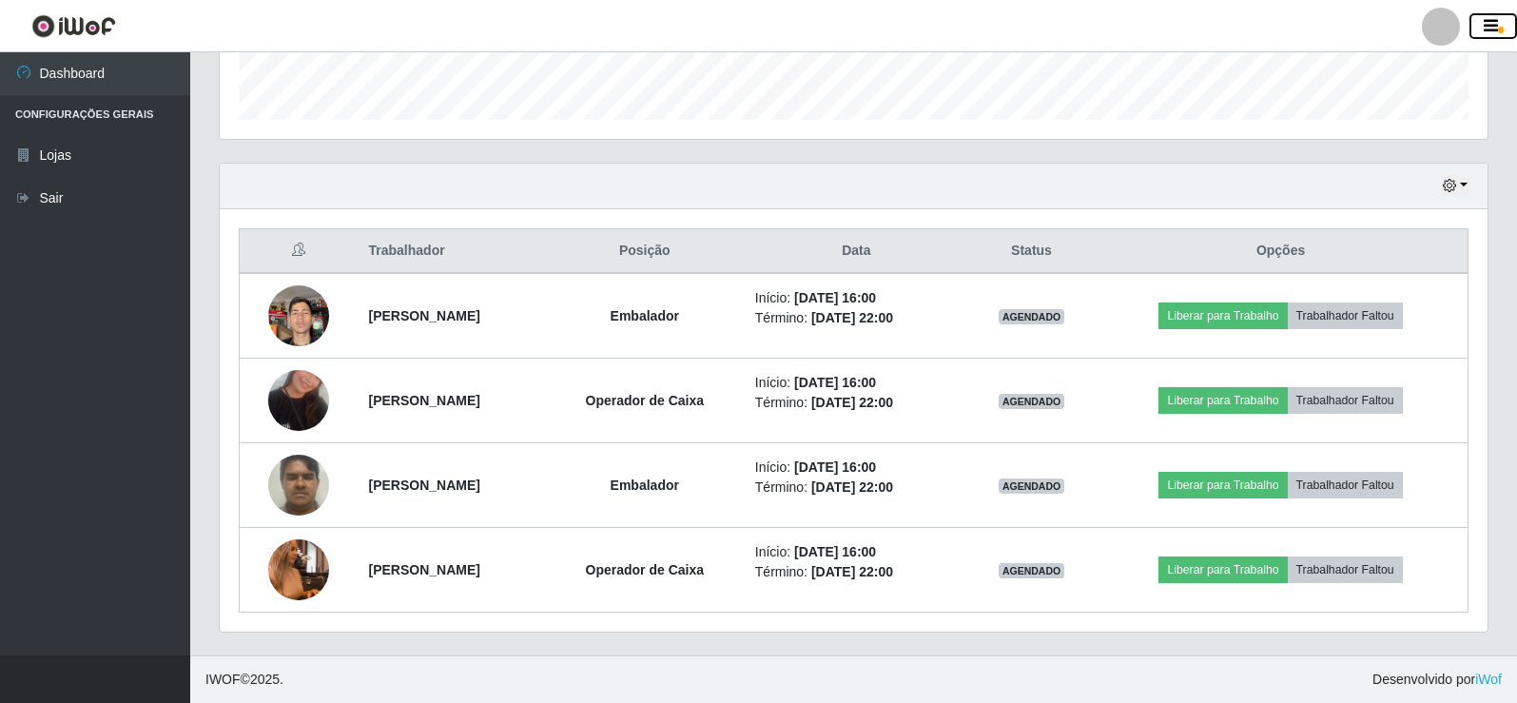
scroll to position [395, 1268]
click at [77, 109] on li "Configurações Gerais" at bounding box center [95, 114] width 190 height 39
drag, startPoint x: 75, startPoint y: 117, endPoint x: 58, endPoint y: 147, distance: 34.1
click at [74, 121] on li "Configurações Gerais" at bounding box center [95, 114] width 190 height 39
click at [57, 149] on link "Lojas" at bounding box center [95, 155] width 190 height 43
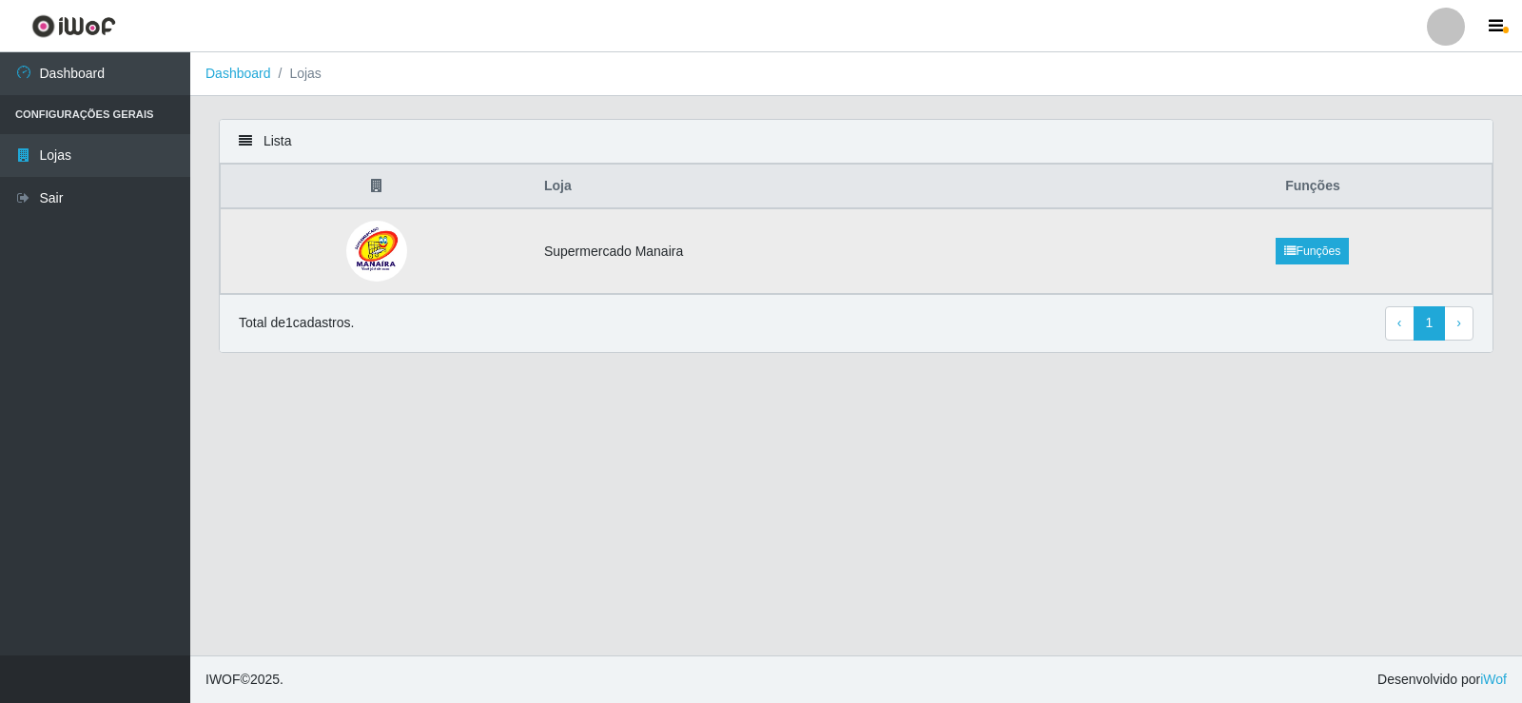
click at [605, 252] on td "Supermercado Manaira" at bounding box center [833, 251] width 601 height 86
click at [1310, 249] on link "Funções" at bounding box center [1312, 251] width 73 height 27
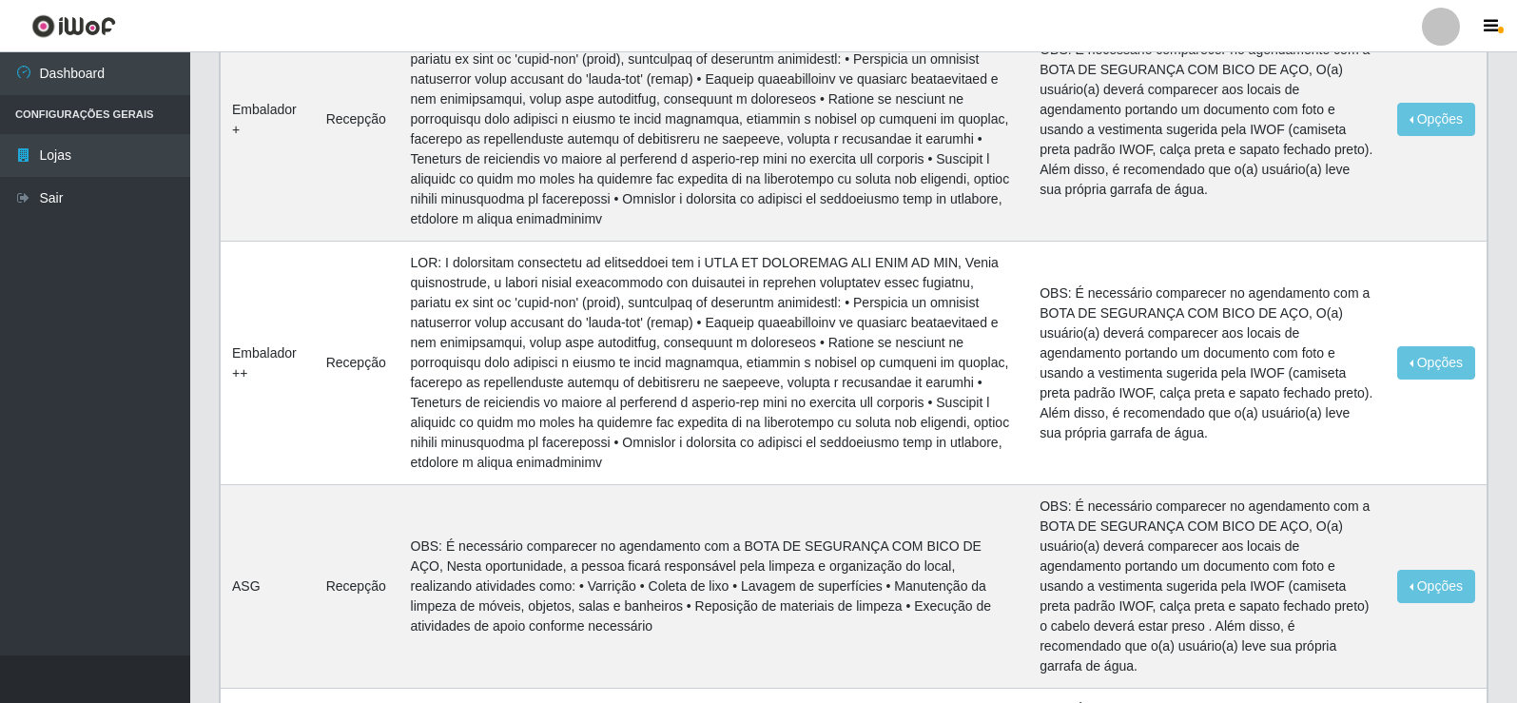
scroll to position [666, 0]
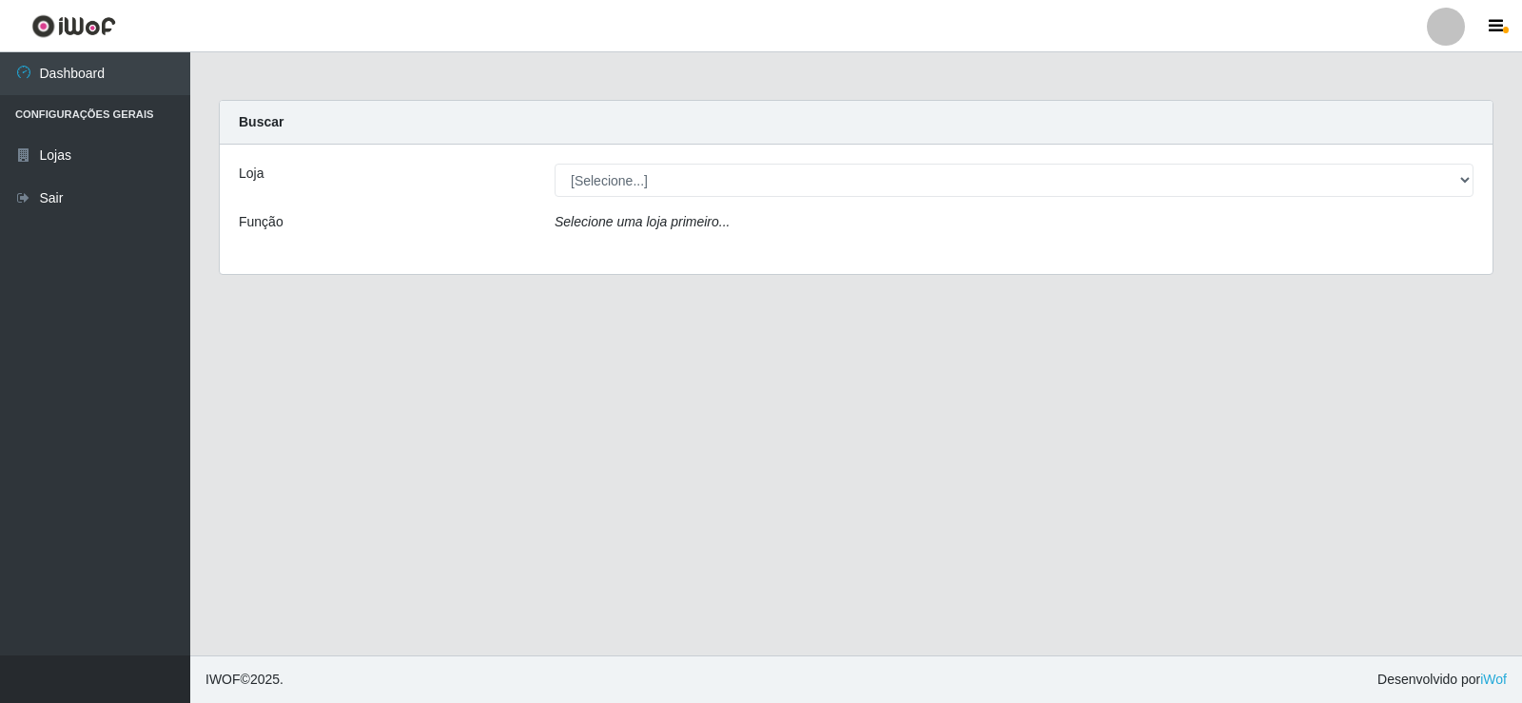
drag, startPoint x: 706, startPoint y: 224, endPoint x: 690, endPoint y: 185, distance: 42.2
click at [705, 224] on icon "Selecione uma loja primeiro..." at bounding box center [642, 221] width 175 height 15
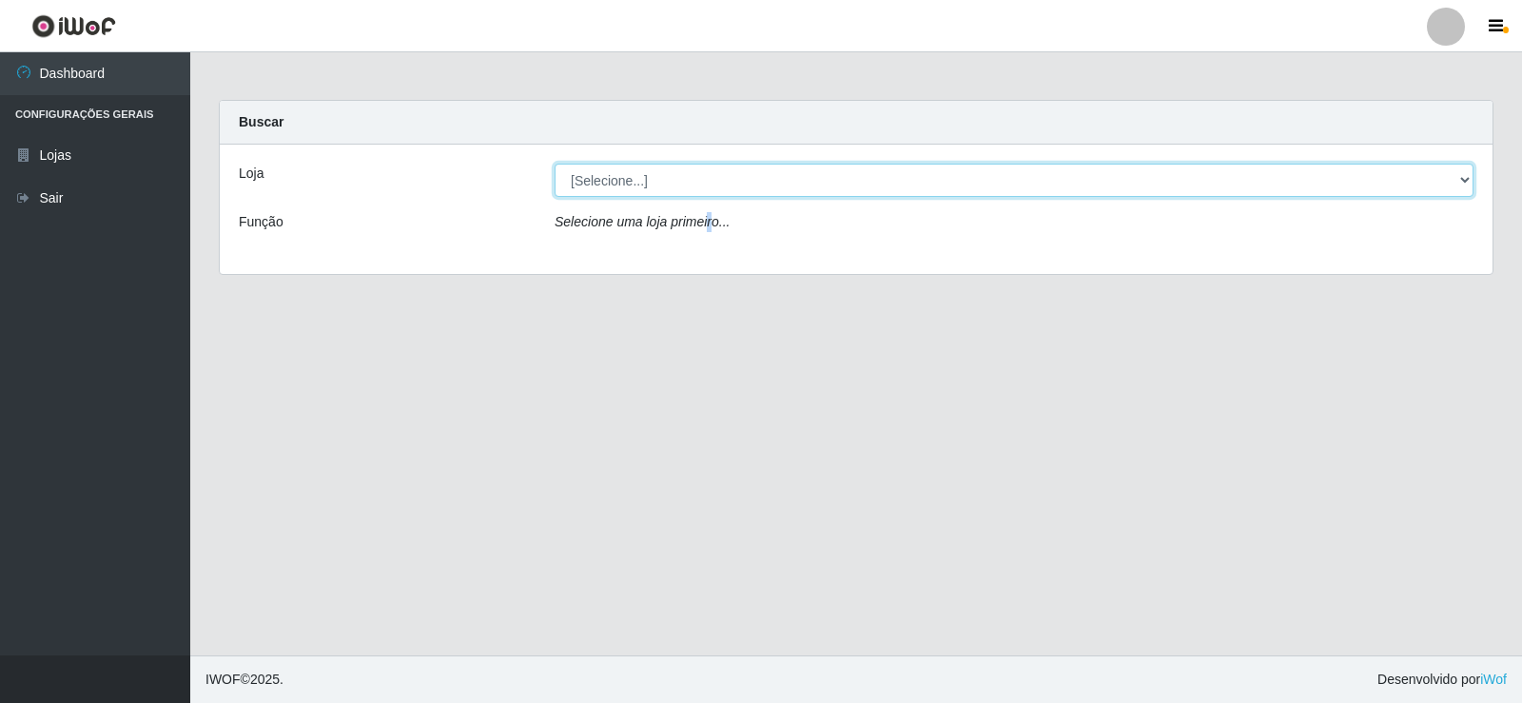
click at [690, 182] on select "[Selecione...] Supermercado Manaira" at bounding box center [1014, 180] width 919 height 33
select select "443"
click at [555, 164] on select "[Selecione...] Supermercado Manaira" at bounding box center [1014, 180] width 919 height 33
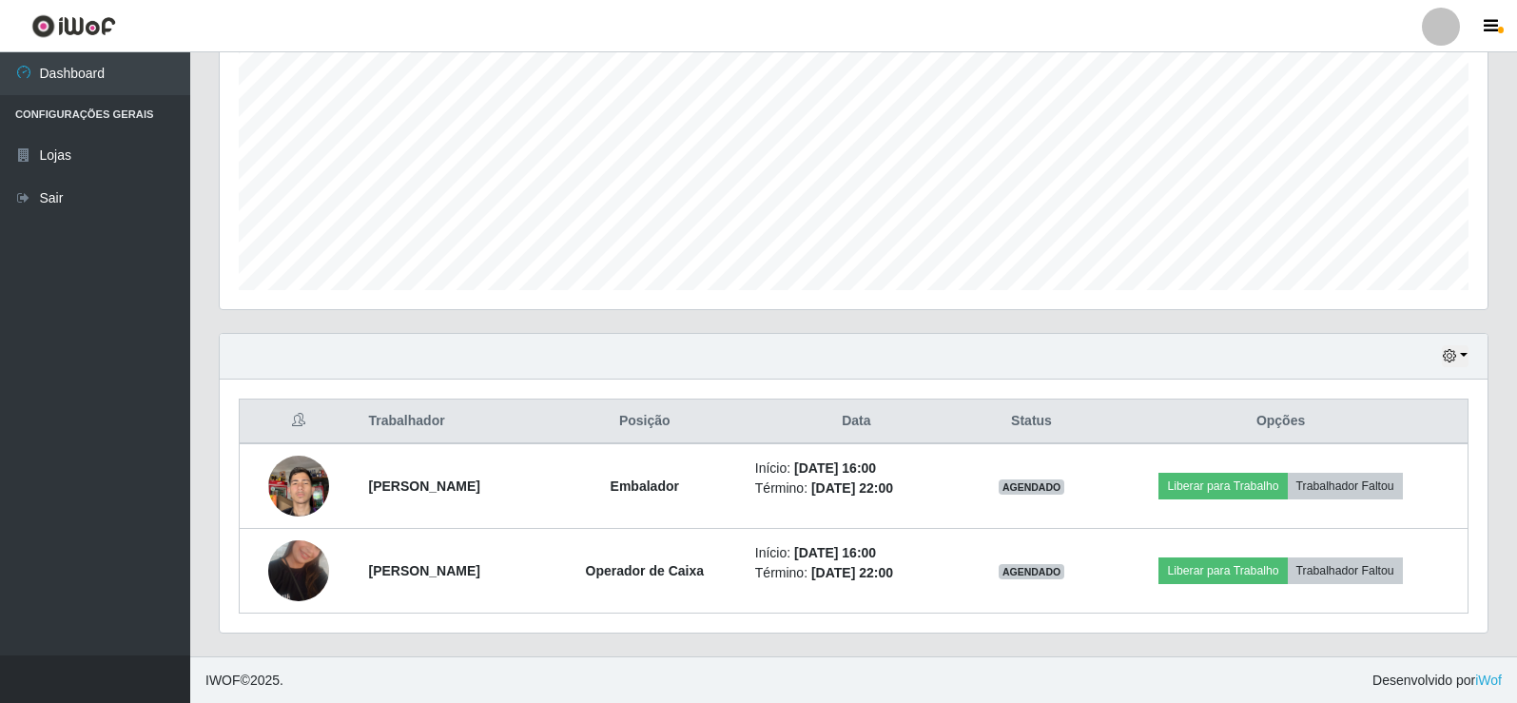
scroll to position [391, 0]
click at [1291, 421] on th "Opções" at bounding box center [1281, 421] width 374 height 45
click at [1453, 357] on icon "button" at bounding box center [1449, 354] width 13 height 13
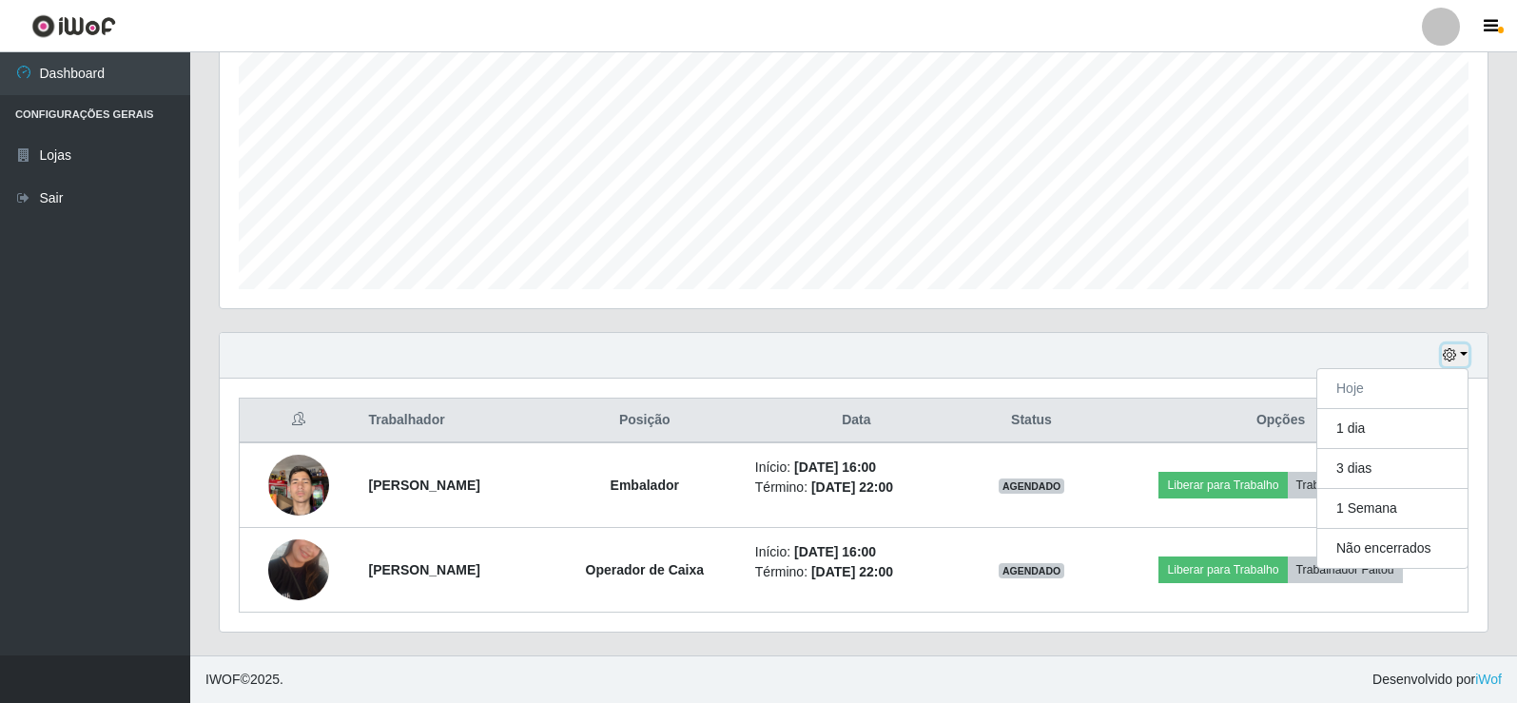
click at [1453, 357] on icon "button" at bounding box center [1449, 354] width 13 height 13
click at [294, 423] on icon at bounding box center [298, 418] width 13 height 13
click at [295, 422] on icon at bounding box center [298, 418] width 13 height 13
click at [371, 420] on th "Trabalhador" at bounding box center [452, 421] width 188 height 45
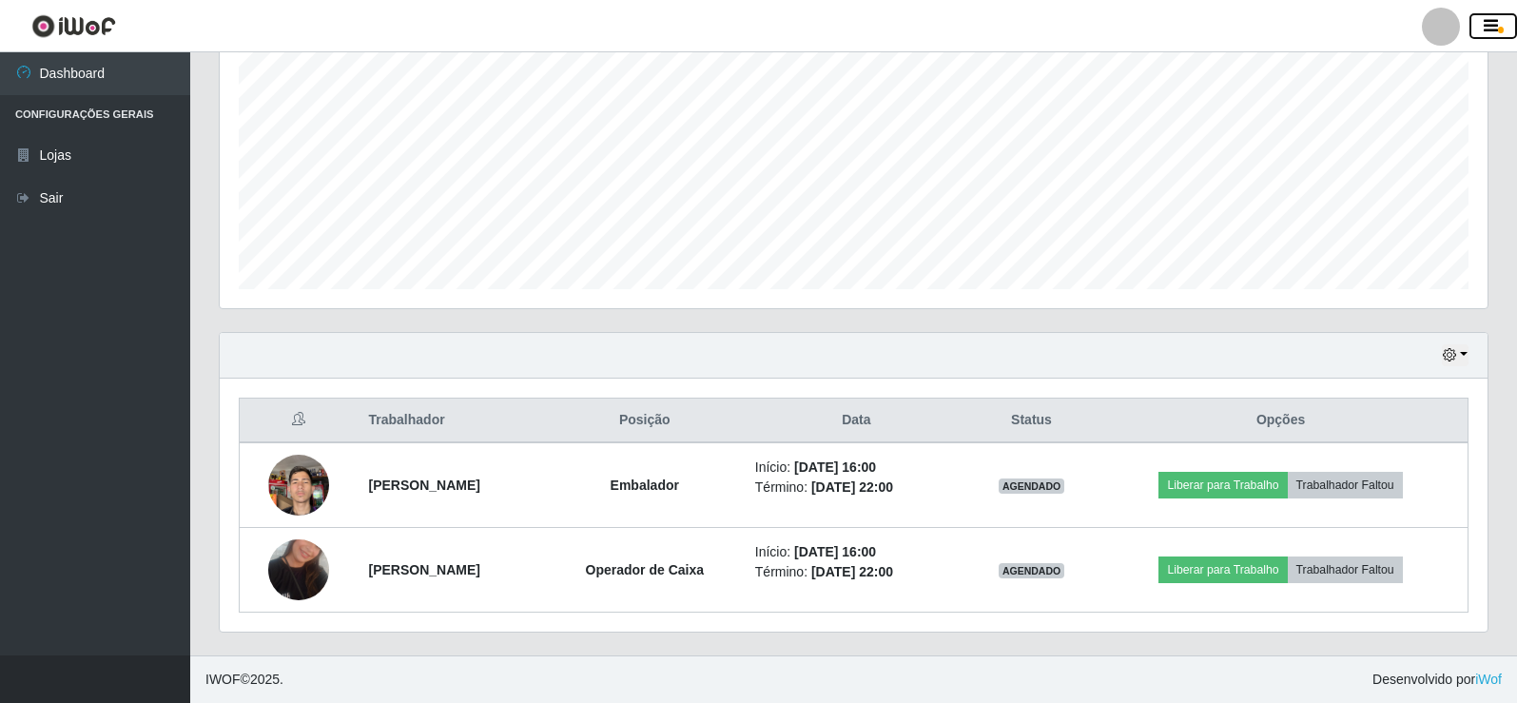
click at [1496, 32] on icon "button" at bounding box center [1491, 26] width 14 height 17
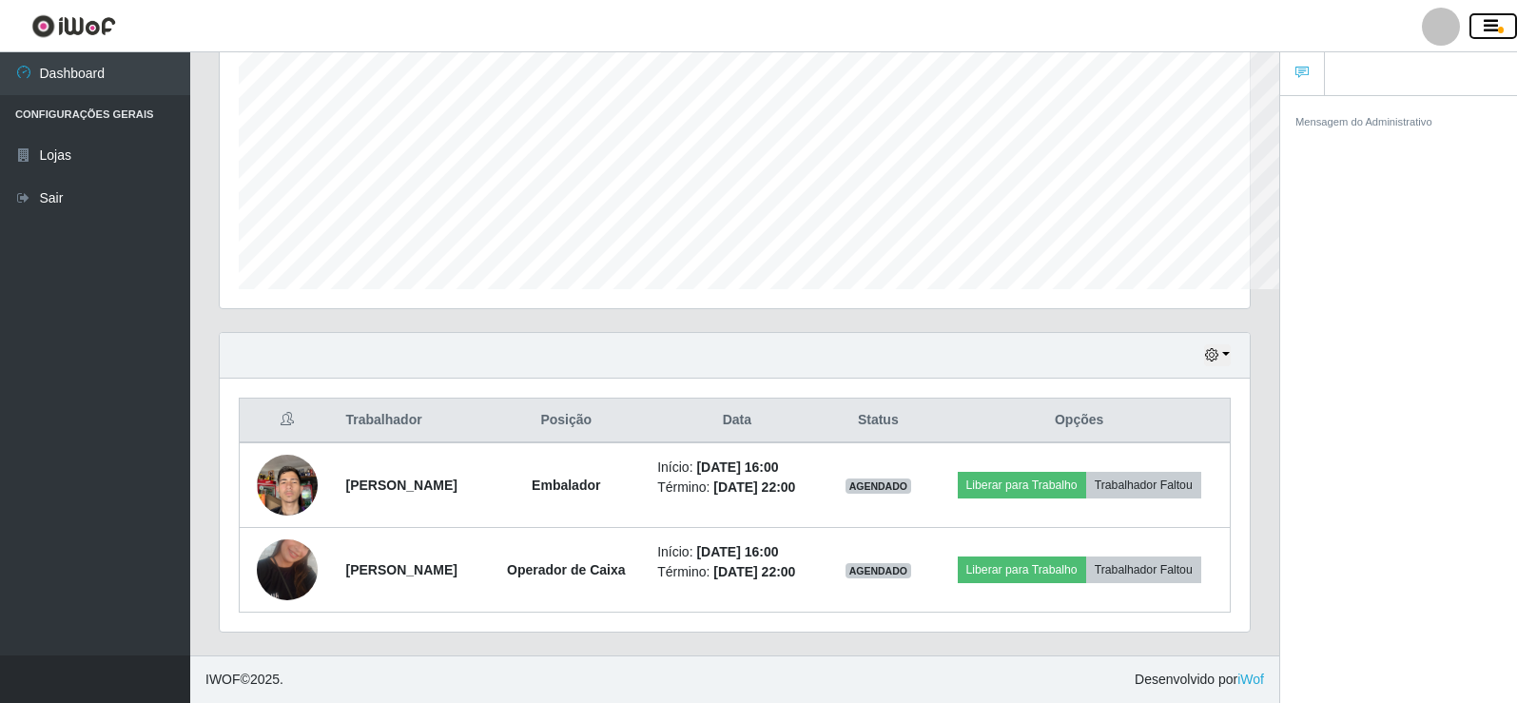
scroll to position [950906, 950270]
click at [1494, 32] on icon "button" at bounding box center [1491, 26] width 14 height 17
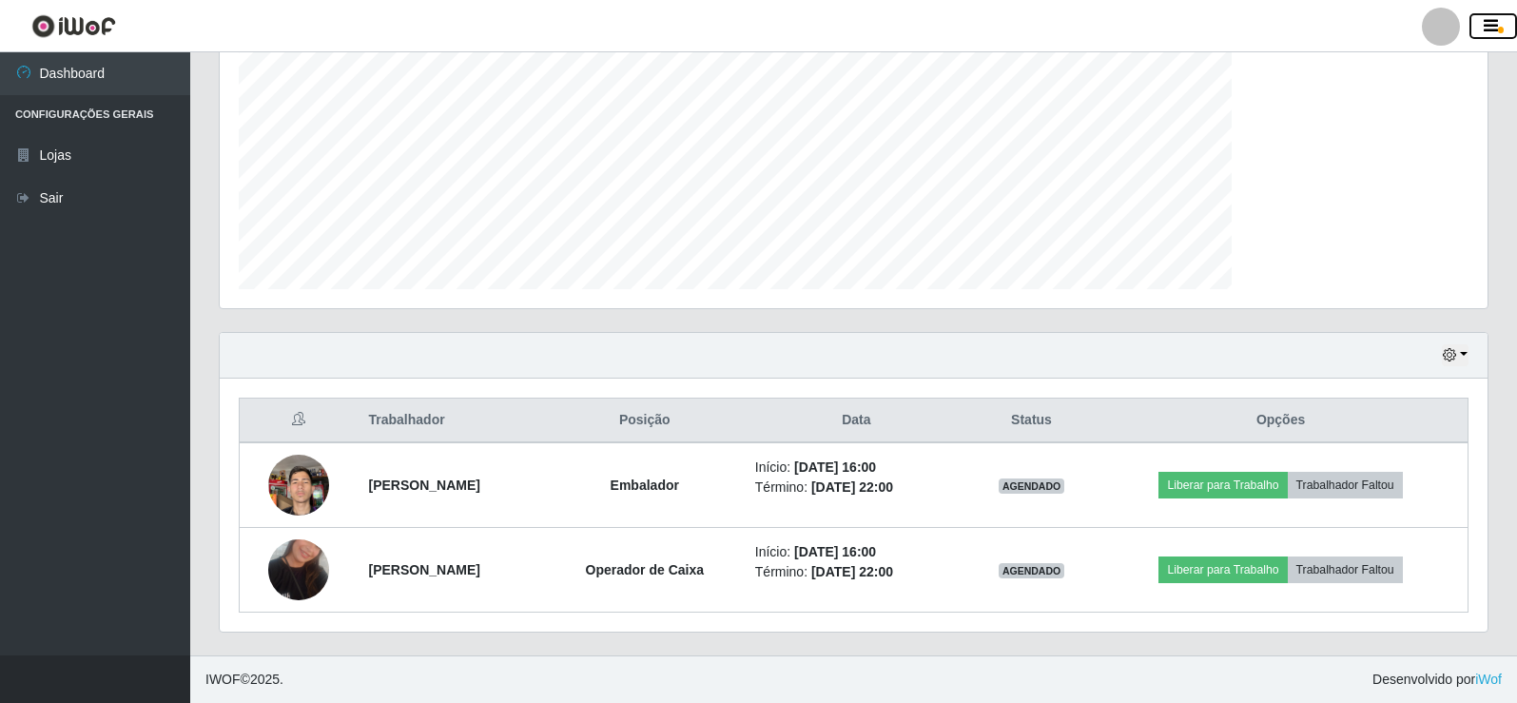
scroll to position [950906, 950033]
click at [1502, 20] on button "button" at bounding box center [1494, 26] width 48 height 27
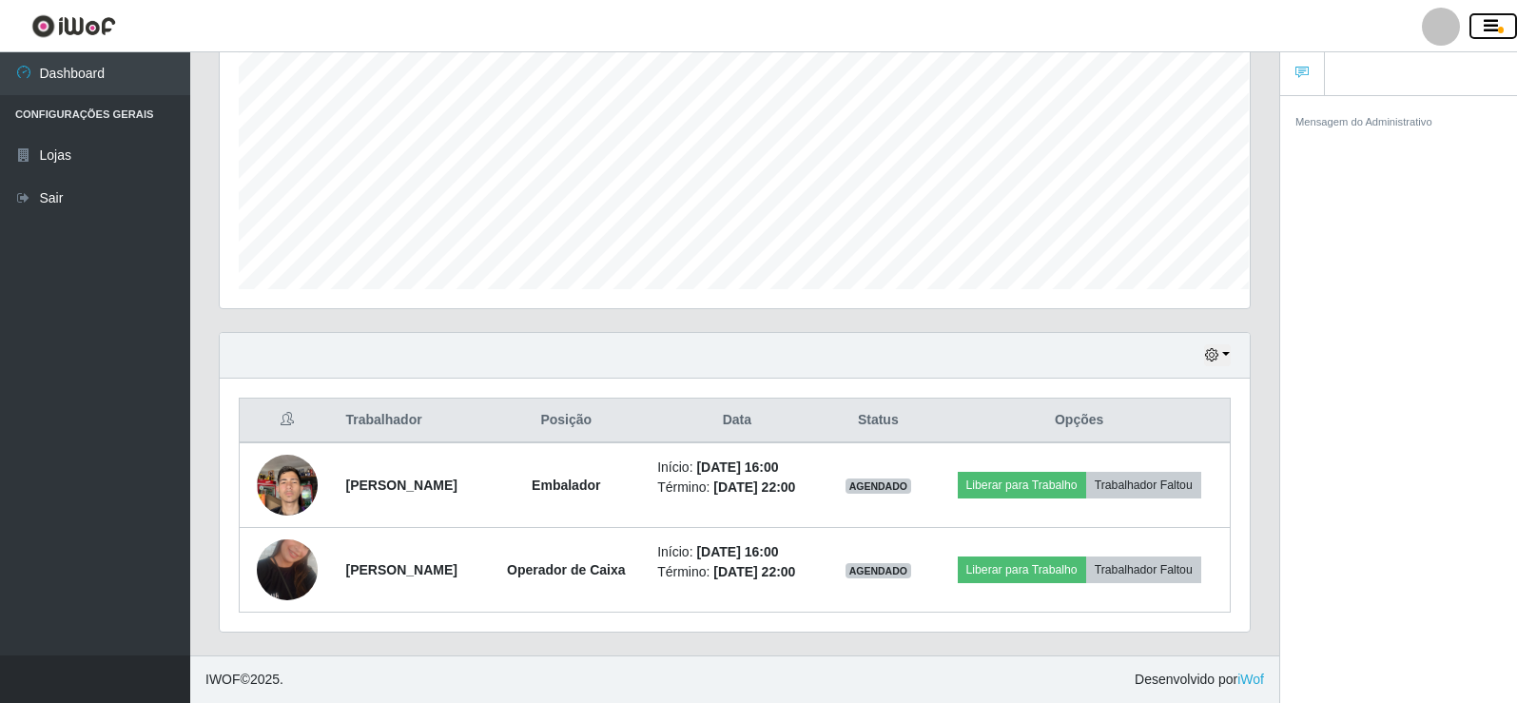
scroll to position [950906, 950271]
click at [1407, 120] on small "Mensagem do Administrativo" at bounding box center [1364, 121] width 137 height 11
click at [1492, 28] on icon "button" at bounding box center [1491, 26] width 14 height 17
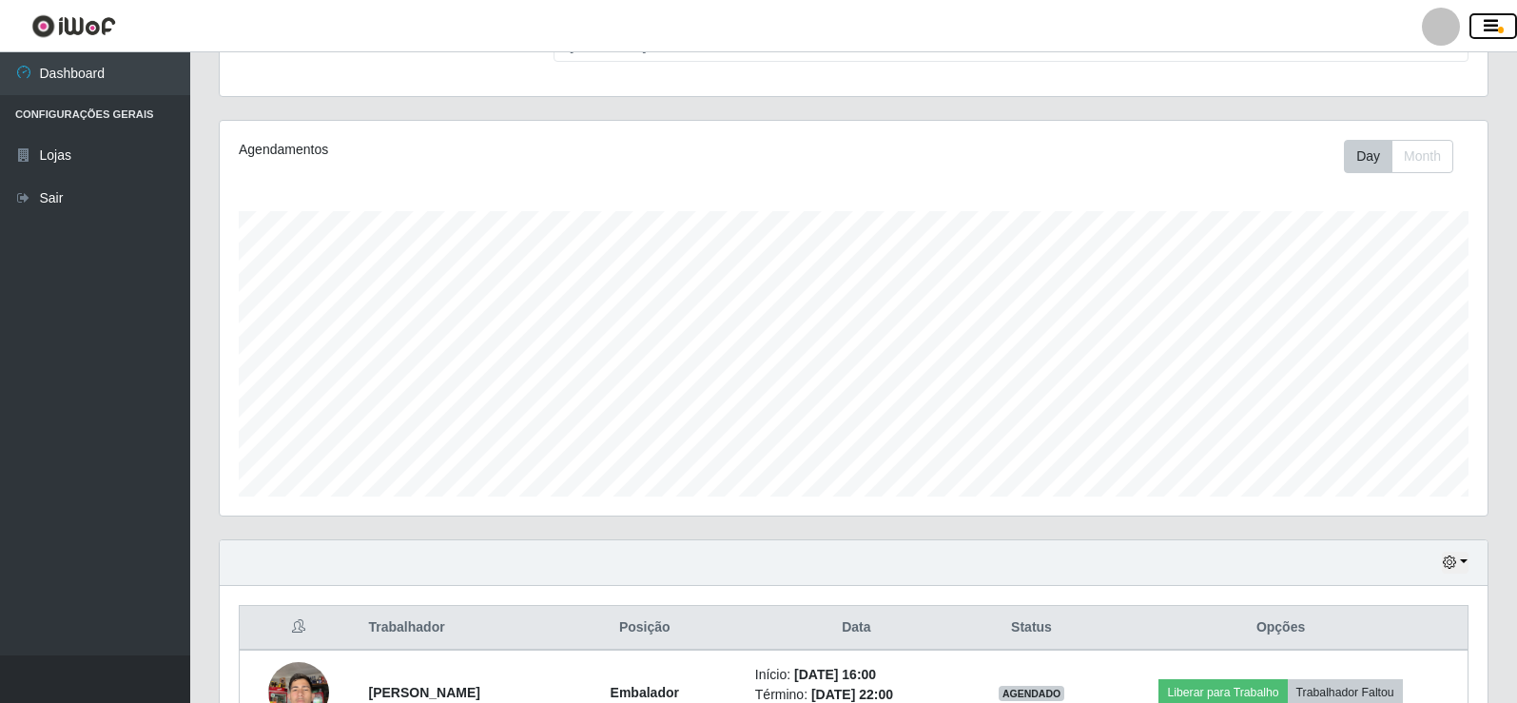
scroll to position [0, 0]
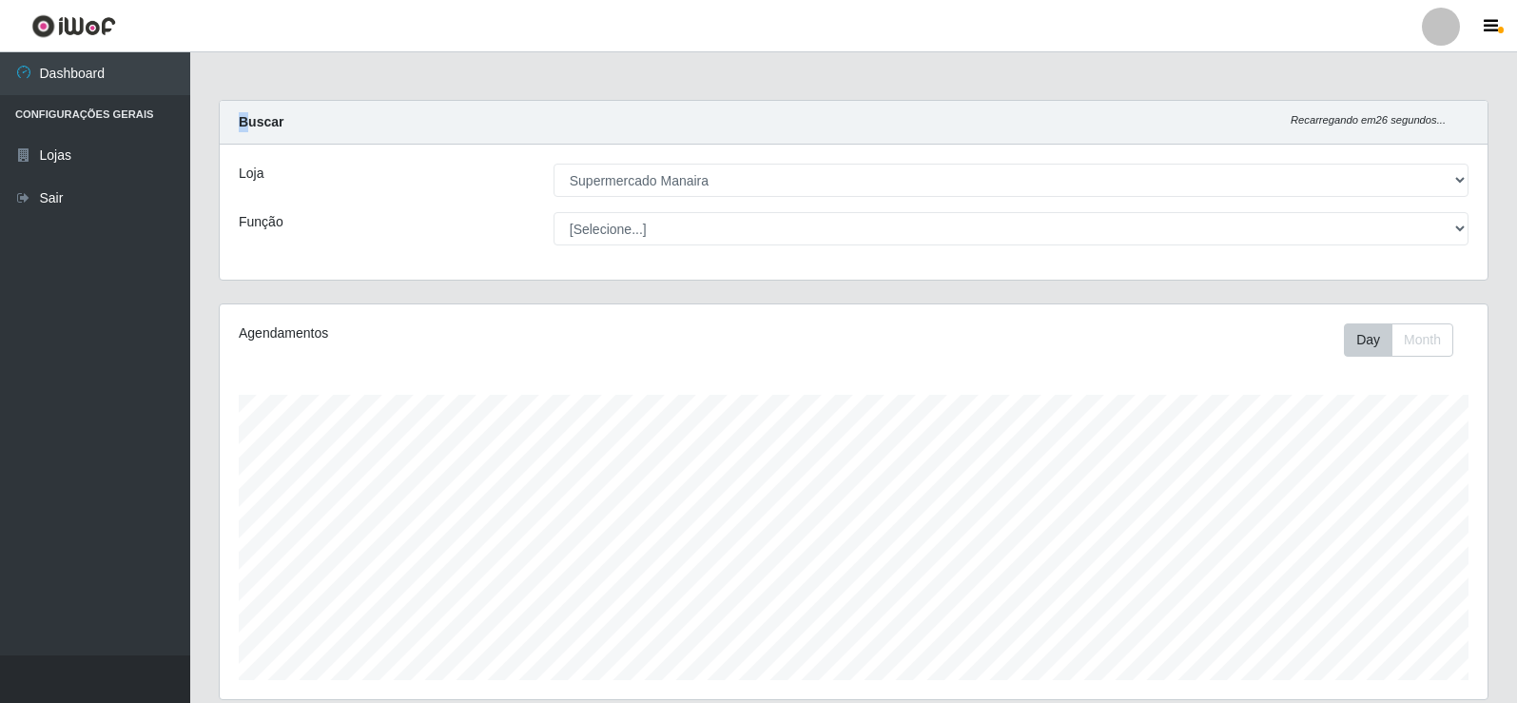
click at [244, 117] on strong "Buscar" at bounding box center [261, 121] width 45 height 15
drag, startPoint x: 352, startPoint y: 95, endPoint x: 366, endPoint y: 140, distance: 46.9
click at [349, 102] on main "Carregando... Buscar Recarregando em 25 segundos... Loja [Selecione...] Superme…" at bounding box center [853, 549] width 1327 height 994
